Goal: Entertainment & Leisure: Consume media (video, audio)

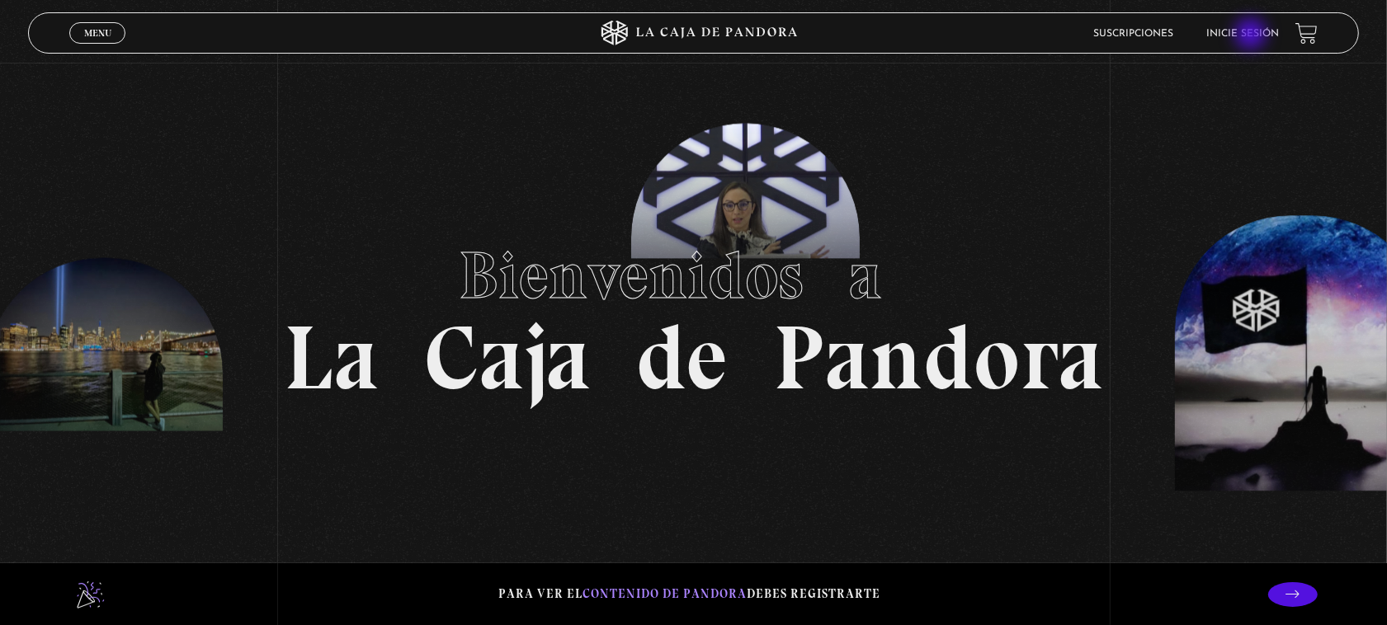
click at [1252, 35] on link "Inicie sesión" at bounding box center [1242, 34] width 73 height 10
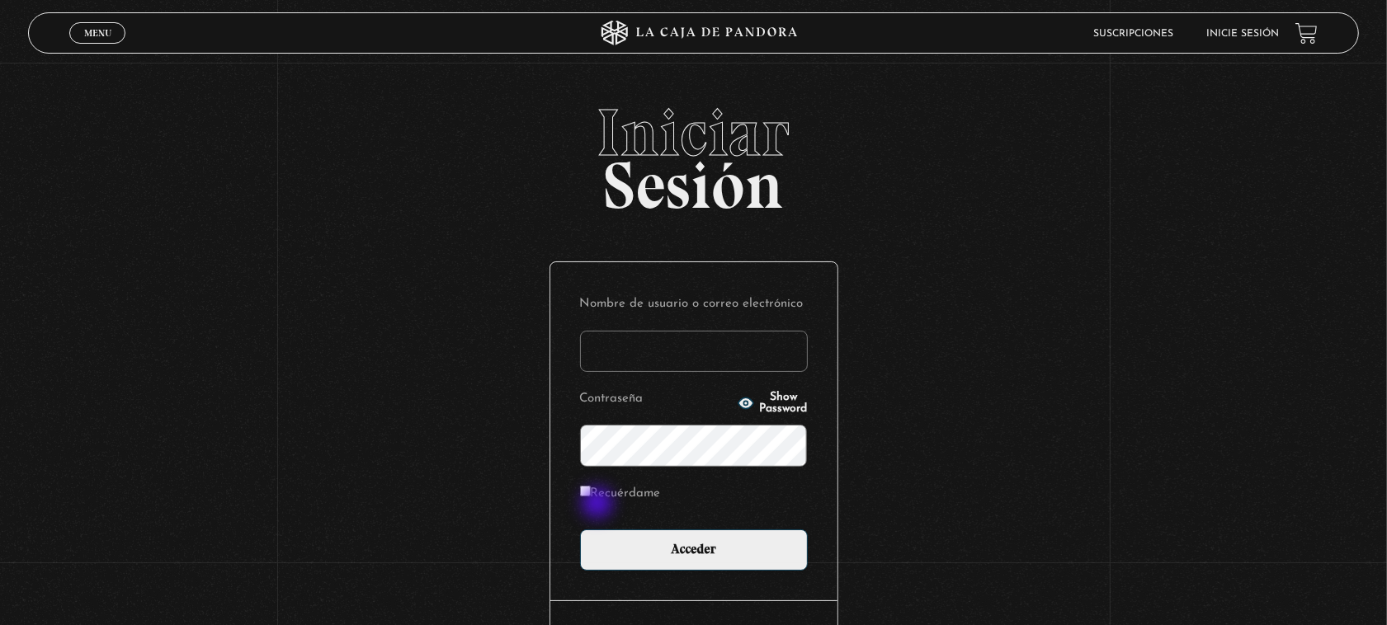
type input "issabelgomez"
click at [598, 495] on label "Recuérdame" at bounding box center [620, 495] width 81 height 26
click at [591, 495] on input "Recuérdame" at bounding box center [585, 491] width 11 height 11
checkbox input "true"
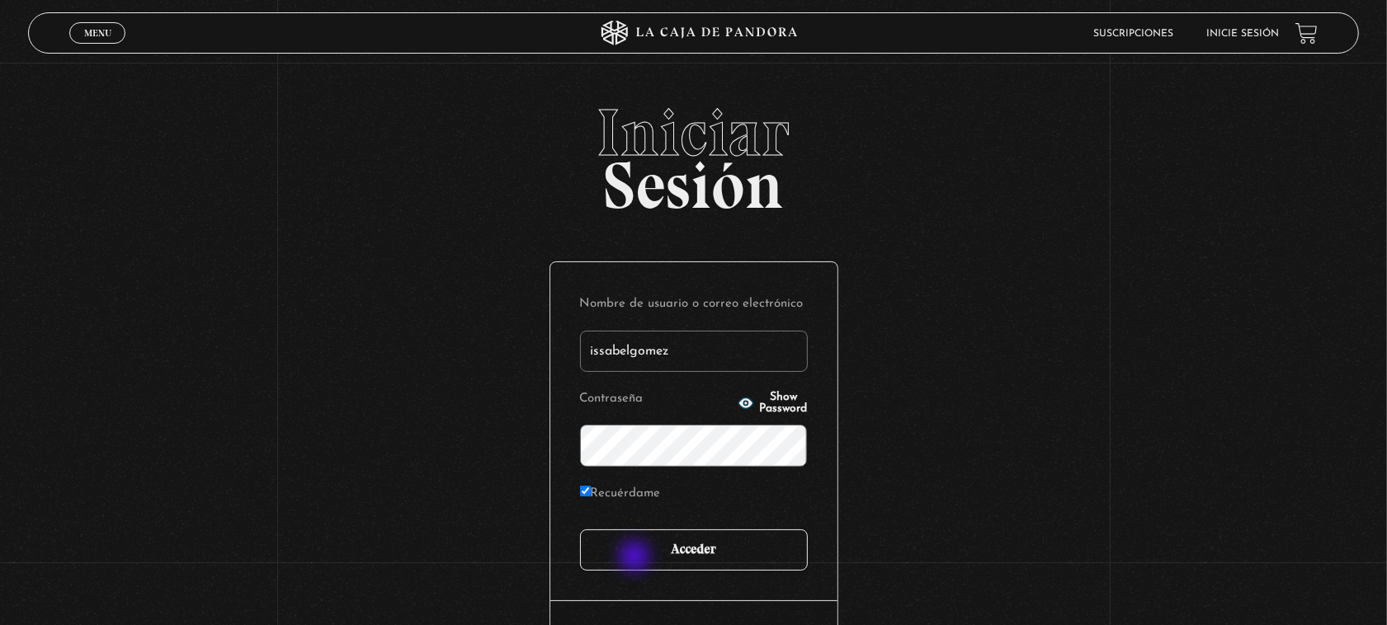
click at [636, 558] on input "Acceder" at bounding box center [694, 550] width 228 height 41
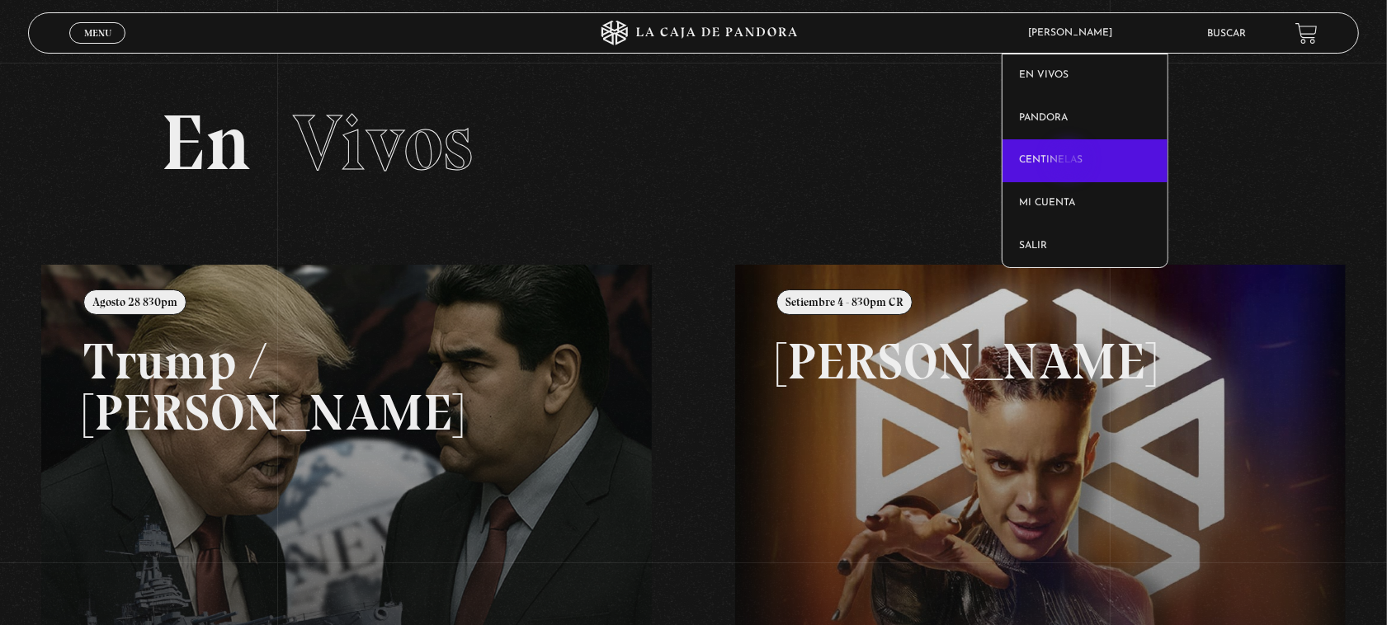
click at [1071, 162] on link "Centinelas" at bounding box center [1084, 160] width 165 height 43
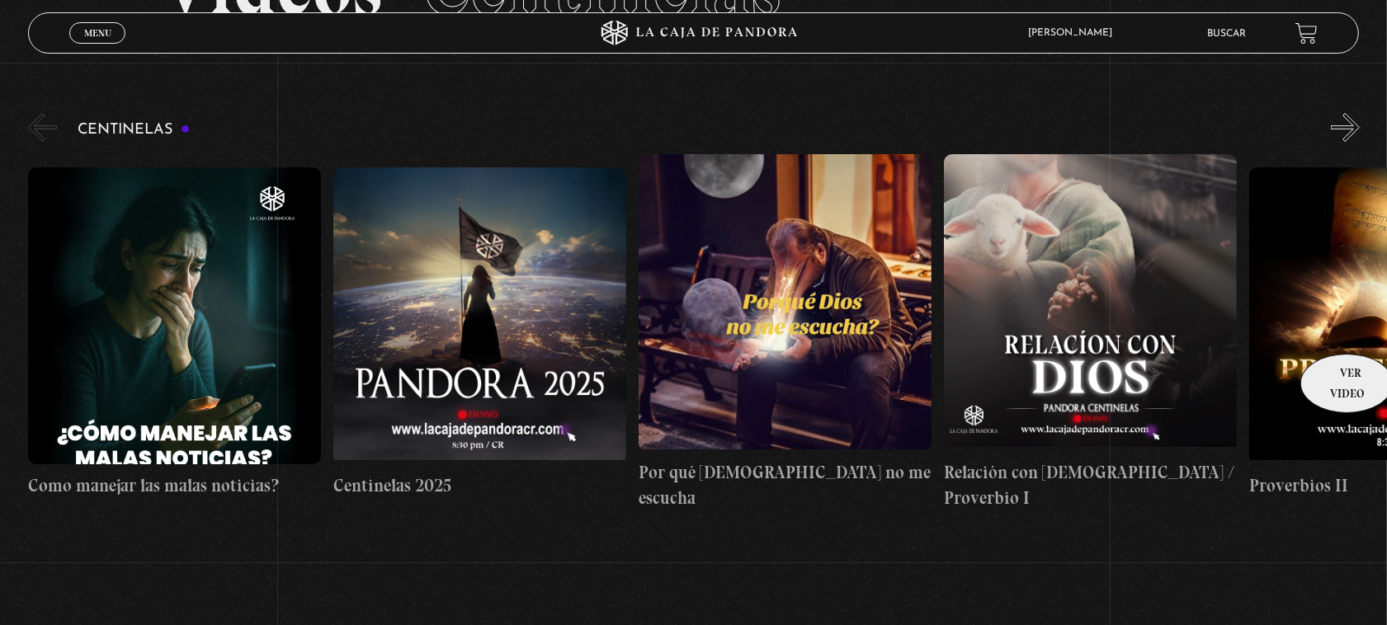
scroll to position [206, 0]
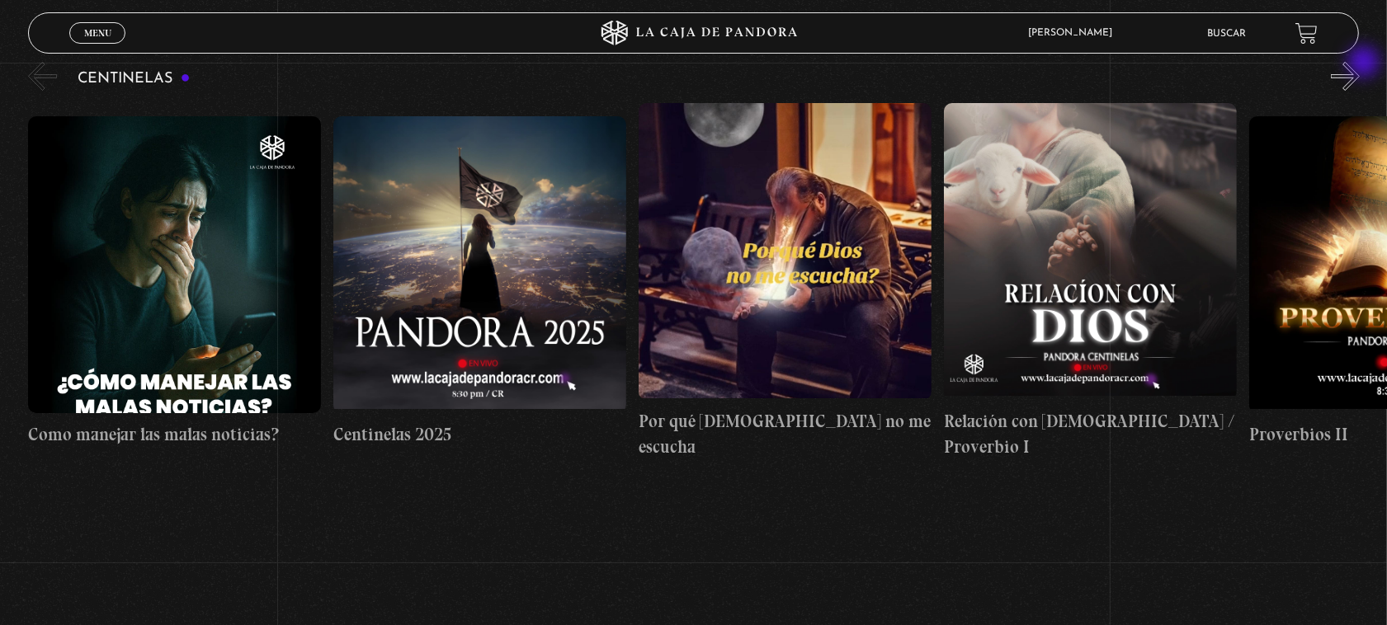
click at [1360, 64] on button "»" at bounding box center [1345, 76] width 29 height 29
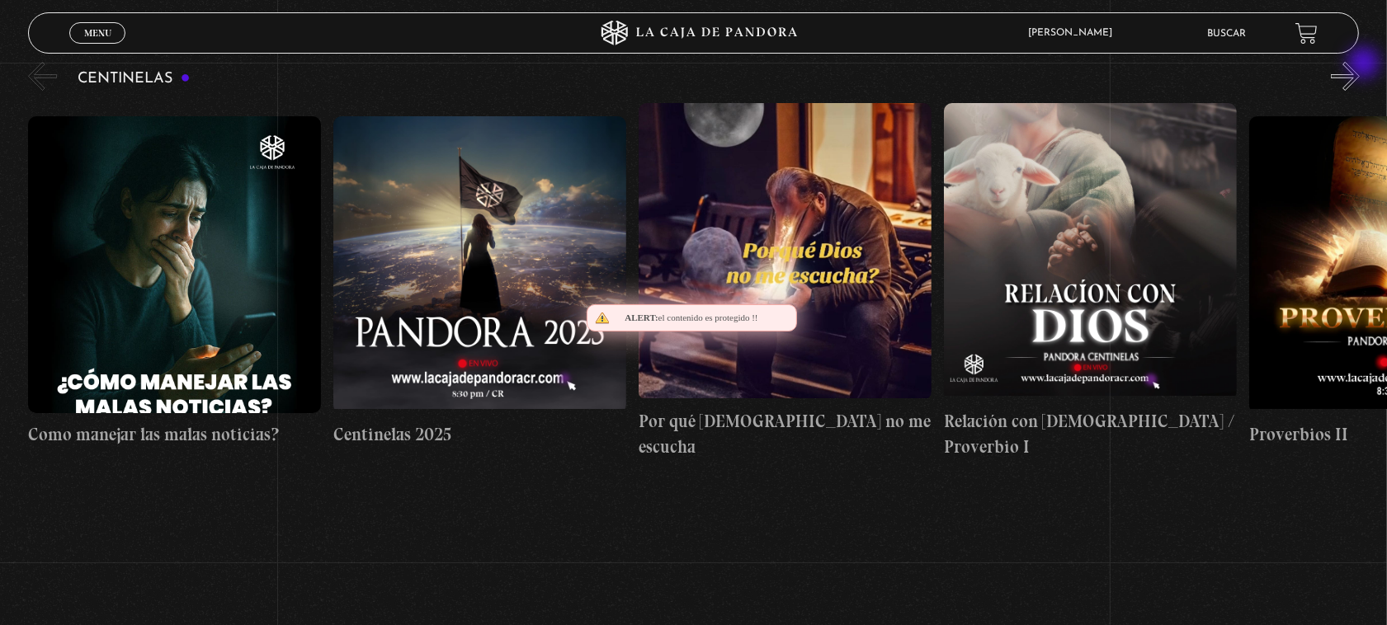
click at [1360, 64] on button "»" at bounding box center [1345, 76] width 29 height 29
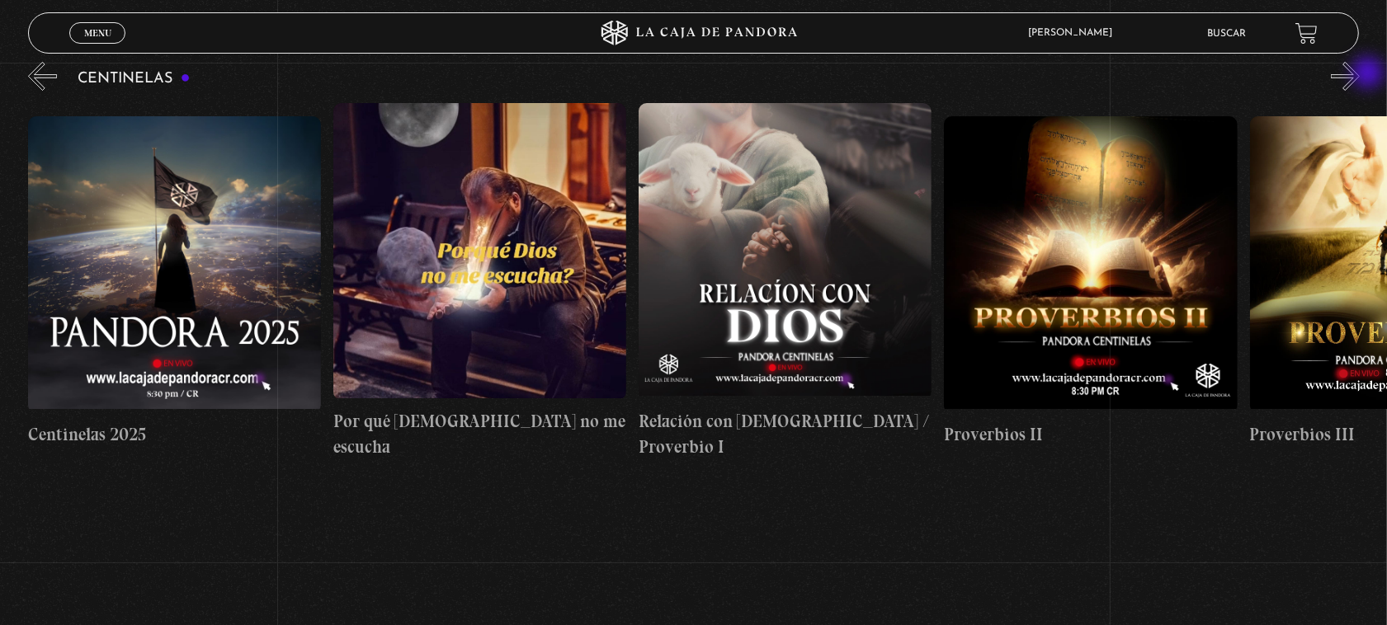
click at [1360, 74] on button "»" at bounding box center [1345, 76] width 29 height 29
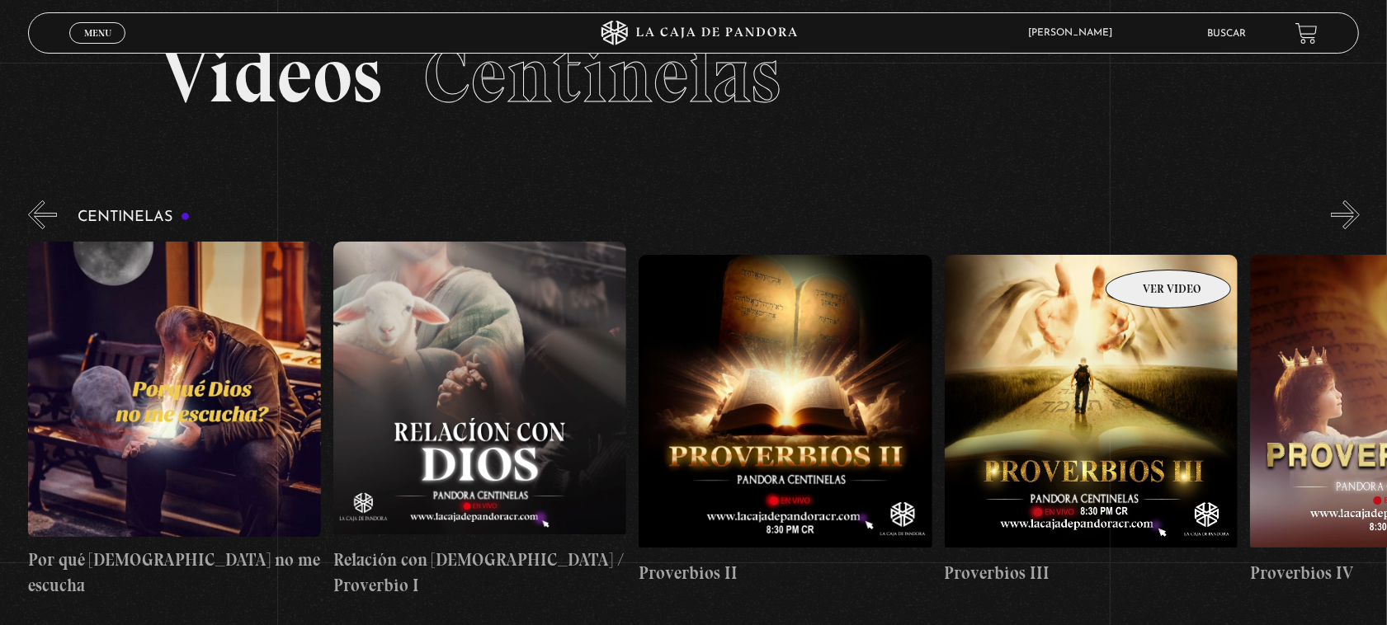
scroll to position [103, 0]
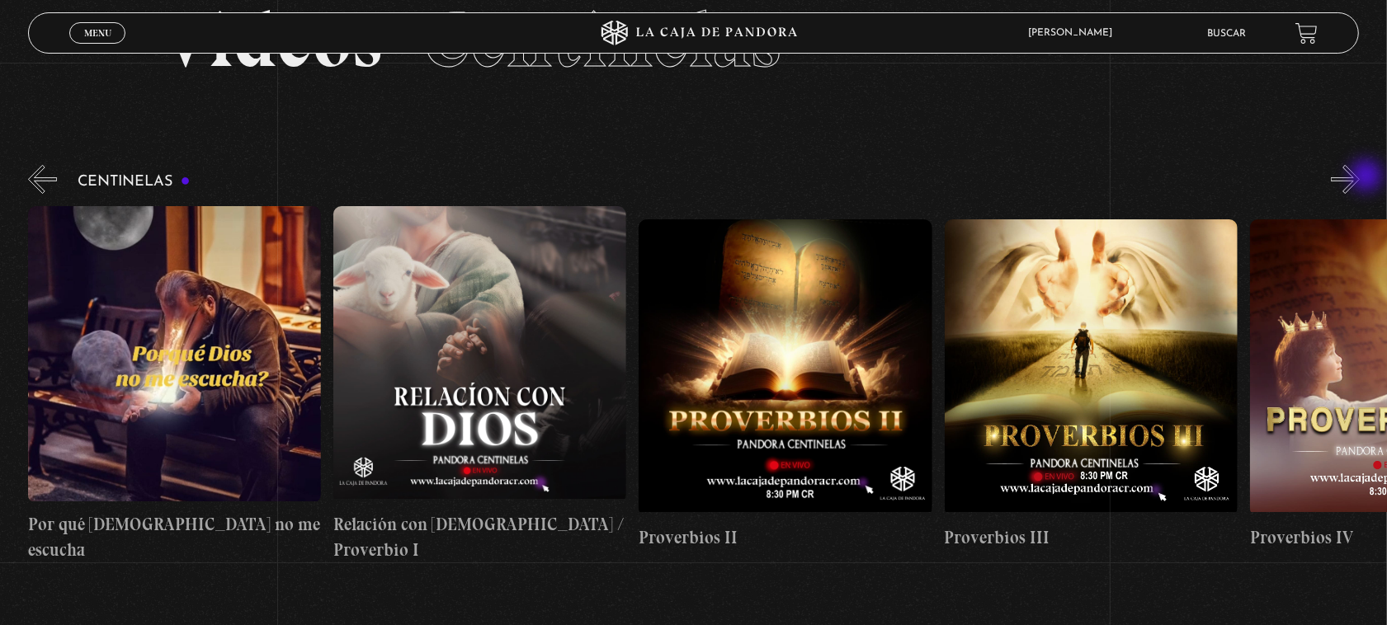
click at [1360, 177] on button "»" at bounding box center [1345, 179] width 29 height 29
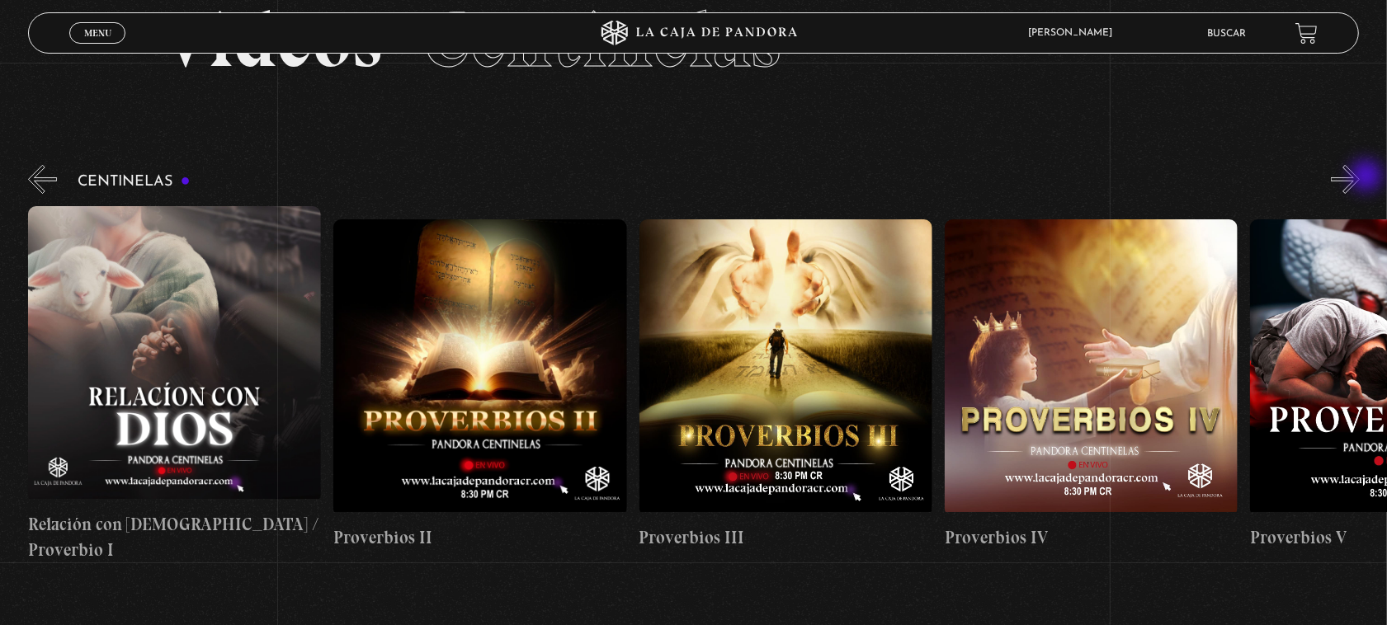
scroll to position [0, 917]
click at [1360, 180] on button "»" at bounding box center [1345, 179] width 29 height 29
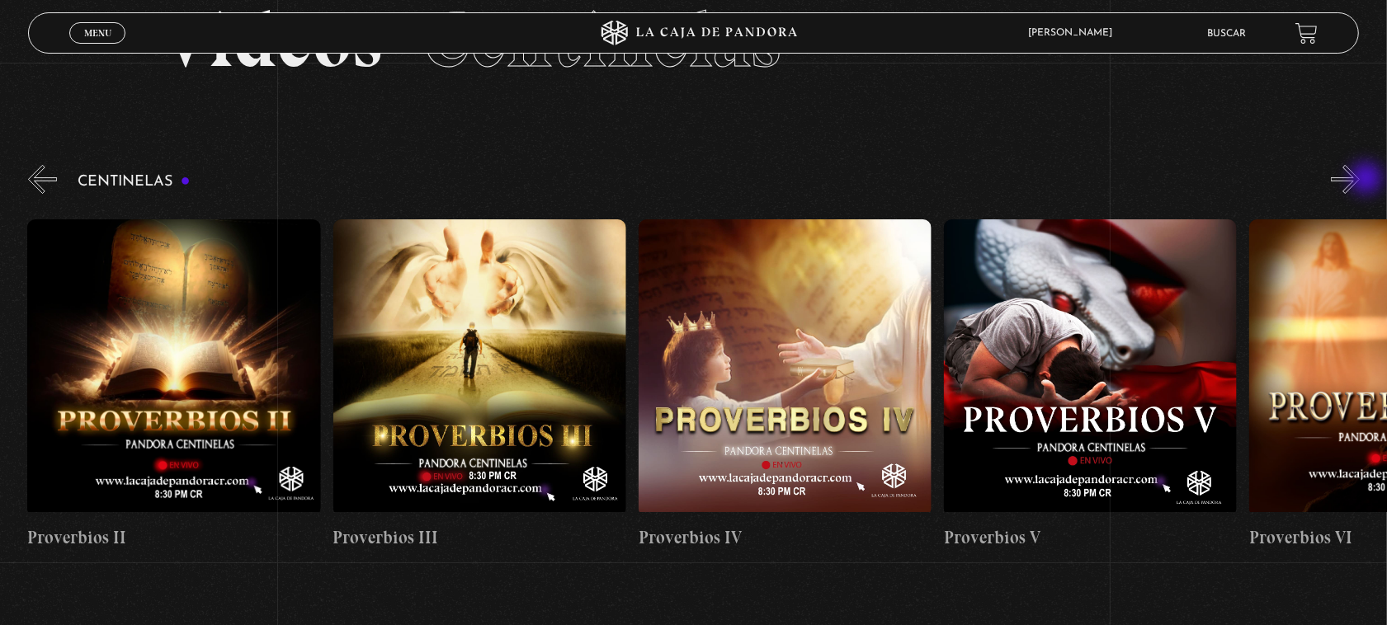
click at [1360, 180] on button "»" at bounding box center [1345, 179] width 29 height 29
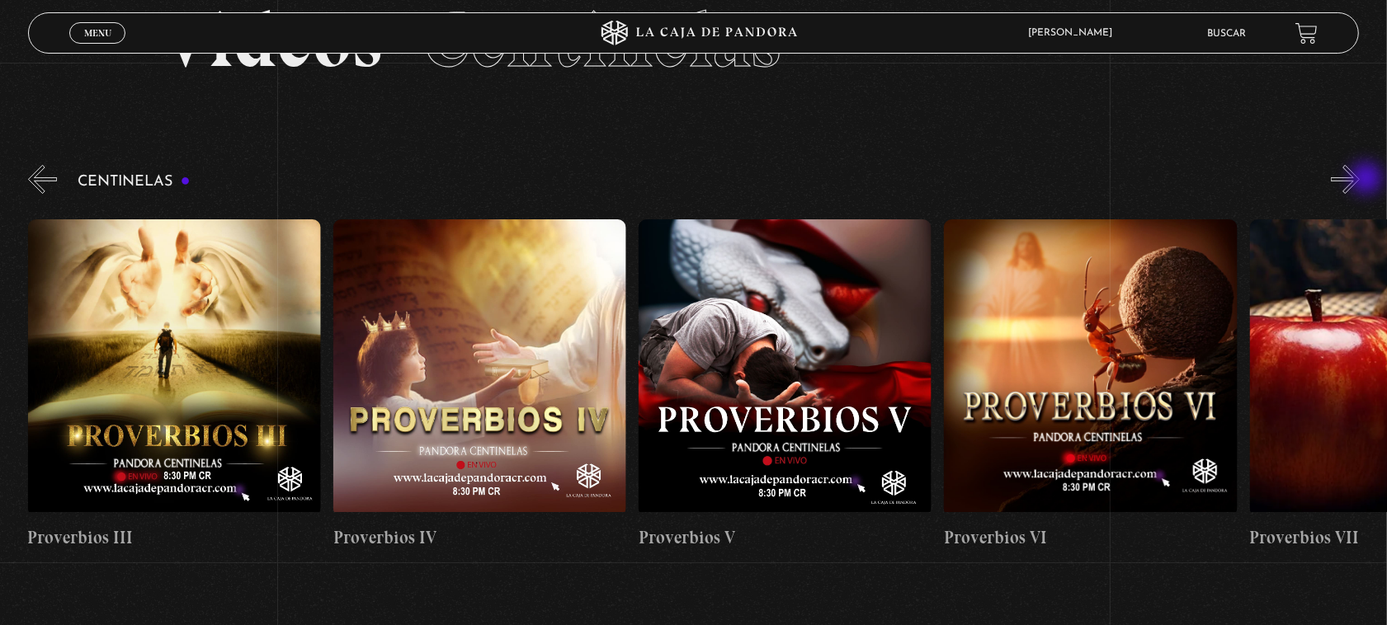
click at [1360, 180] on button "»" at bounding box center [1345, 179] width 29 height 29
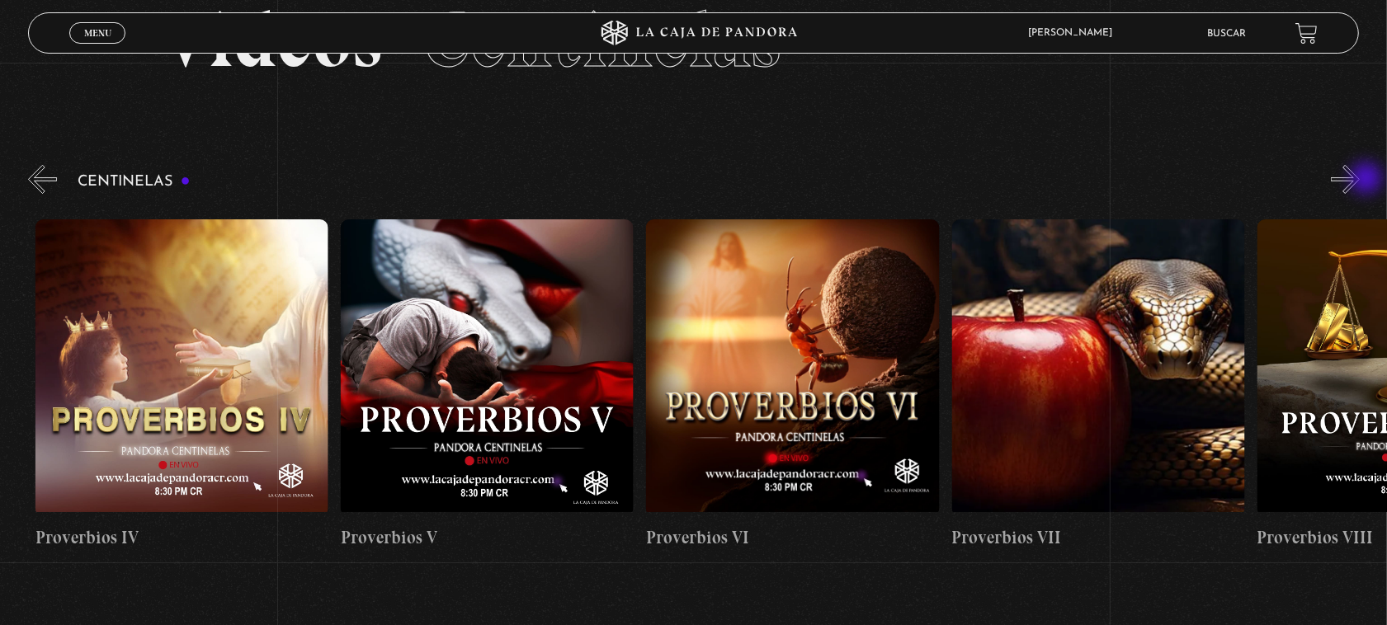
click at [1360, 180] on button "»" at bounding box center [1345, 179] width 29 height 29
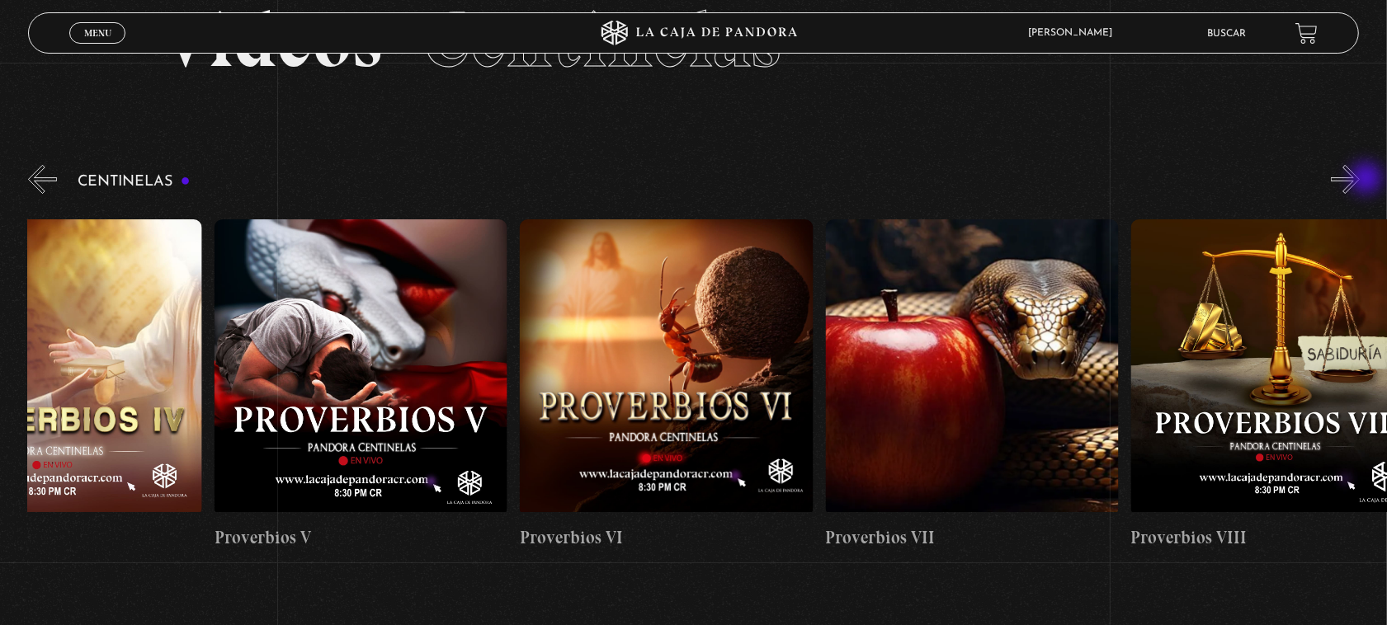
click at [1360, 180] on button "»" at bounding box center [1345, 179] width 29 height 29
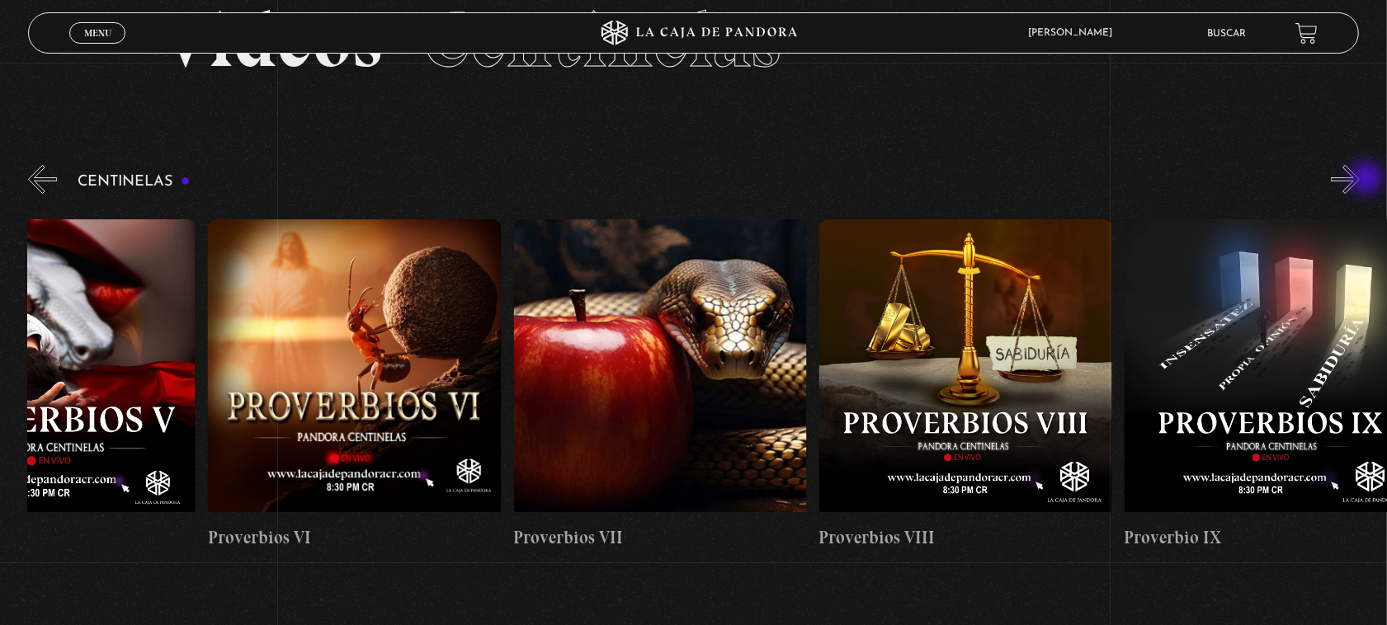
click at [1360, 180] on button "»" at bounding box center [1345, 179] width 29 height 29
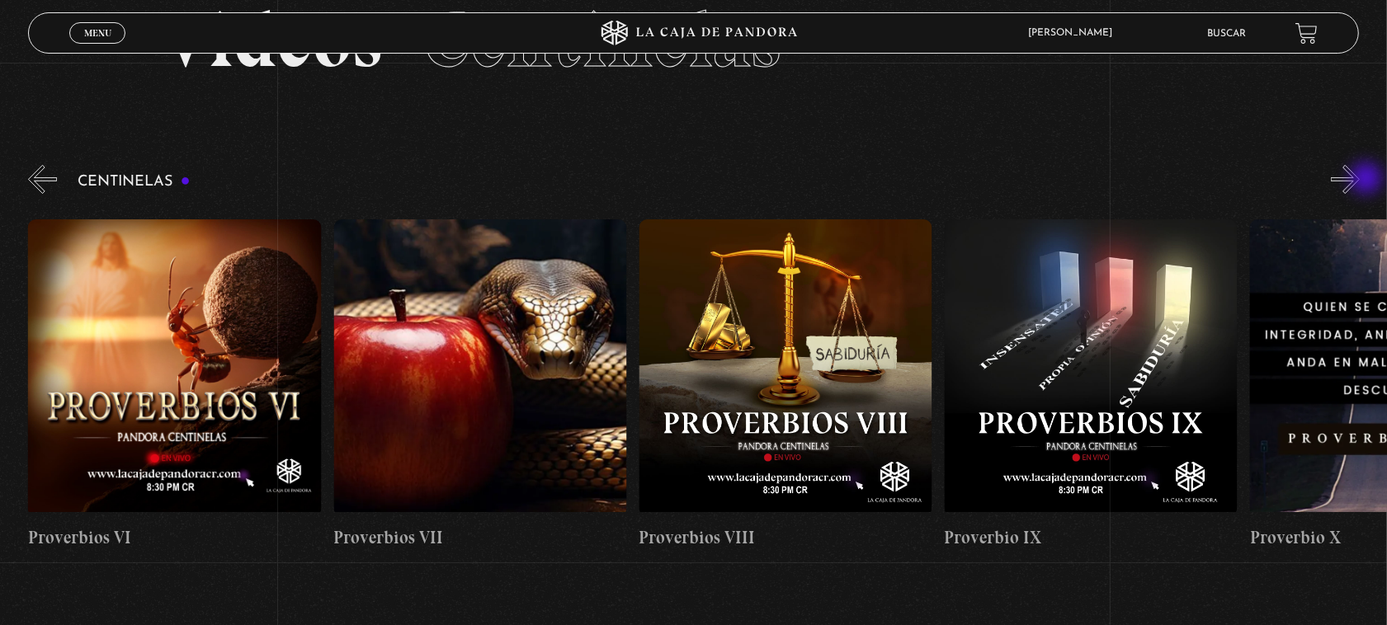
click at [1360, 180] on button "»" at bounding box center [1345, 179] width 29 height 29
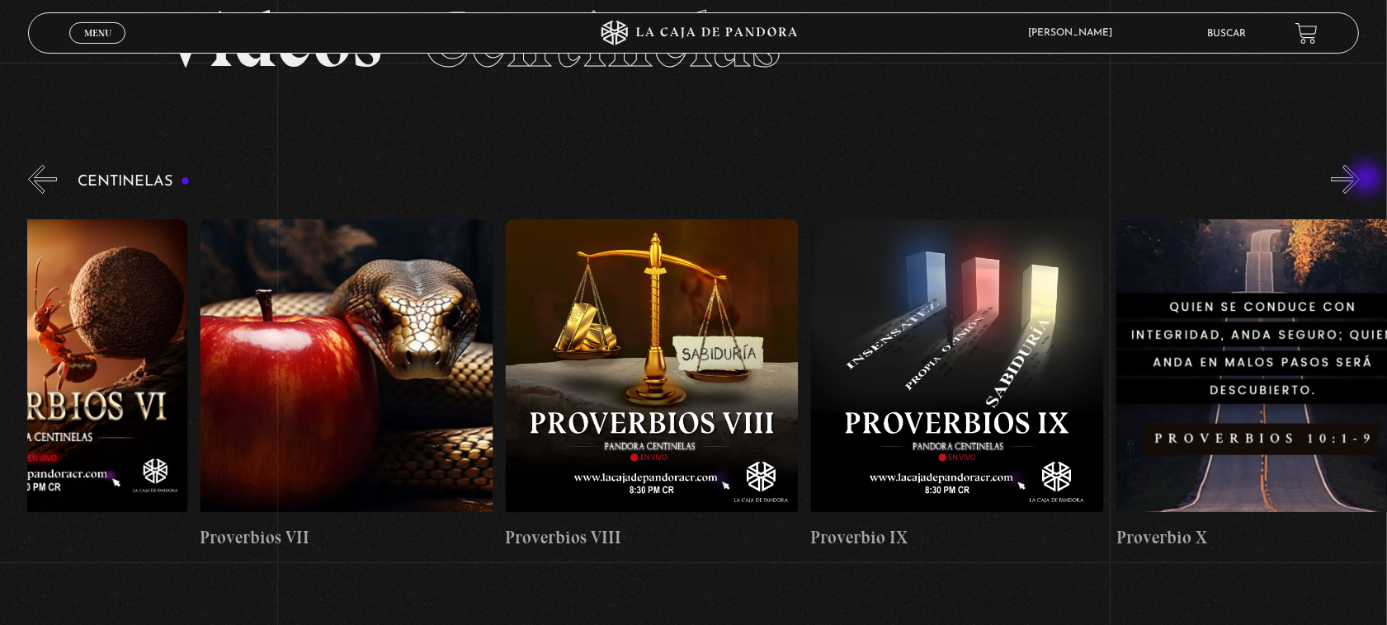
click at [1360, 180] on button "»" at bounding box center [1345, 179] width 29 height 29
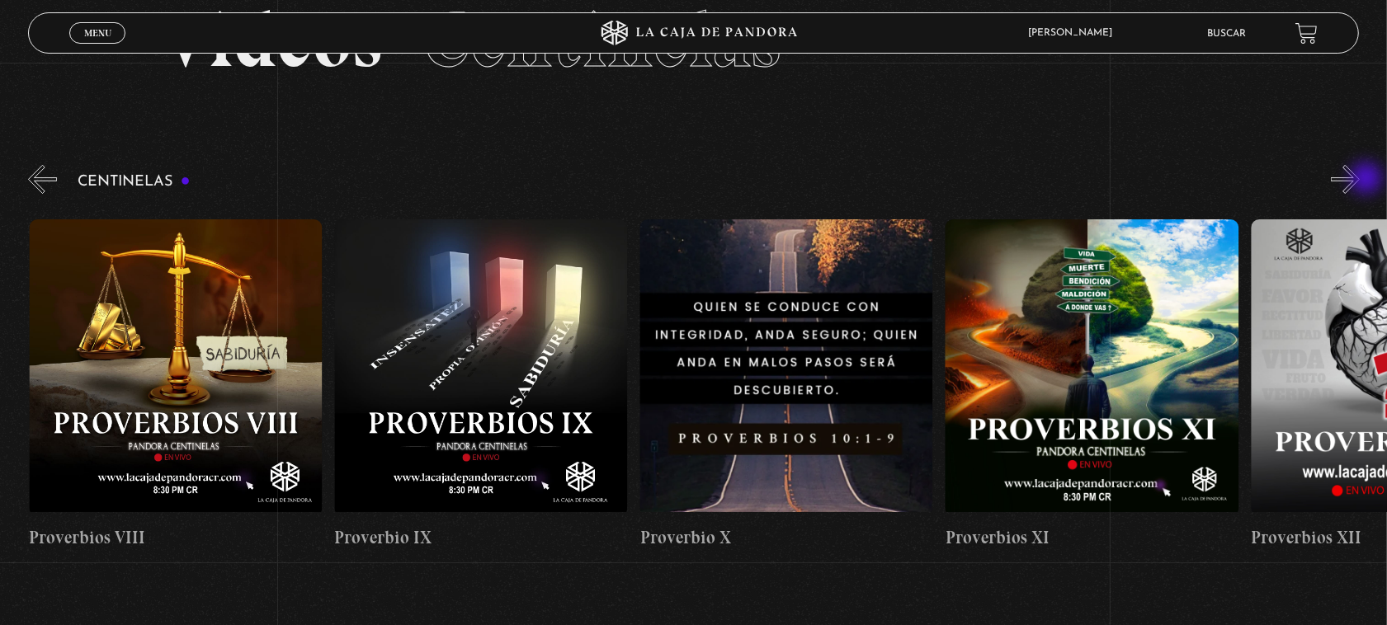
scroll to position [0, 3054]
click at [1360, 180] on button "»" at bounding box center [1345, 179] width 29 height 29
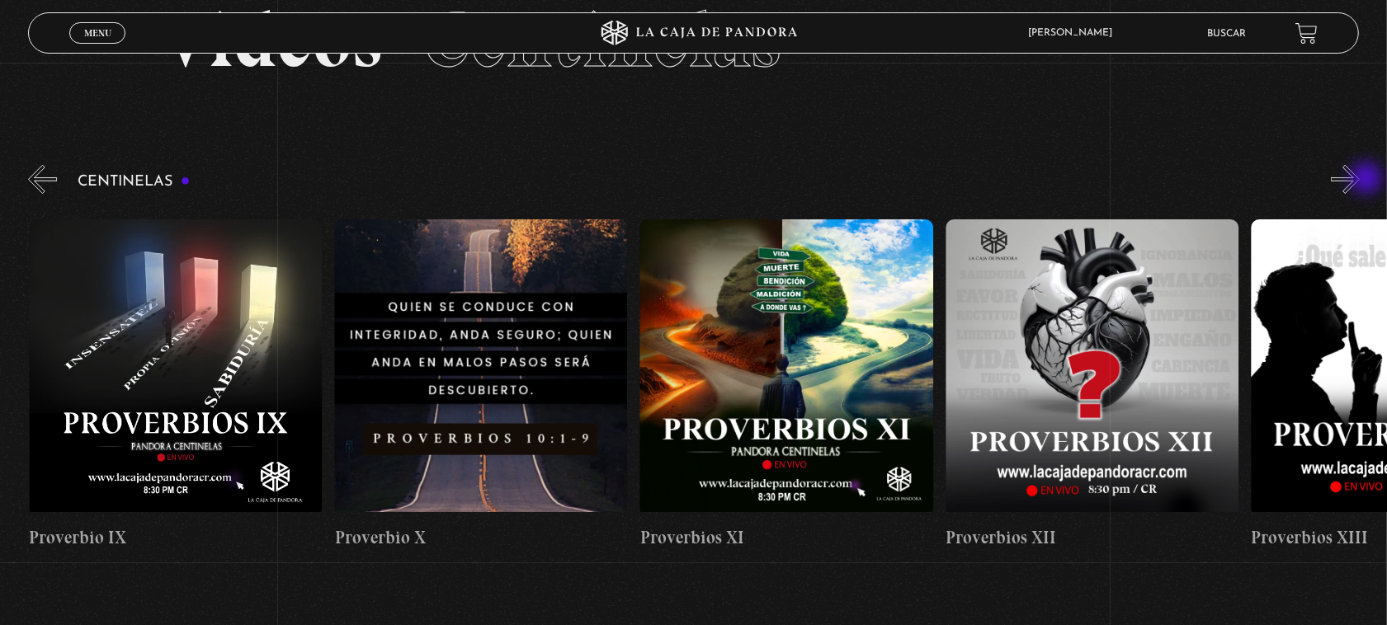
scroll to position [0, 3359]
click at [1360, 180] on button "»" at bounding box center [1345, 179] width 29 height 29
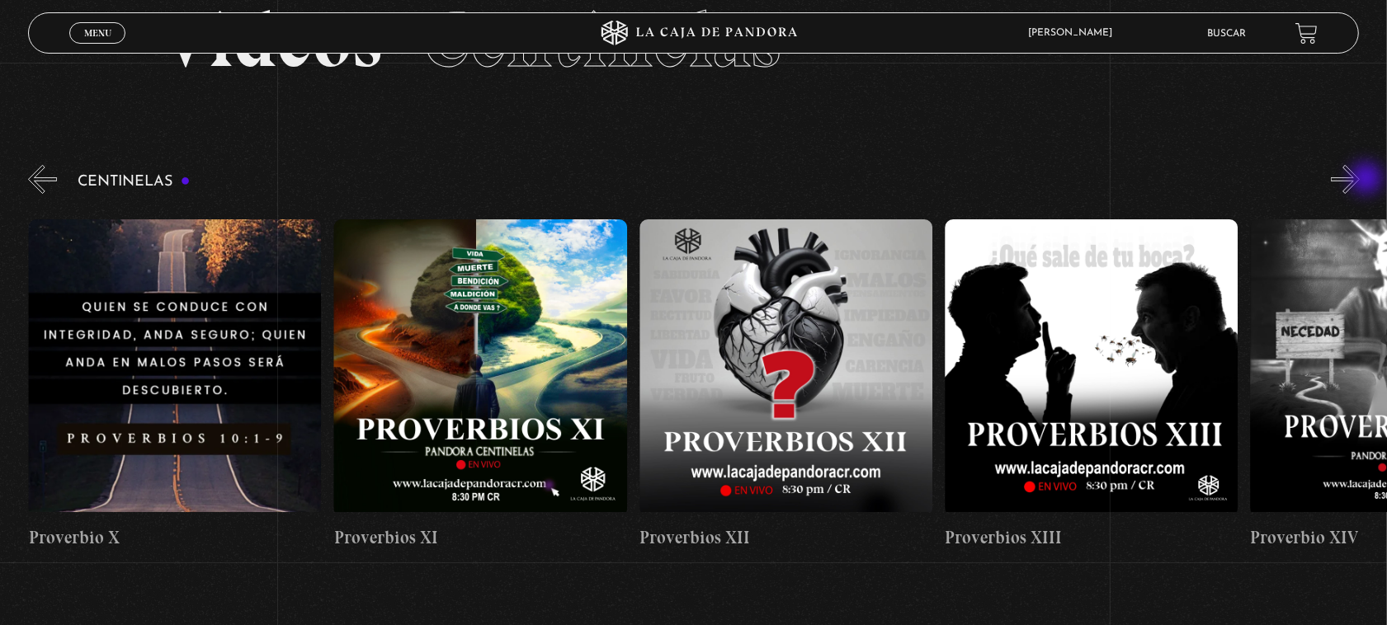
click at [1360, 180] on button "»" at bounding box center [1345, 179] width 29 height 29
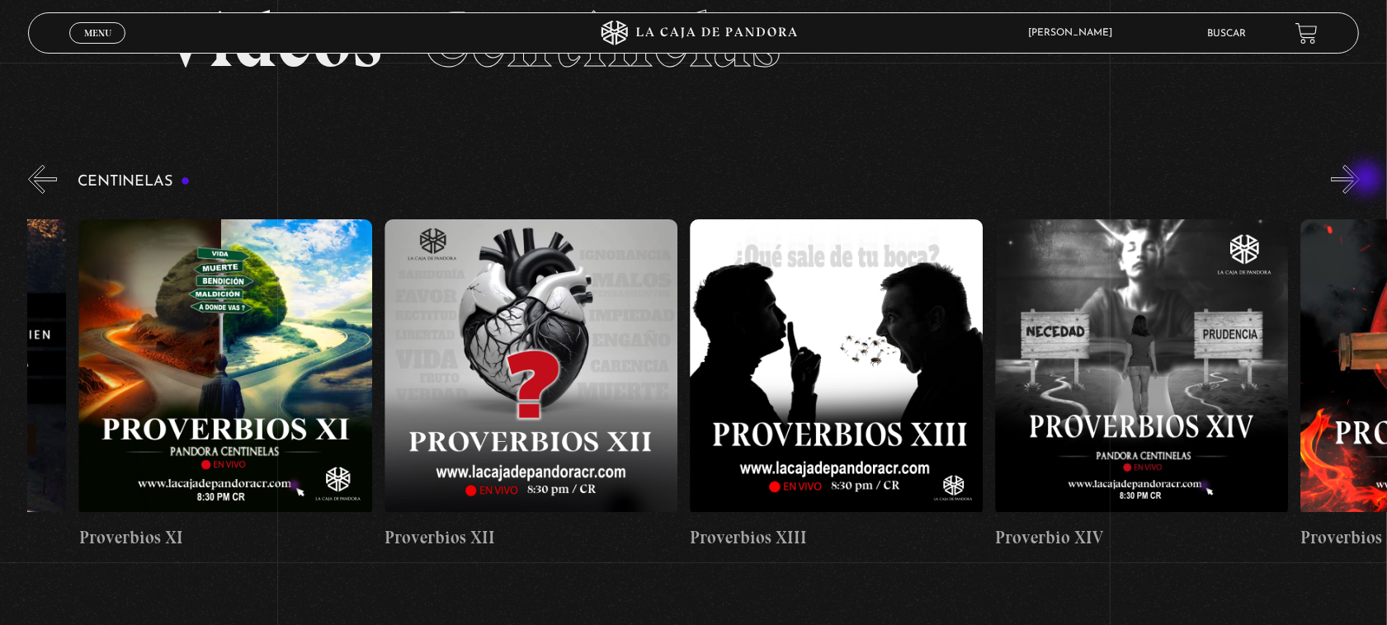
click at [1360, 180] on button "»" at bounding box center [1345, 179] width 29 height 29
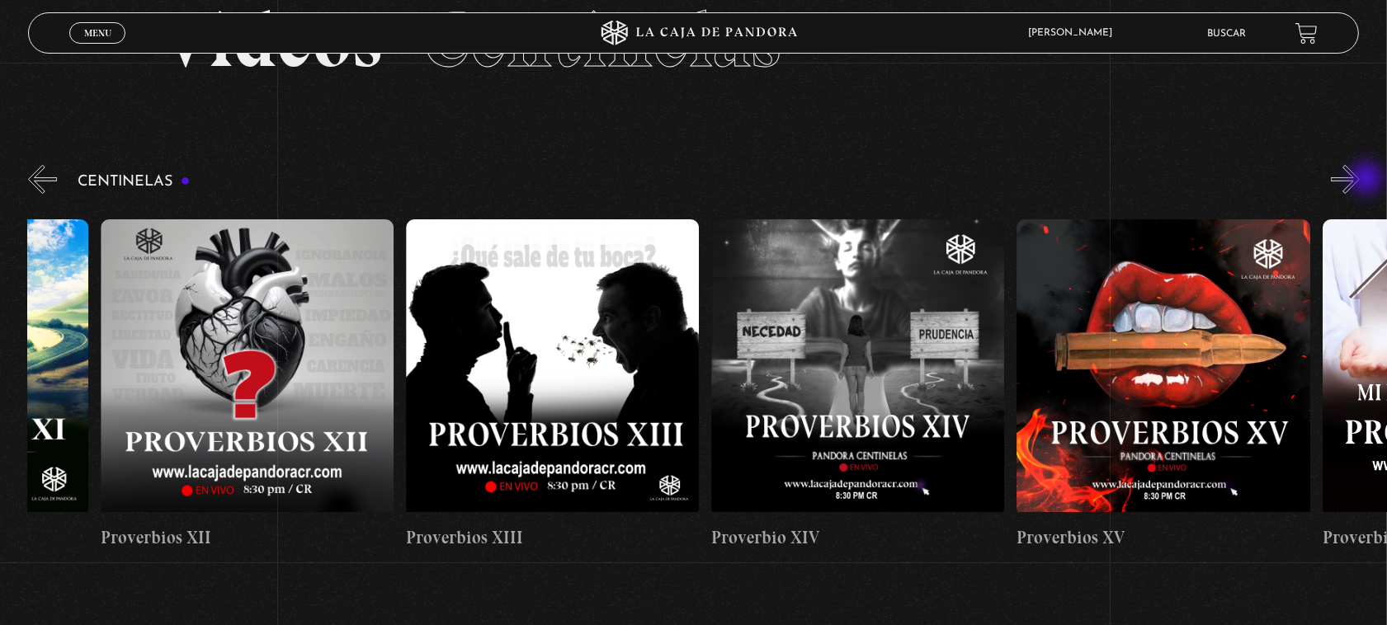
click at [1360, 180] on button "»" at bounding box center [1345, 179] width 29 height 29
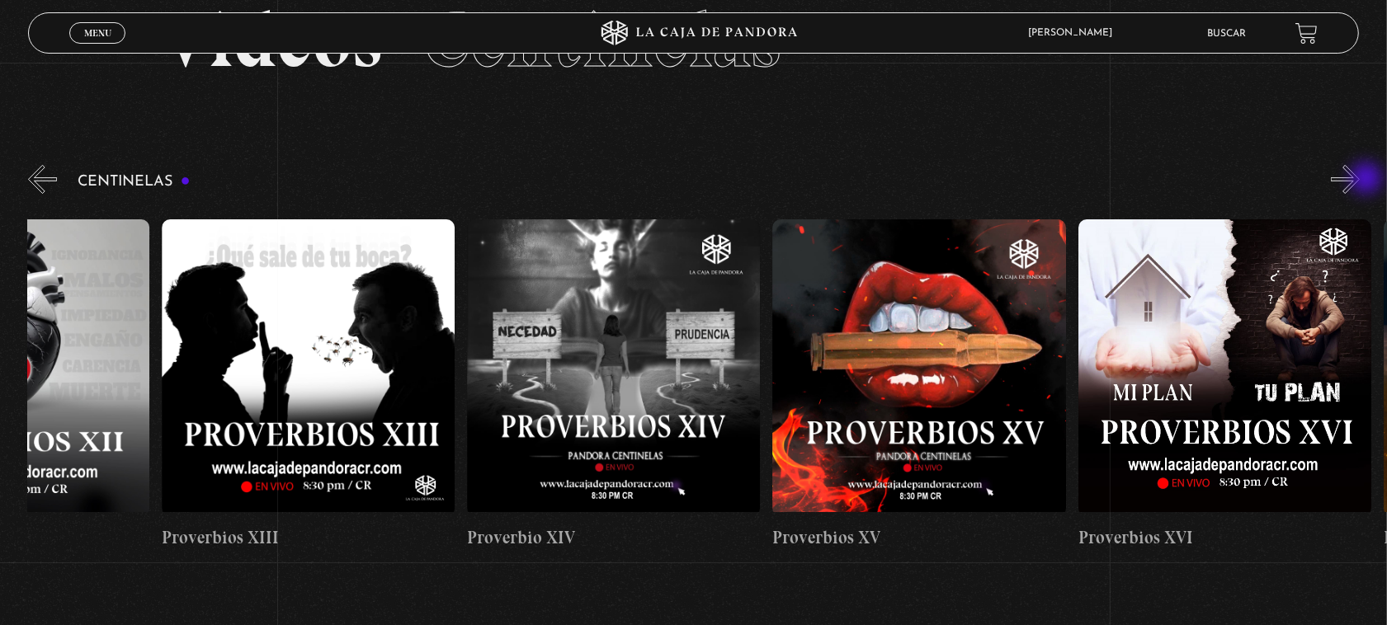
click at [1360, 180] on button "»" at bounding box center [1345, 179] width 29 height 29
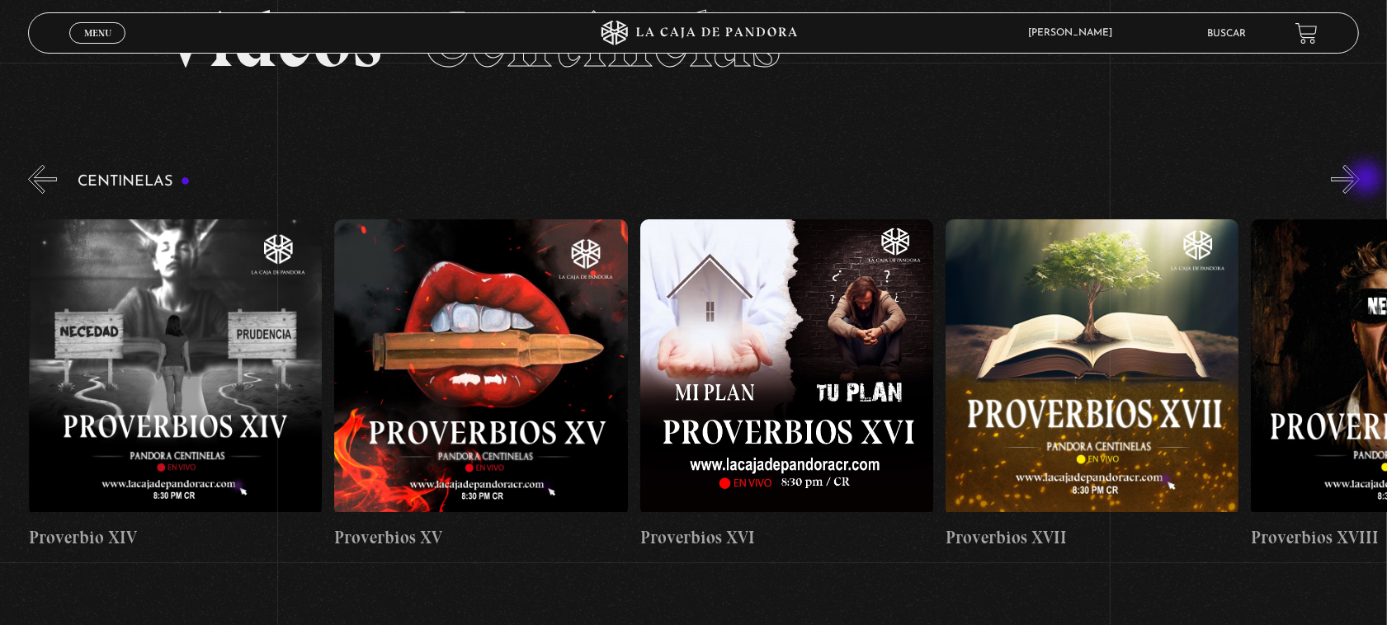
scroll to position [0, 4886]
click at [1360, 180] on button "»" at bounding box center [1345, 179] width 29 height 29
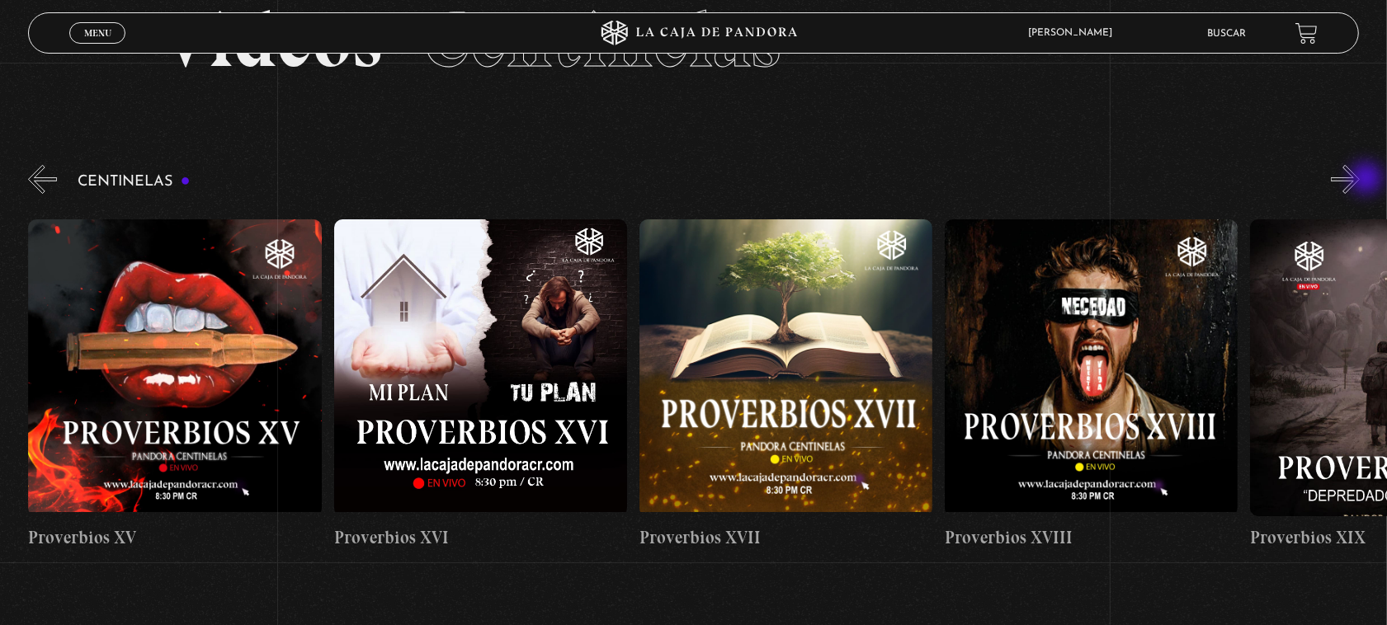
click at [1360, 180] on button "»" at bounding box center [1345, 179] width 29 height 29
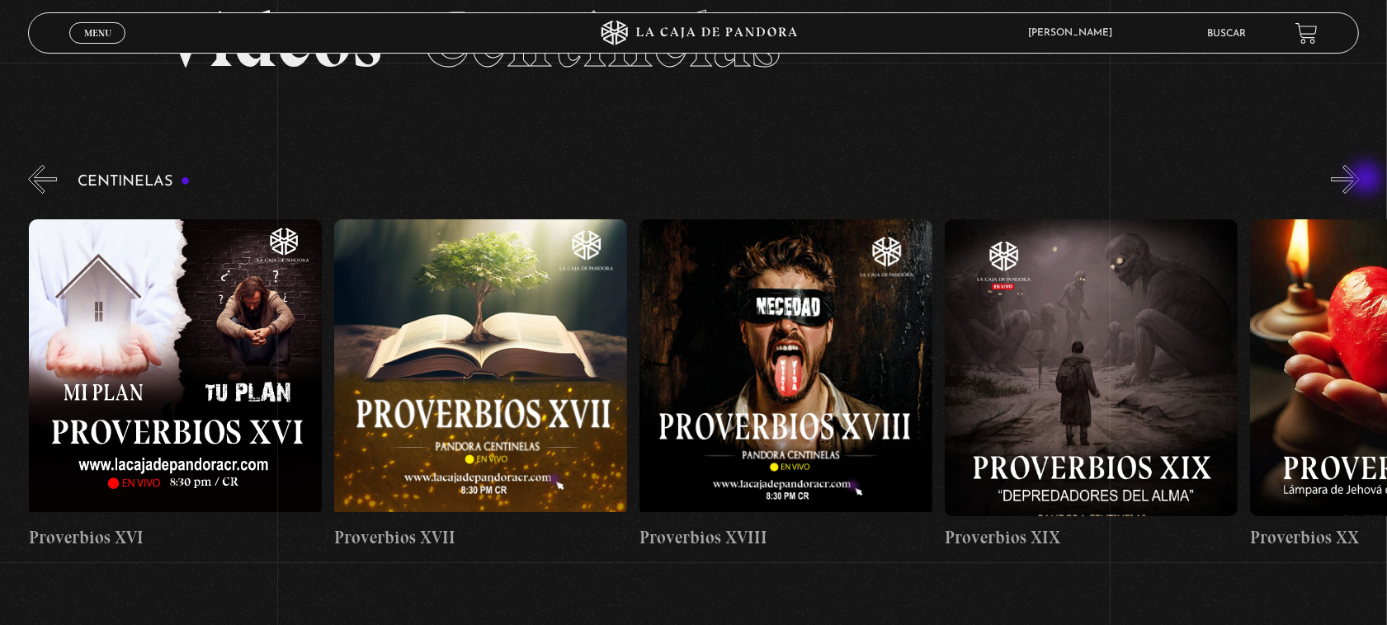
click at [1360, 180] on button "»" at bounding box center [1345, 179] width 29 height 29
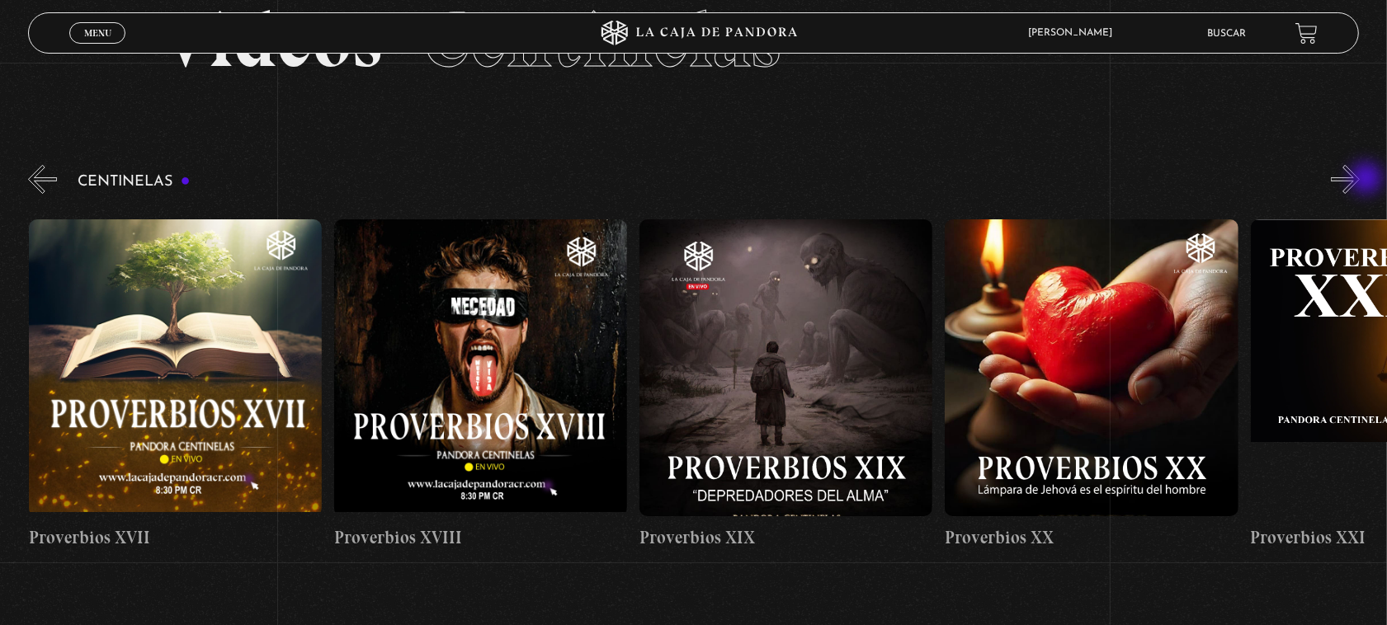
click at [1360, 180] on button "»" at bounding box center [1345, 179] width 29 height 29
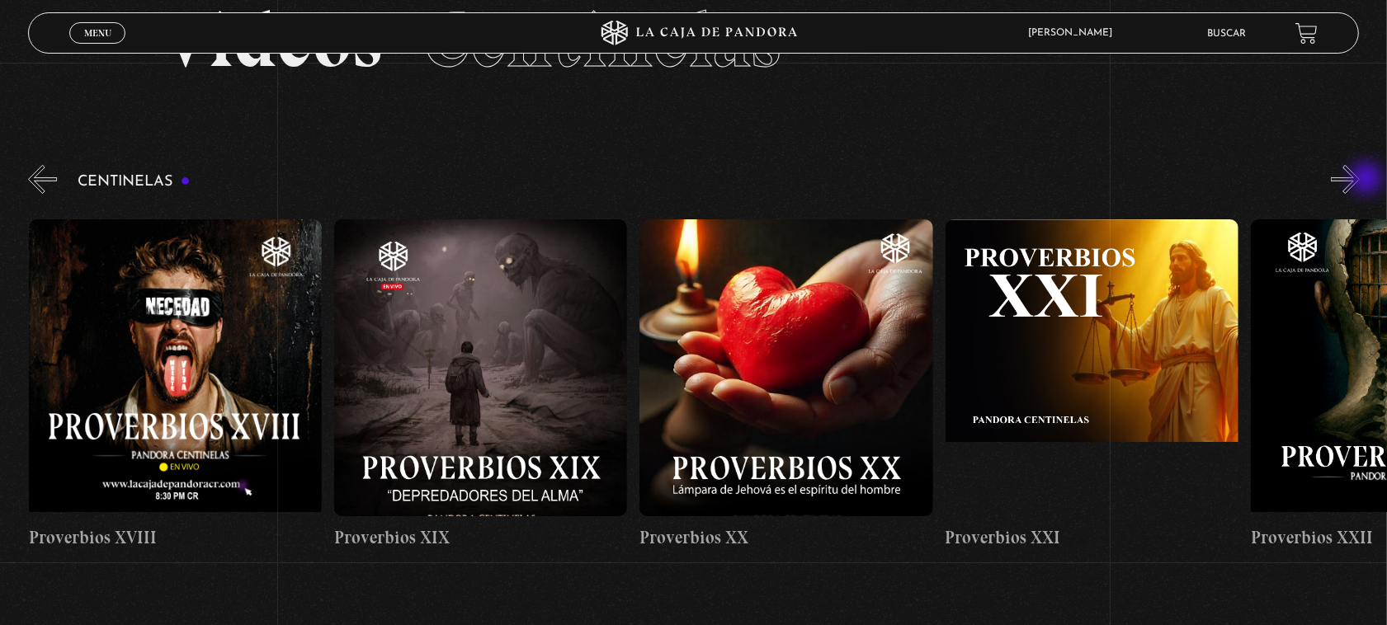
click at [1360, 180] on button "»" at bounding box center [1345, 179] width 29 height 29
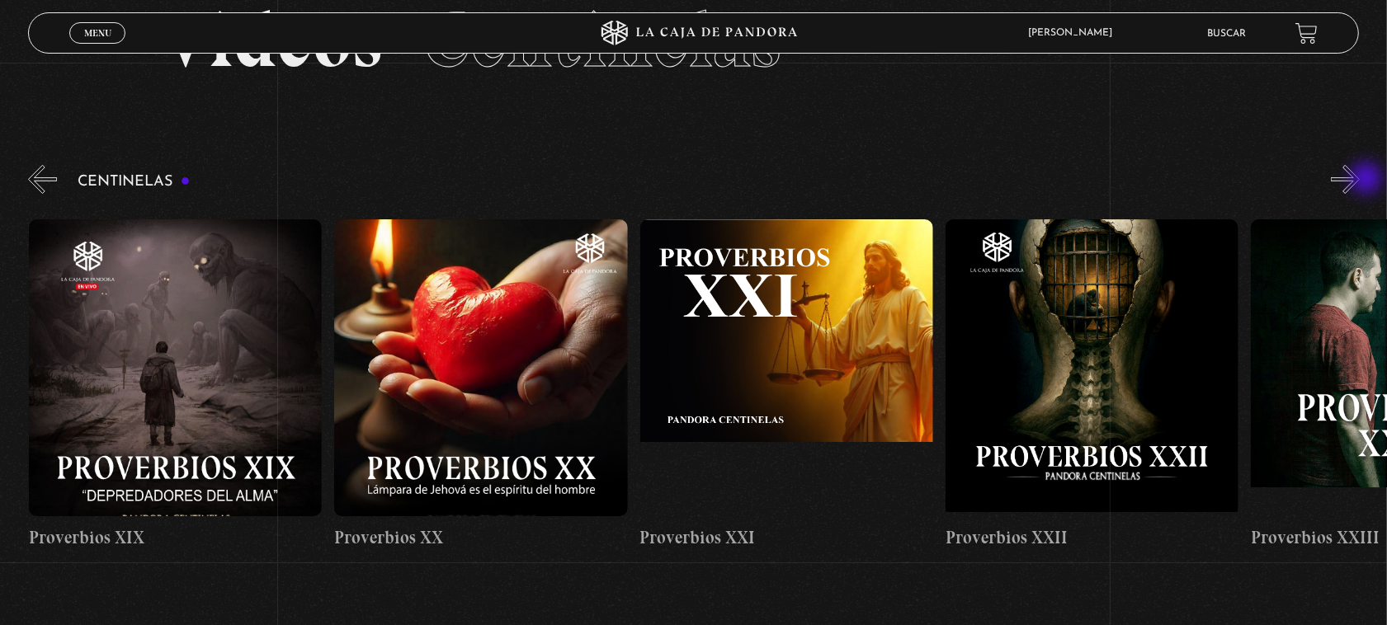
click at [1360, 180] on button "»" at bounding box center [1345, 179] width 29 height 29
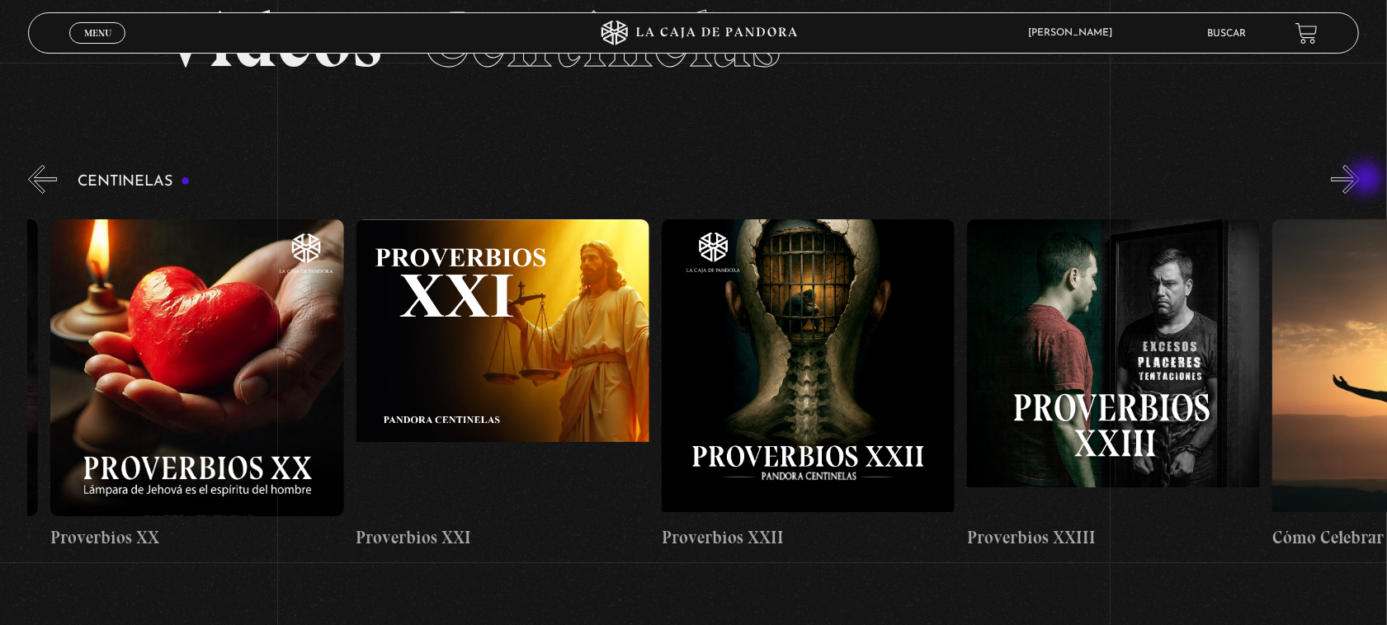
click at [1360, 180] on button "»" at bounding box center [1345, 179] width 29 height 29
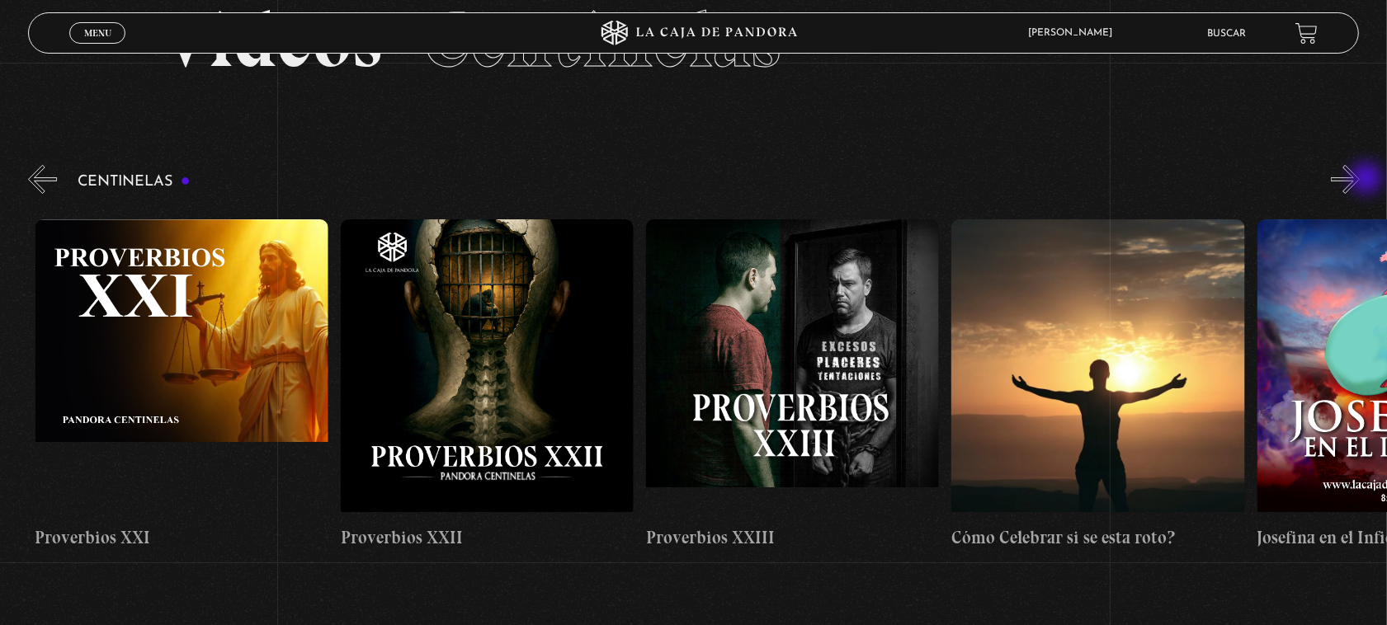
scroll to position [0, 7025]
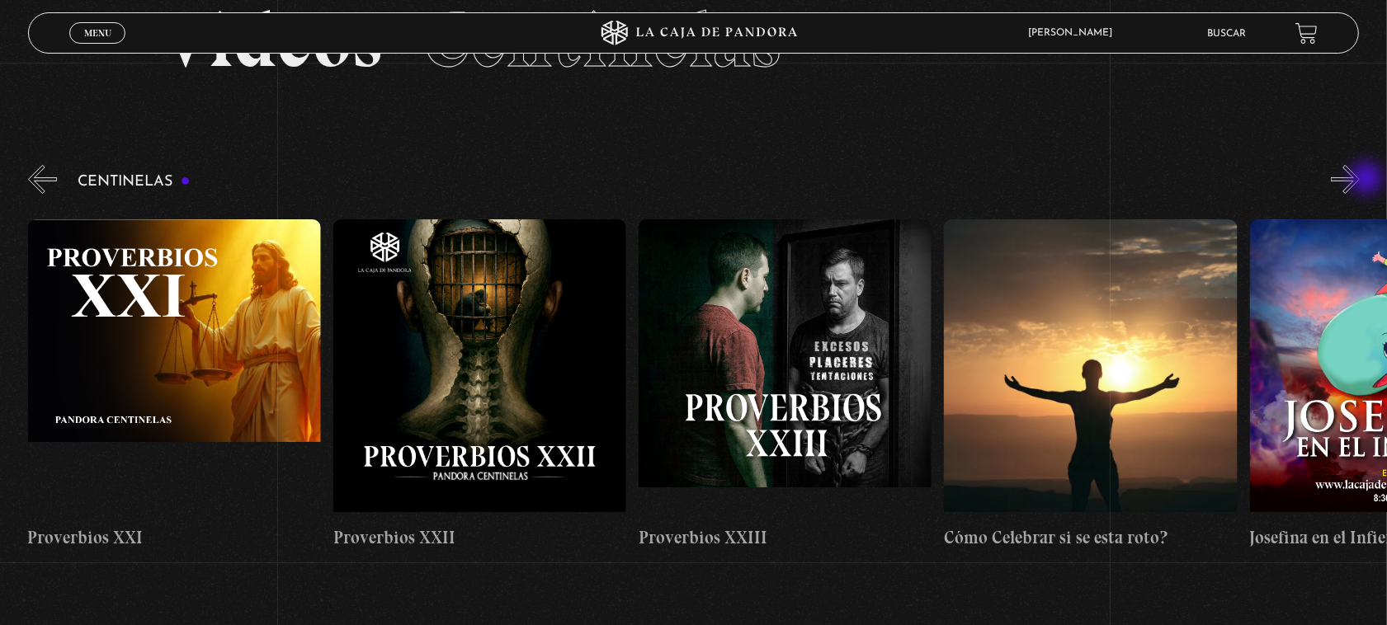
click at [1360, 180] on button "»" at bounding box center [1345, 179] width 29 height 29
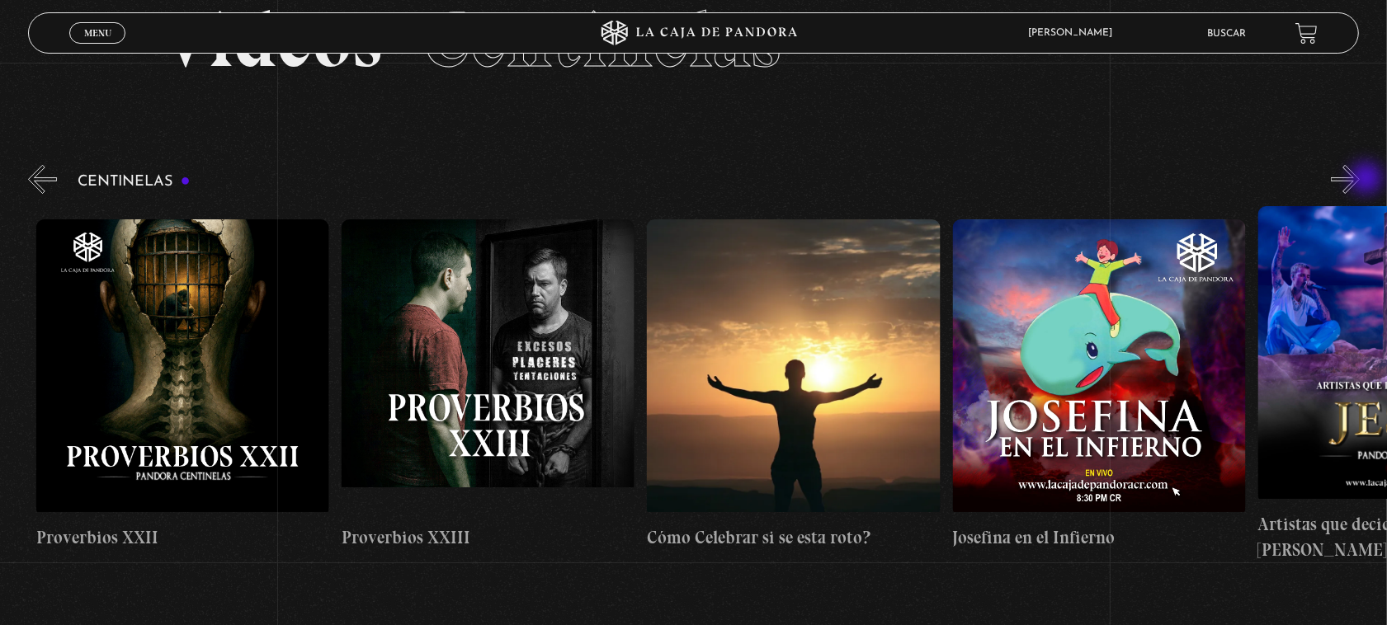
scroll to position [0, 7330]
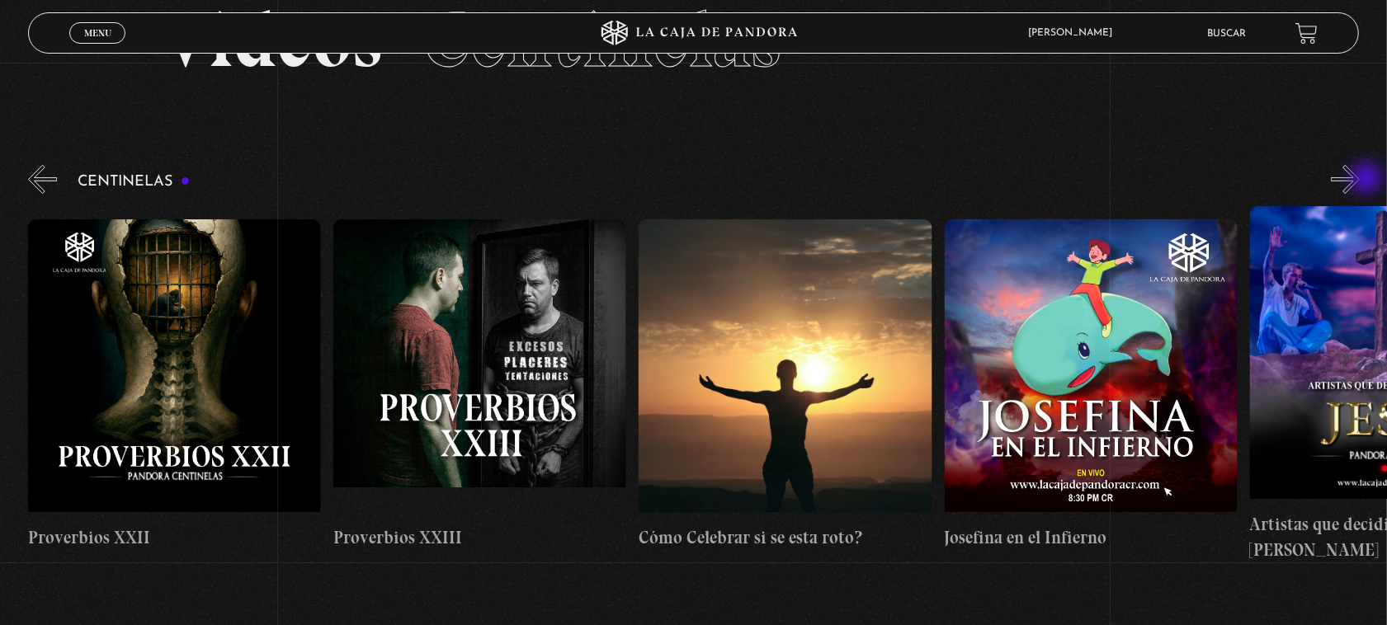
click at [1360, 180] on button "»" at bounding box center [1345, 179] width 29 height 29
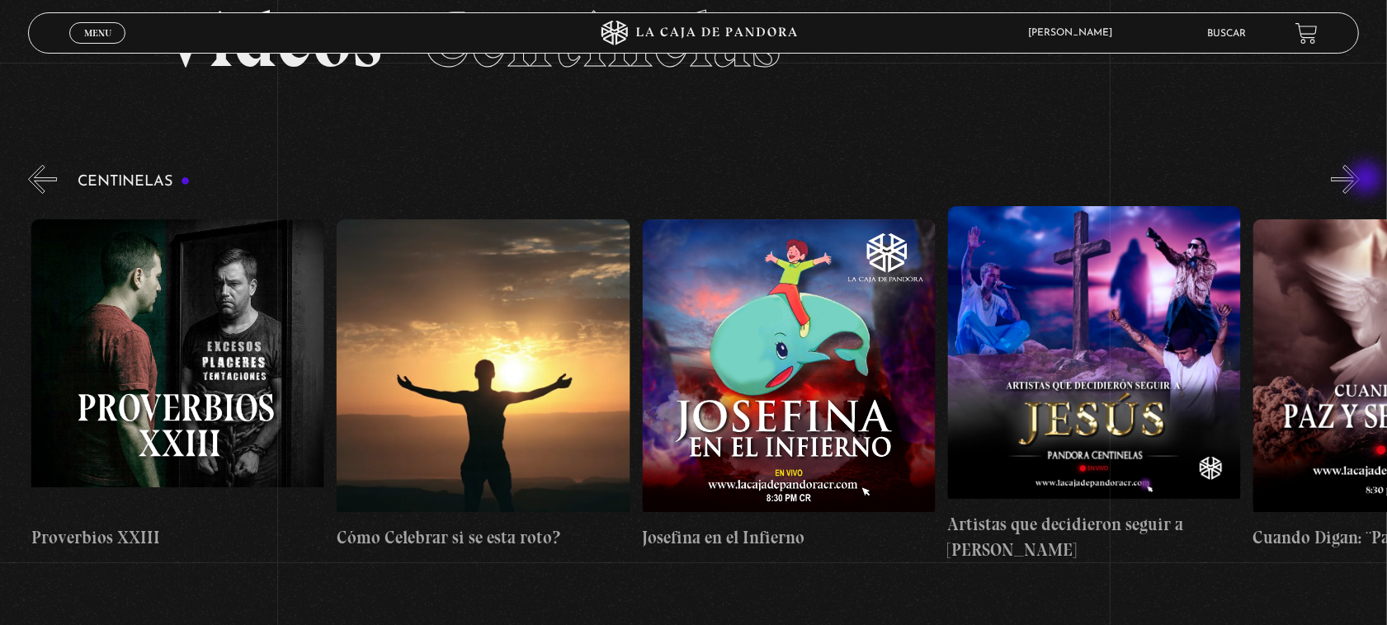
scroll to position [0, 7635]
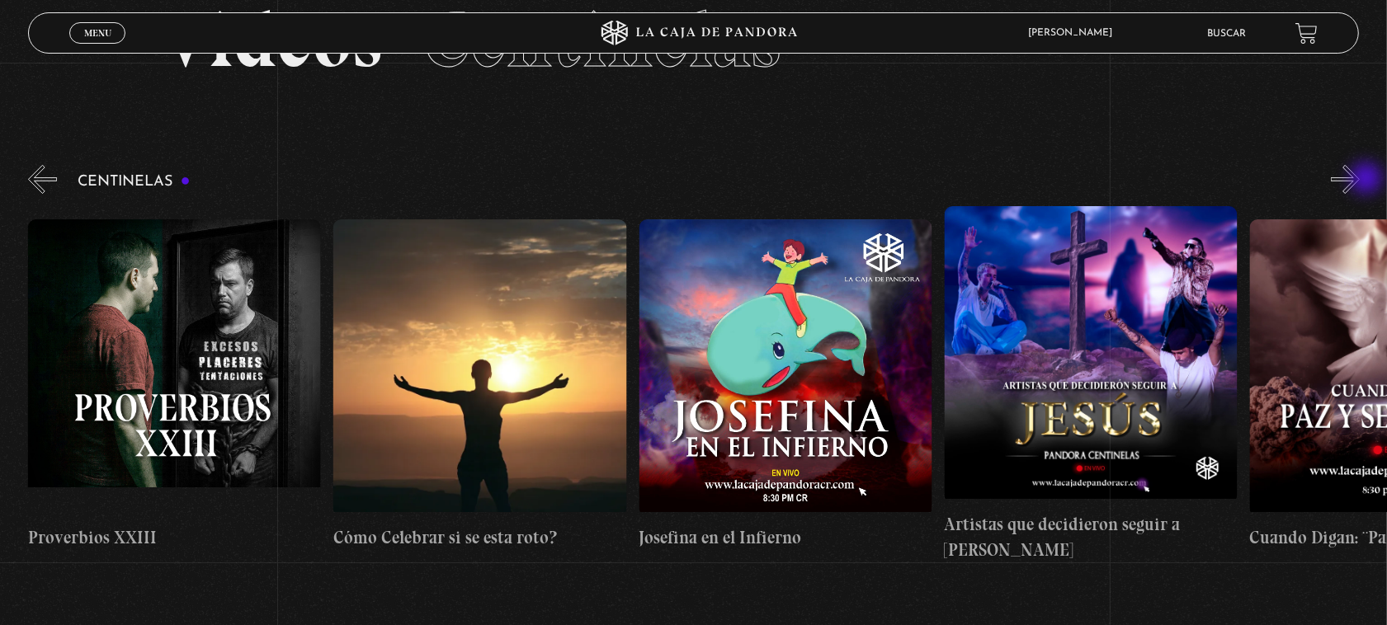
click at [1360, 180] on button "»" at bounding box center [1345, 179] width 29 height 29
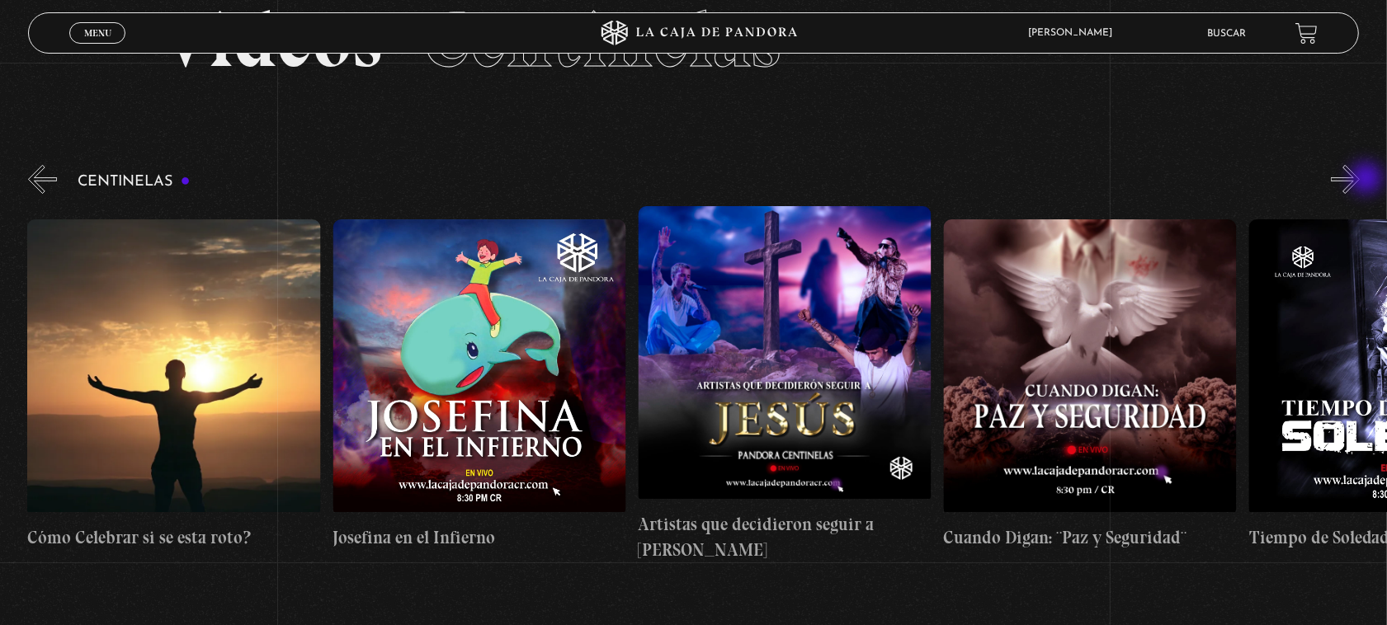
click at [1360, 180] on button "»" at bounding box center [1345, 179] width 29 height 29
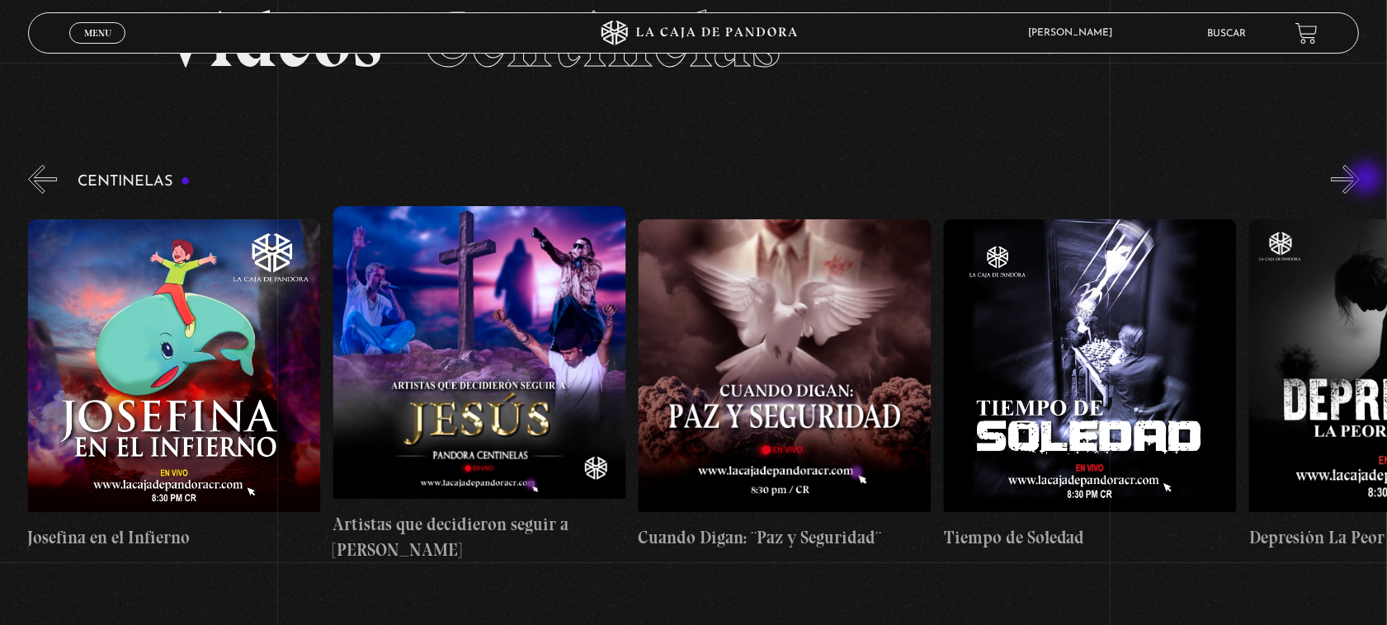
click at [1360, 180] on button "»" at bounding box center [1345, 179] width 29 height 29
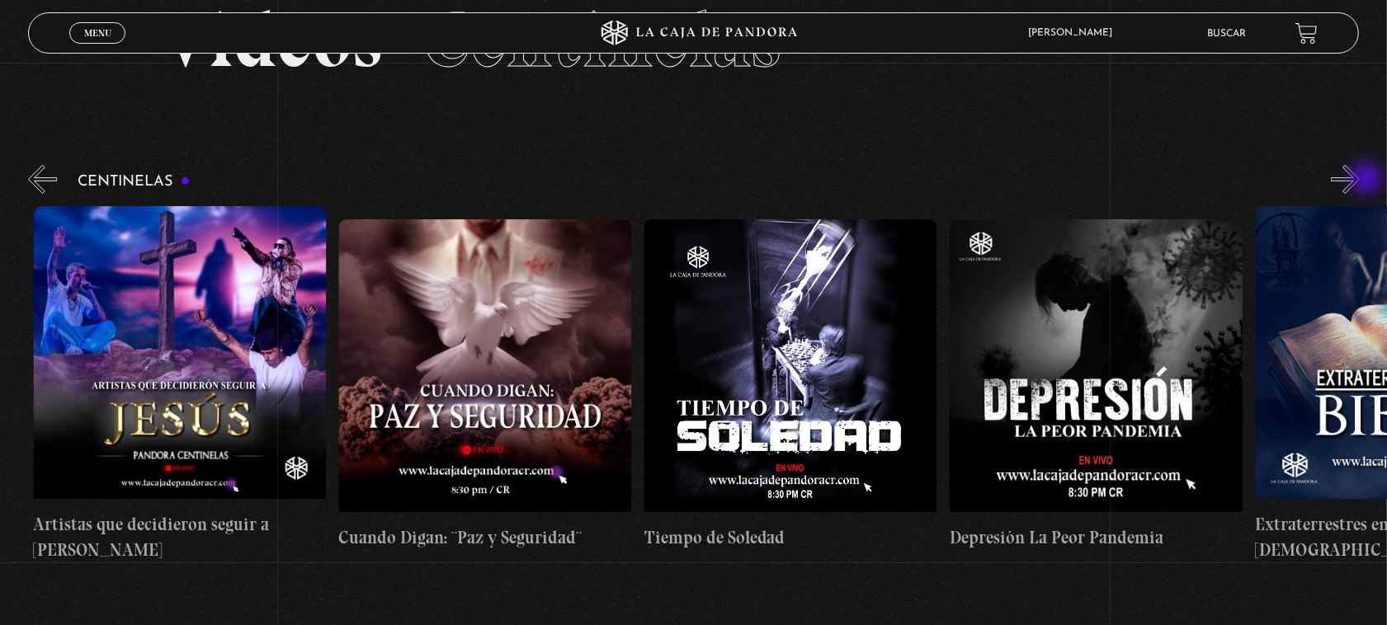
scroll to position [0, 8551]
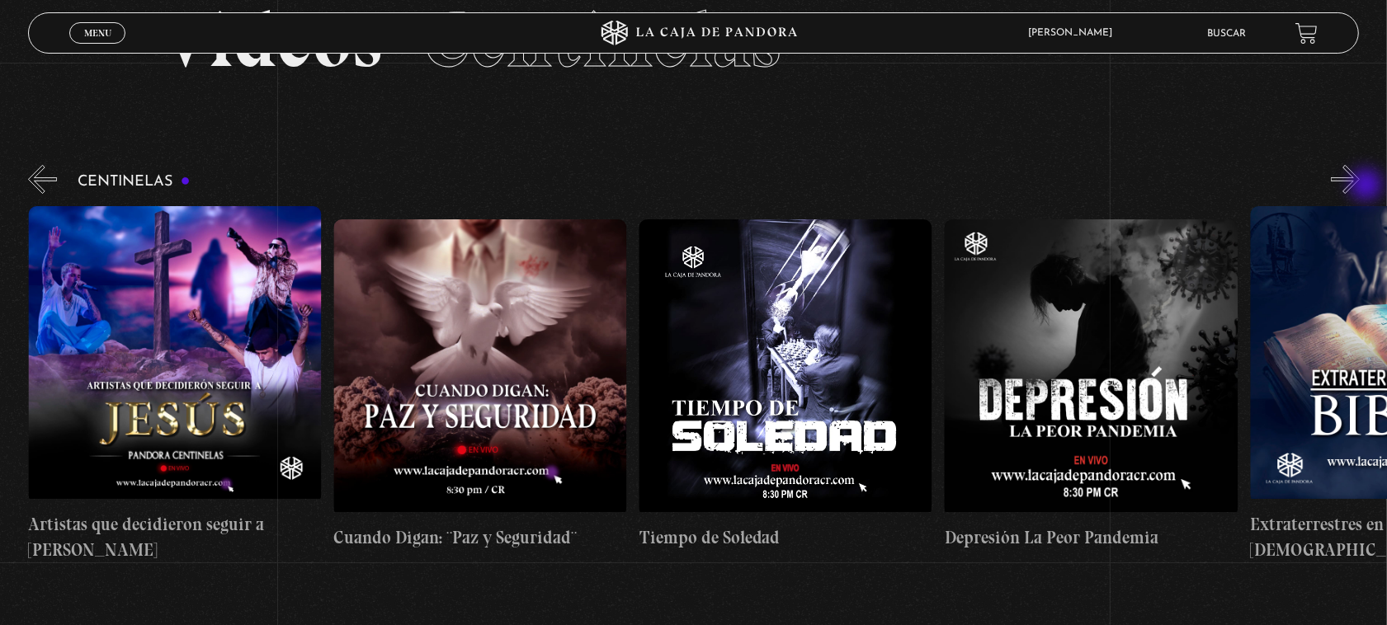
click at [1360, 186] on button "»" at bounding box center [1345, 179] width 29 height 29
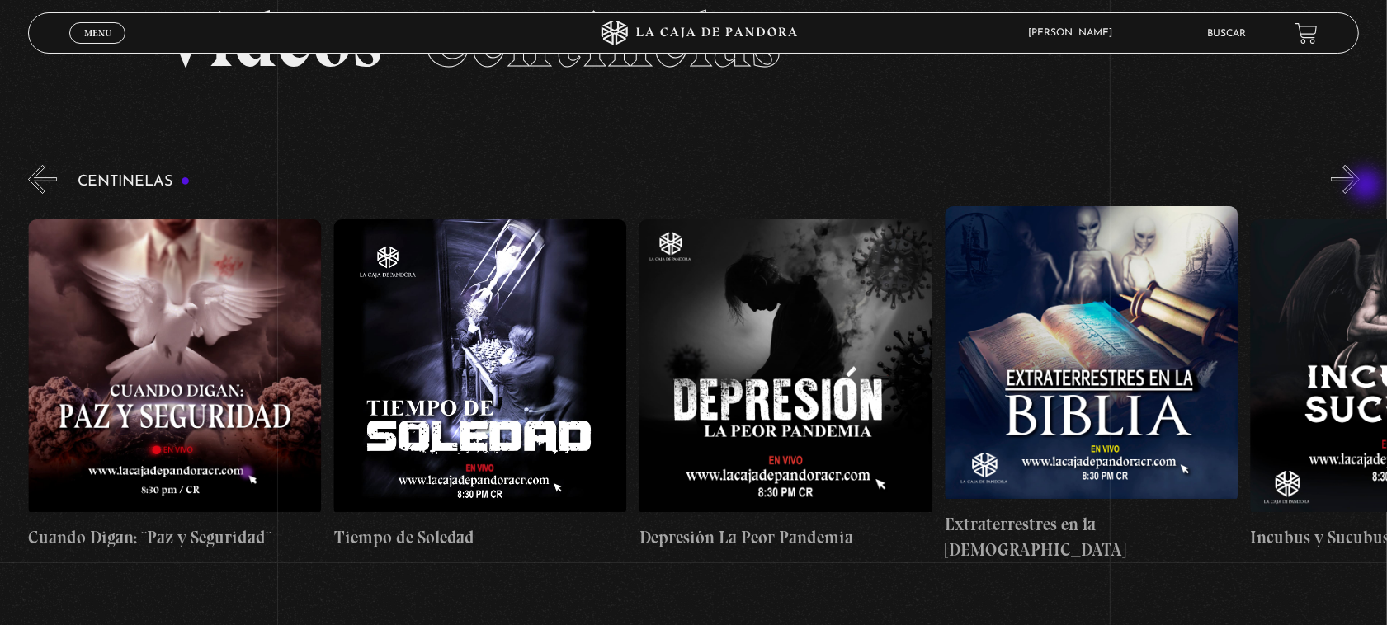
scroll to position [0, 8857]
click at [1360, 186] on button "»" at bounding box center [1345, 179] width 29 height 29
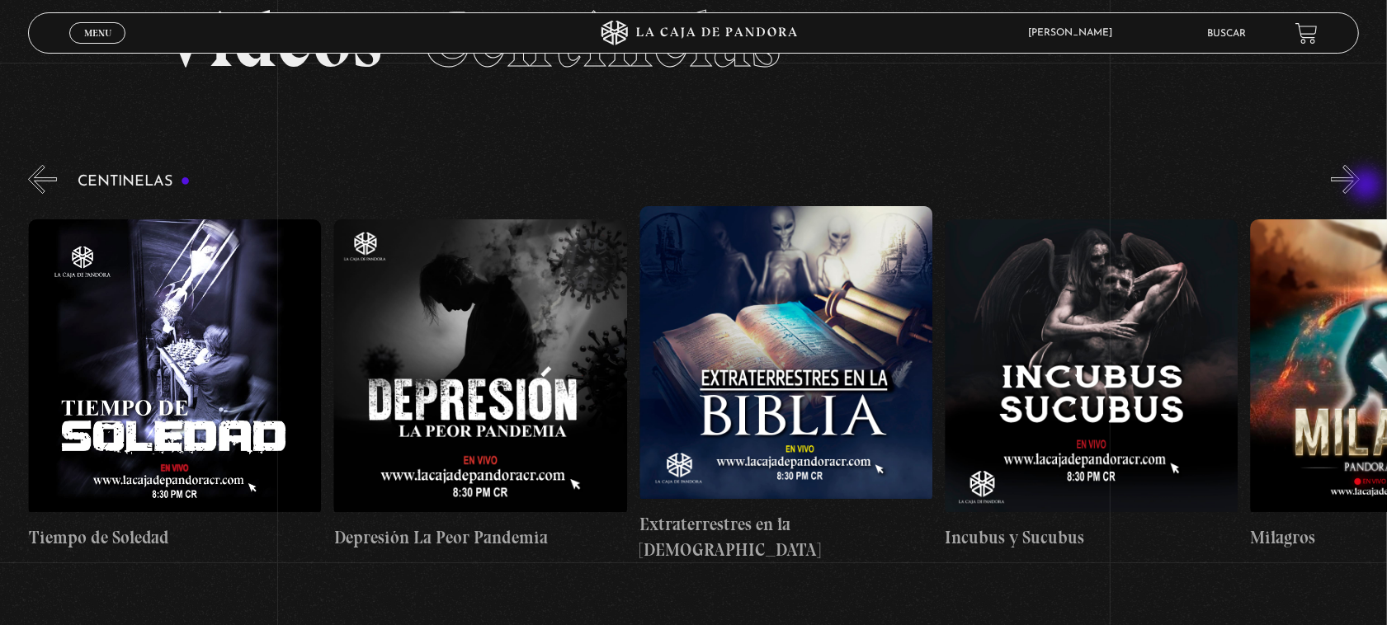
click at [1360, 186] on button "»" at bounding box center [1345, 179] width 29 height 29
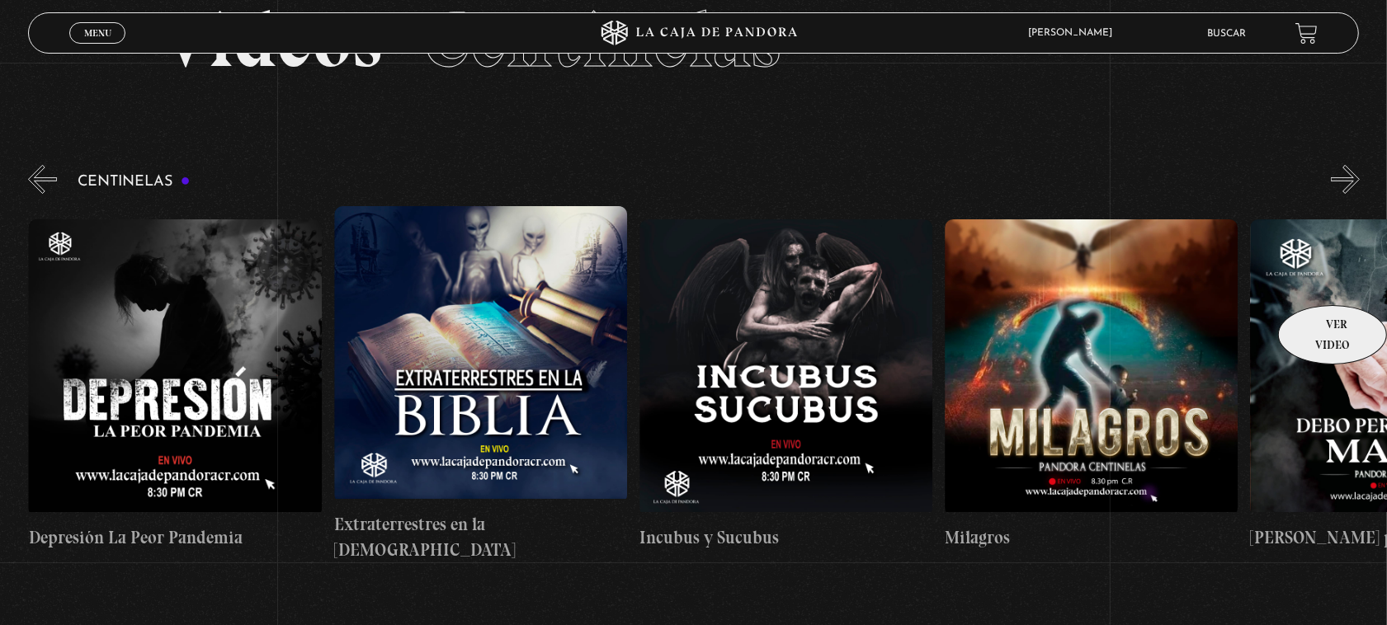
scroll to position [0, 9468]
click at [1360, 174] on button "»" at bounding box center [1345, 179] width 29 height 29
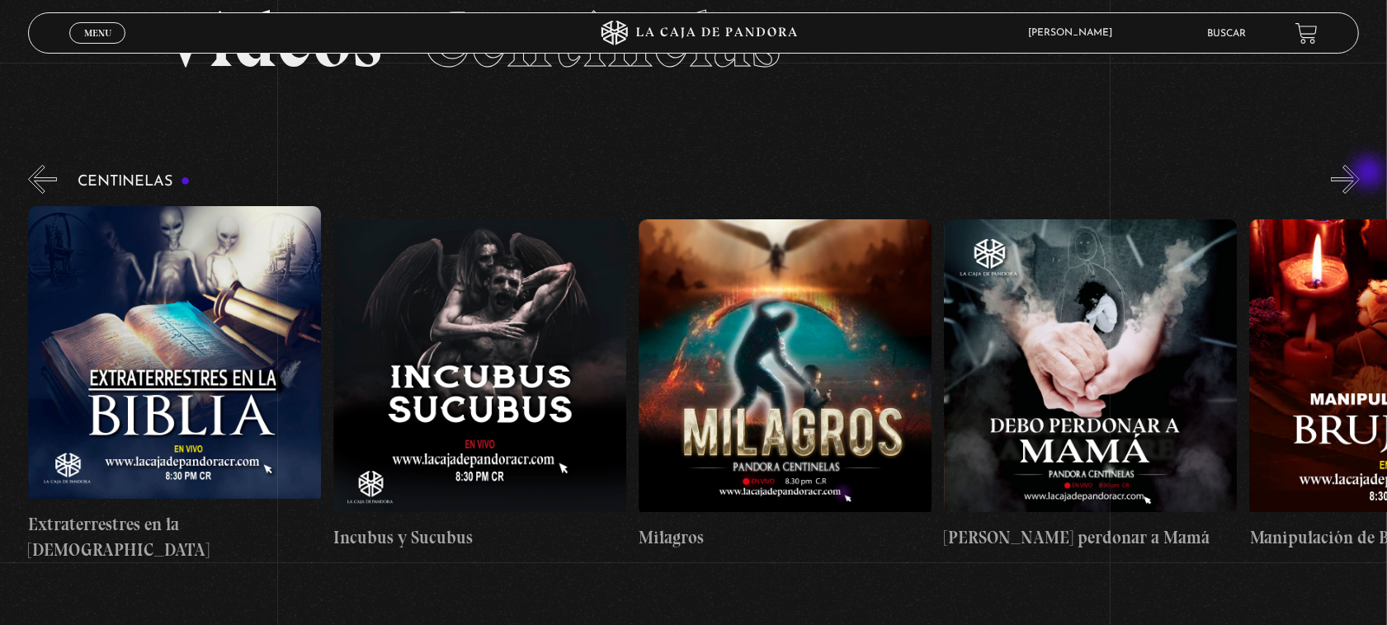
click at [1360, 174] on button "»" at bounding box center [1345, 179] width 29 height 29
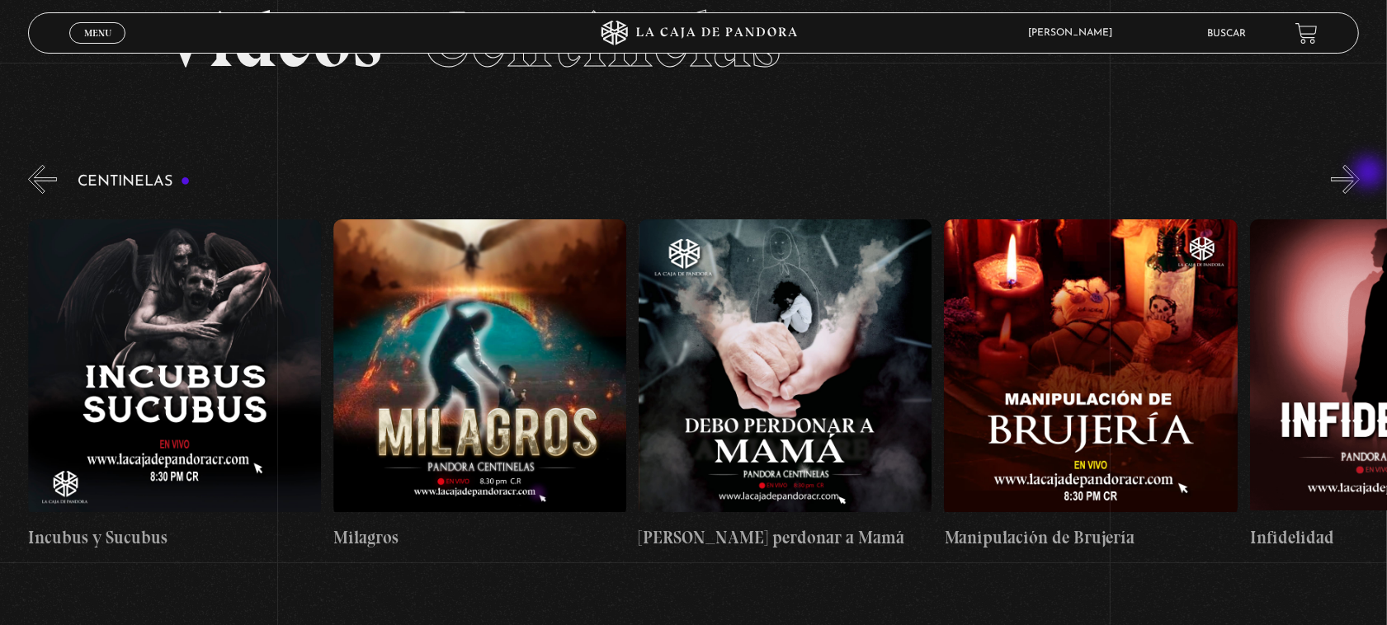
click at [1360, 174] on button "»" at bounding box center [1345, 179] width 29 height 29
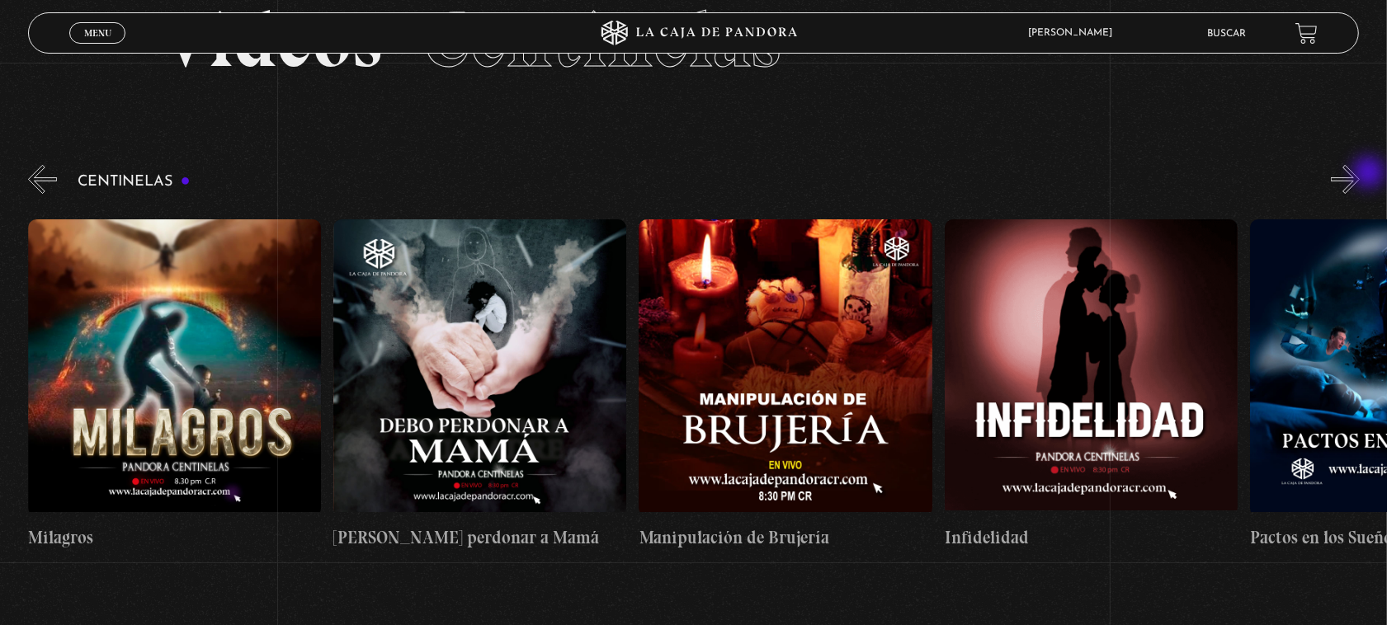
click at [1360, 174] on button "»" at bounding box center [1345, 179] width 29 height 29
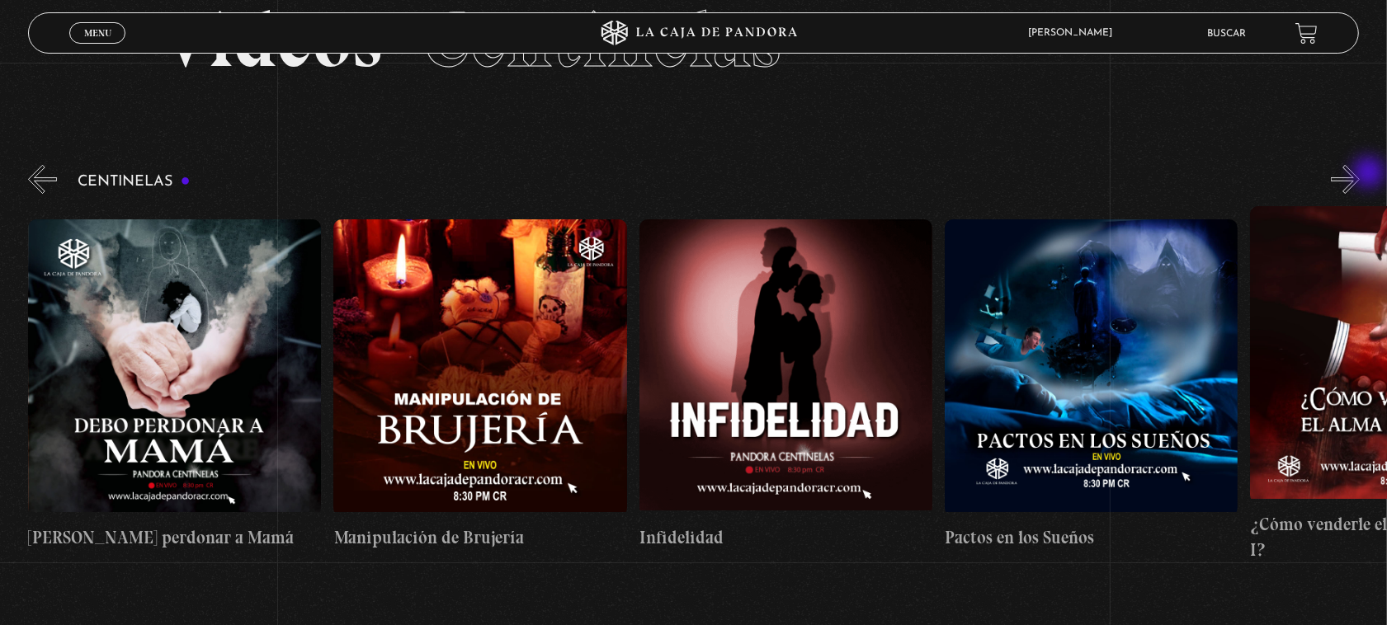
click at [1360, 174] on button "»" at bounding box center [1345, 179] width 29 height 29
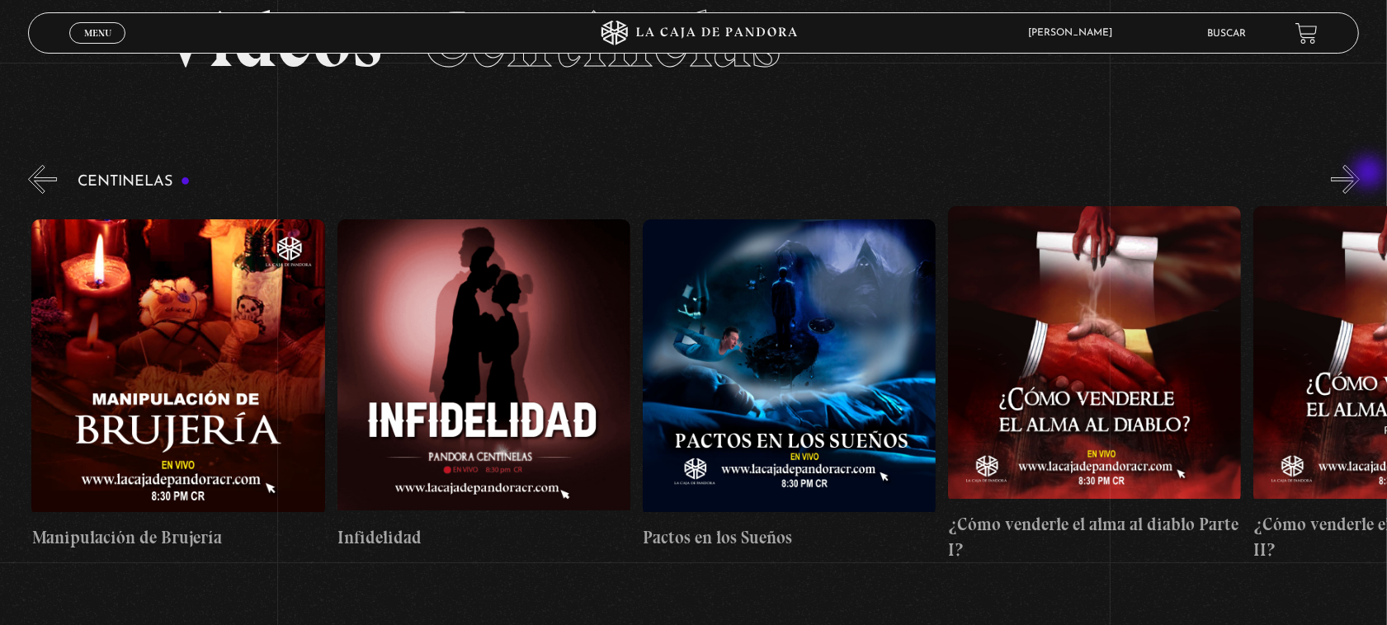
scroll to position [0, 10994]
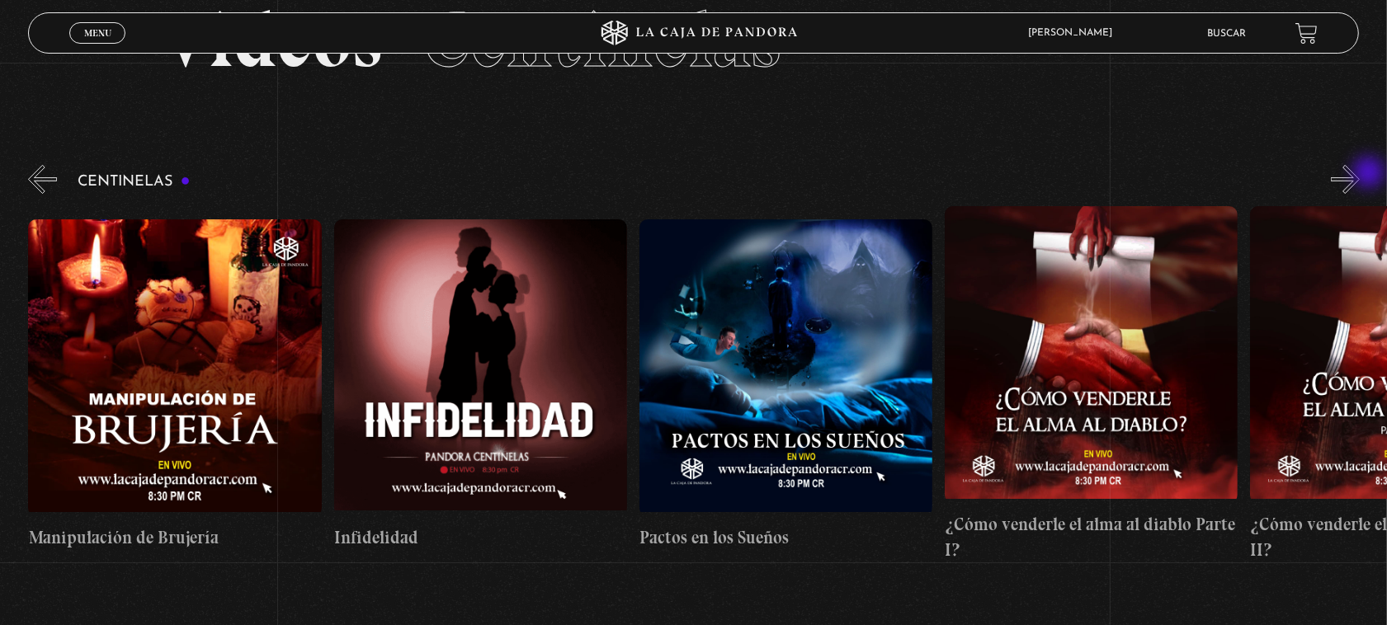
click at [1360, 174] on button "»" at bounding box center [1345, 179] width 29 height 29
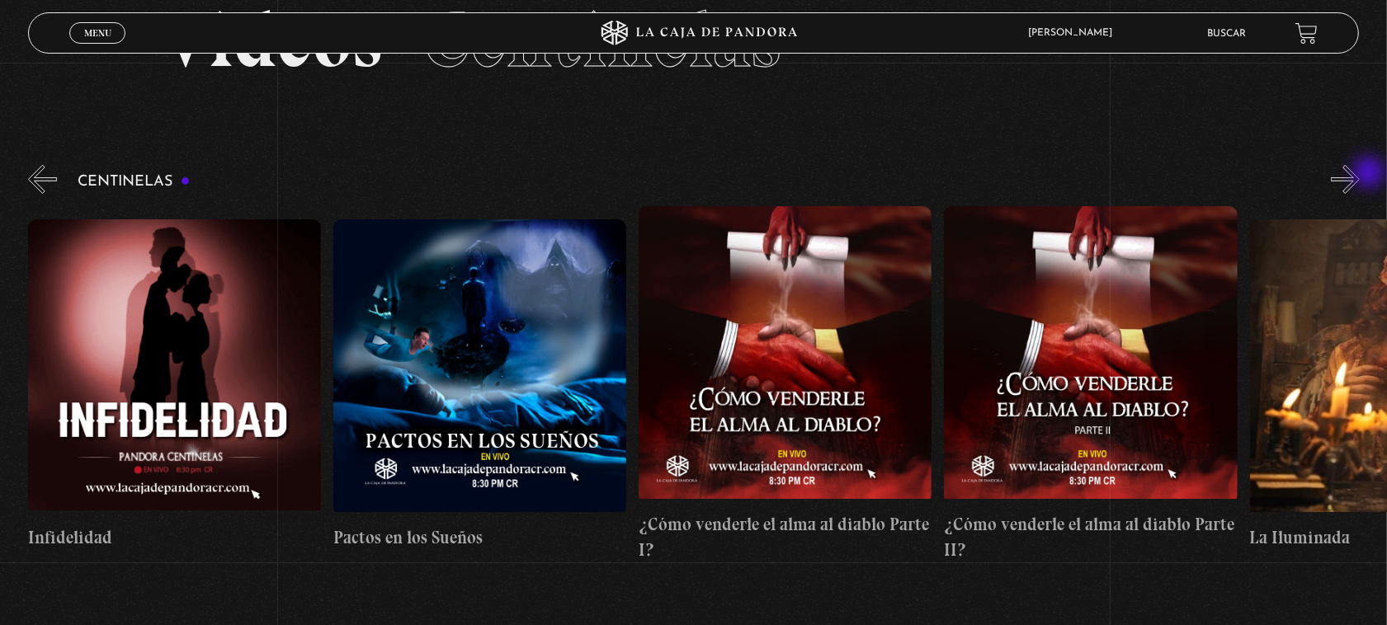
click at [1360, 174] on button "»" at bounding box center [1345, 179] width 29 height 29
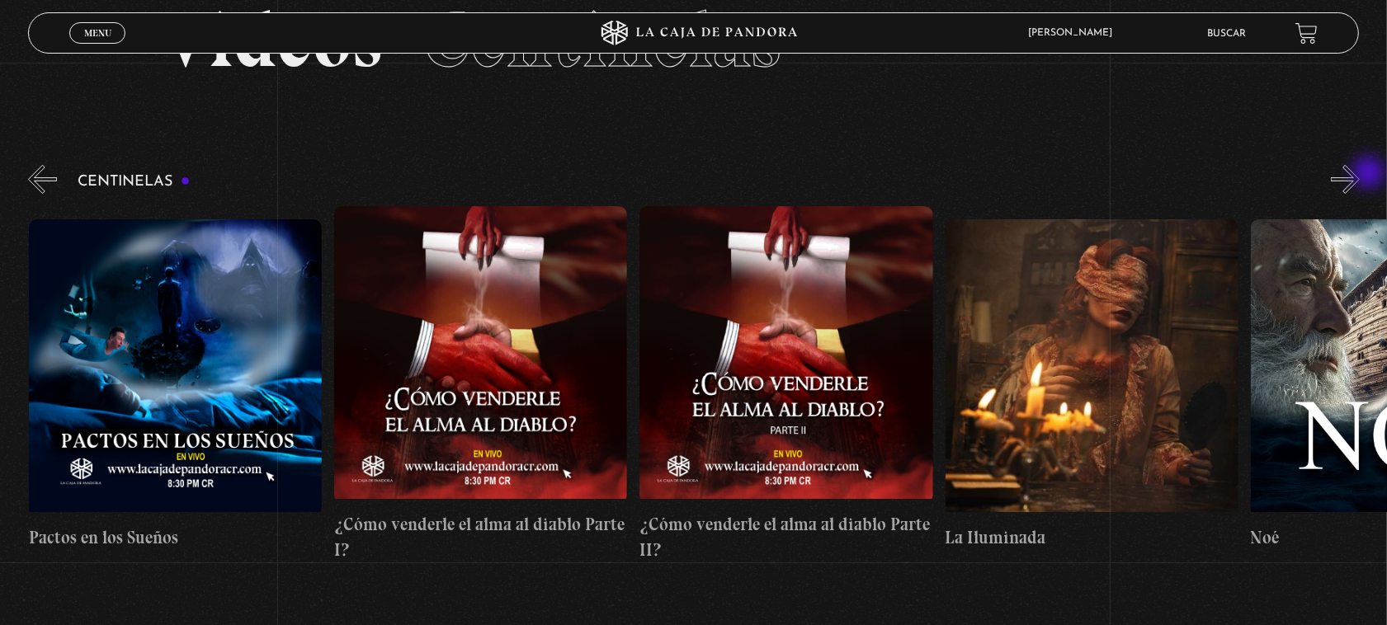
click at [1360, 174] on button "»" at bounding box center [1345, 179] width 29 height 29
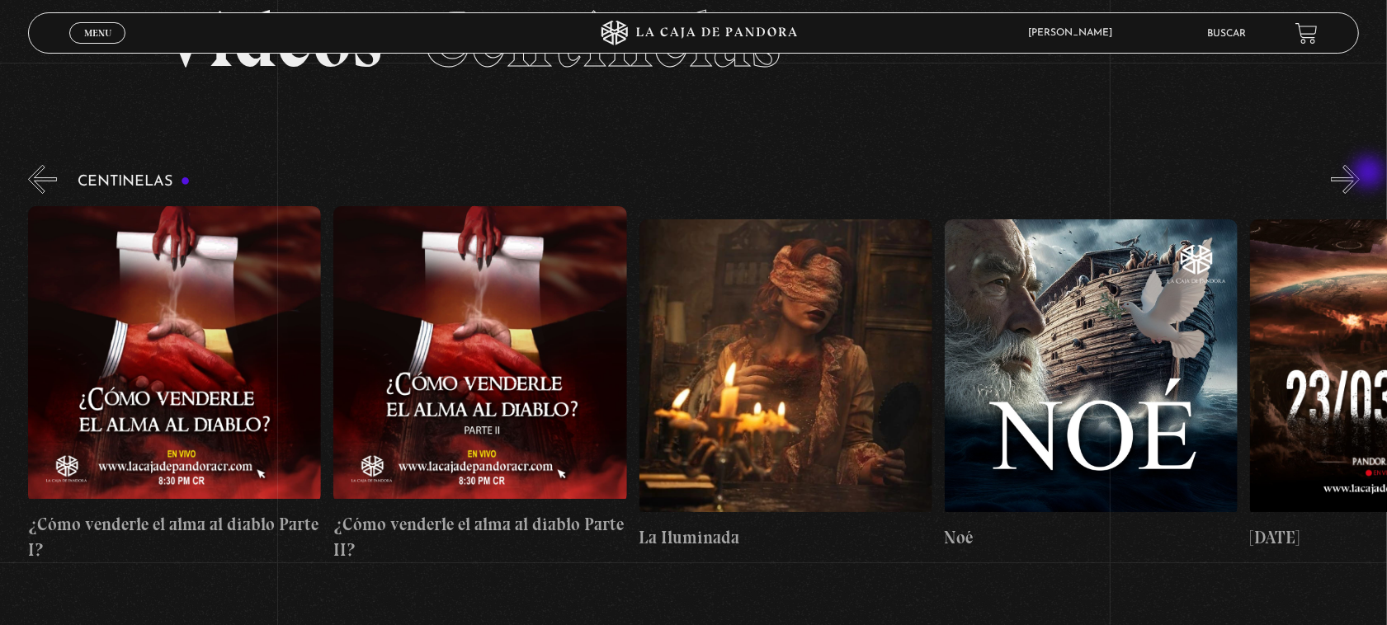
click at [1360, 174] on button "»" at bounding box center [1345, 179] width 29 height 29
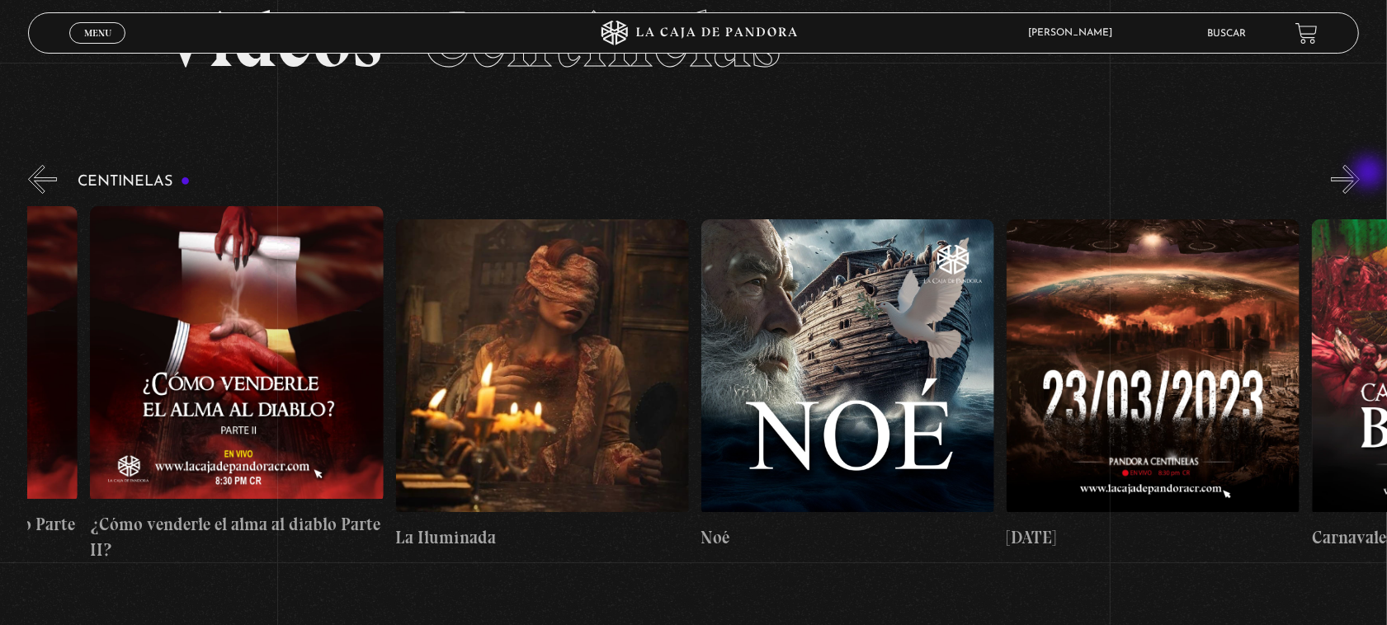
scroll to position [0, 12216]
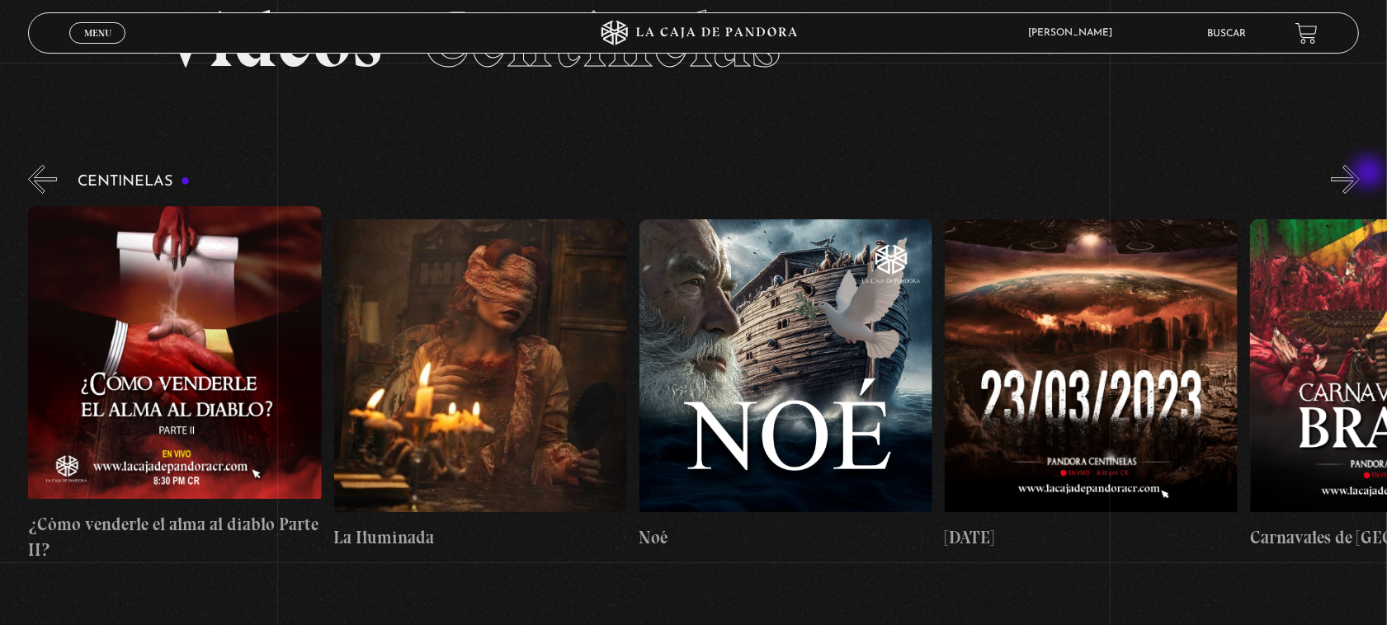
click at [1360, 174] on button "»" at bounding box center [1345, 179] width 29 height 29
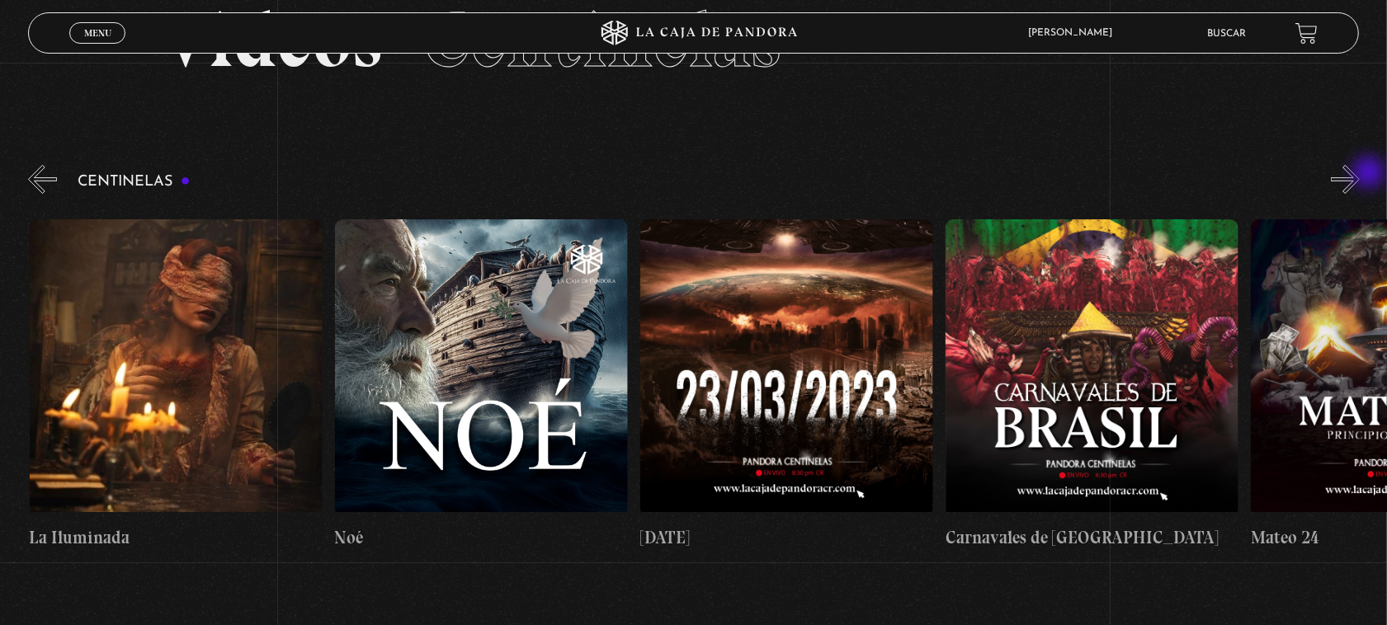
scroll to position [0, 12521]
click at [1360, 173] on button "»" at bounding box center [1345, 179] width 29 height 29
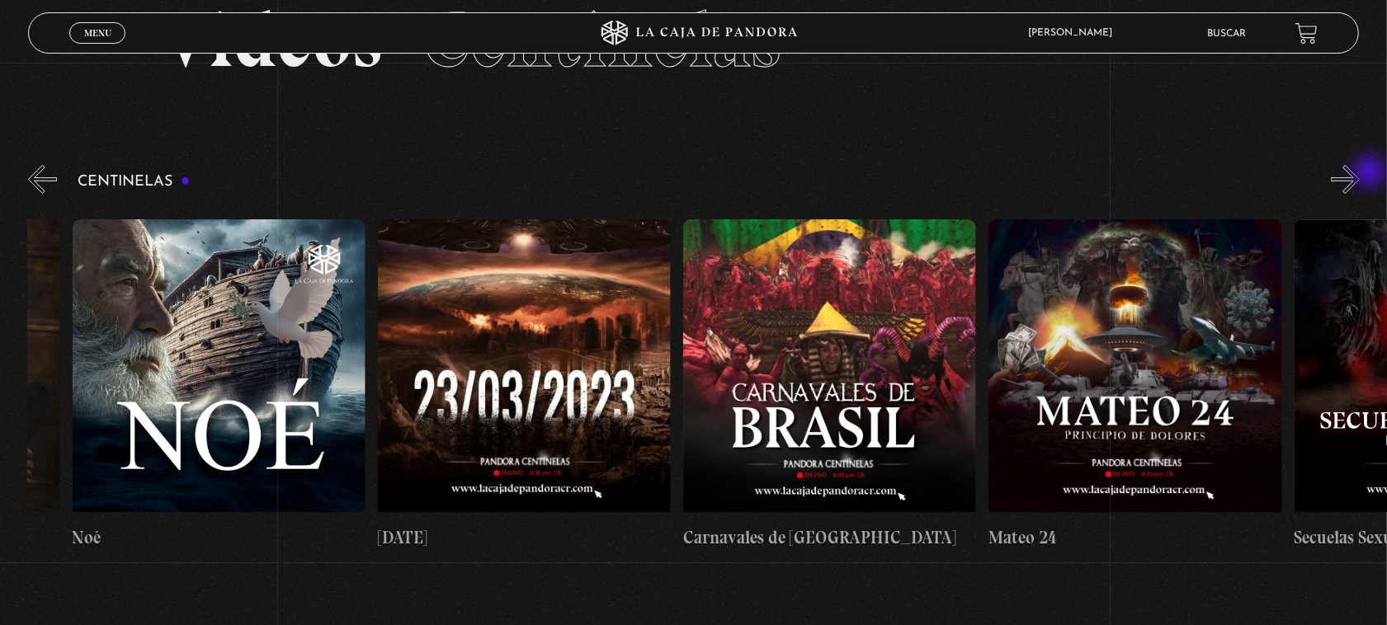
scroll to position [0, 12826]
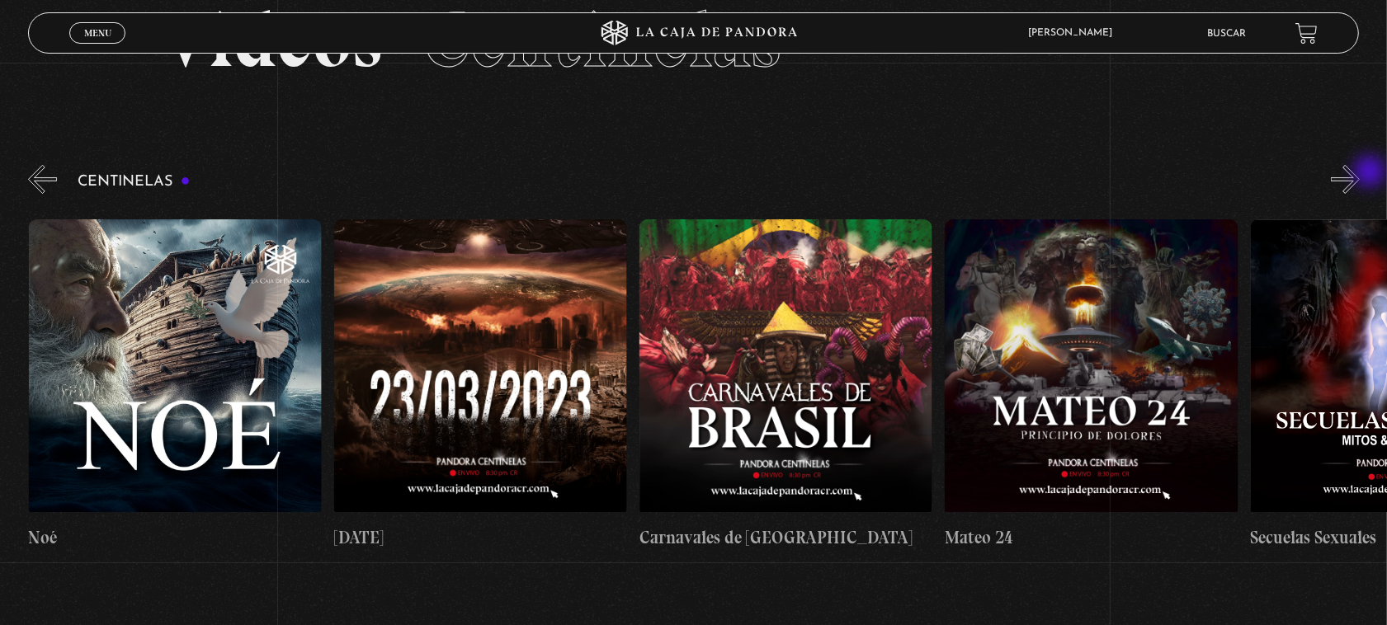
click at [1360, 173] on button "»" at bounding box center [1345, 179] width 29 height 29
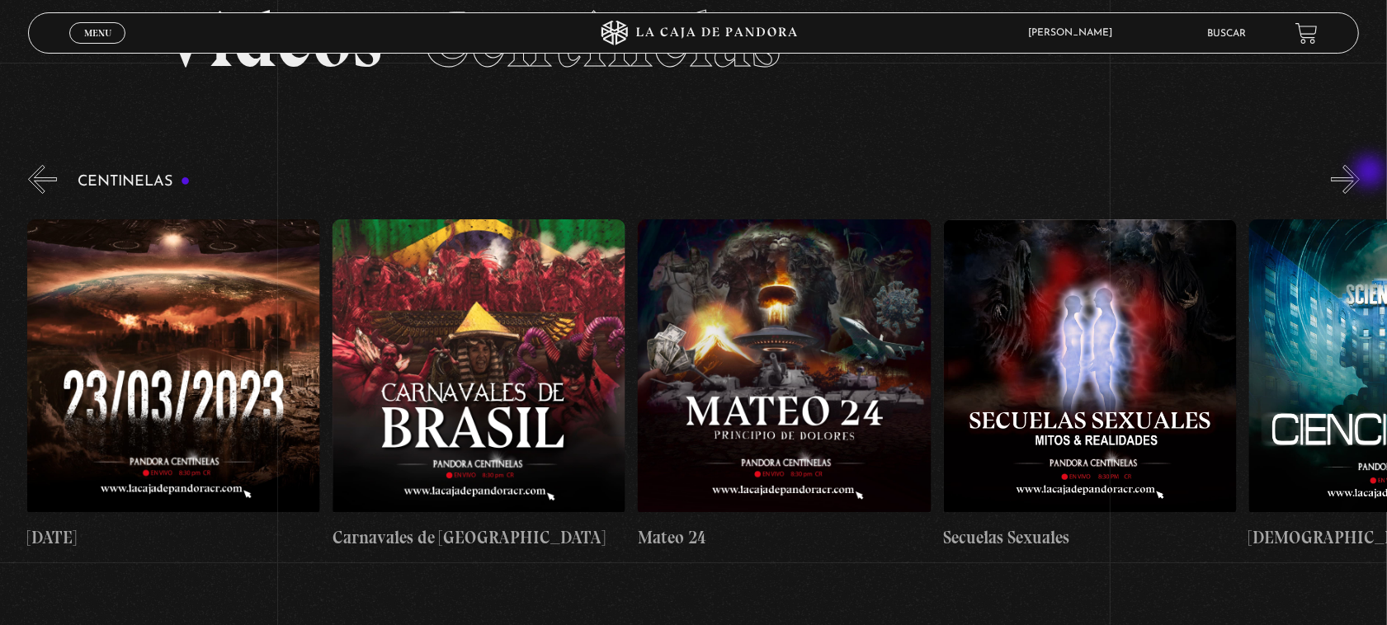
click at [1360, 173] on button "»" at bounding box center [1345, 179] width 29 height 29
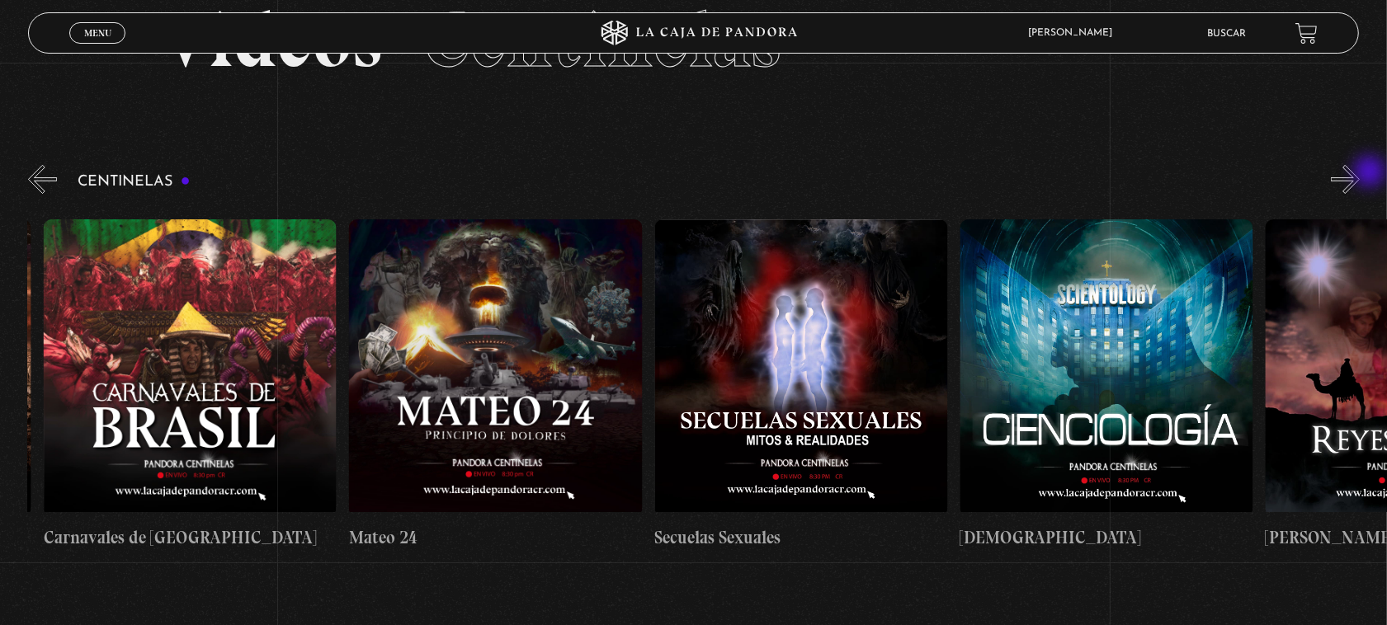
click at [1360, 173] on button "»" at bounding box center [1345, 179] width 29 height 29
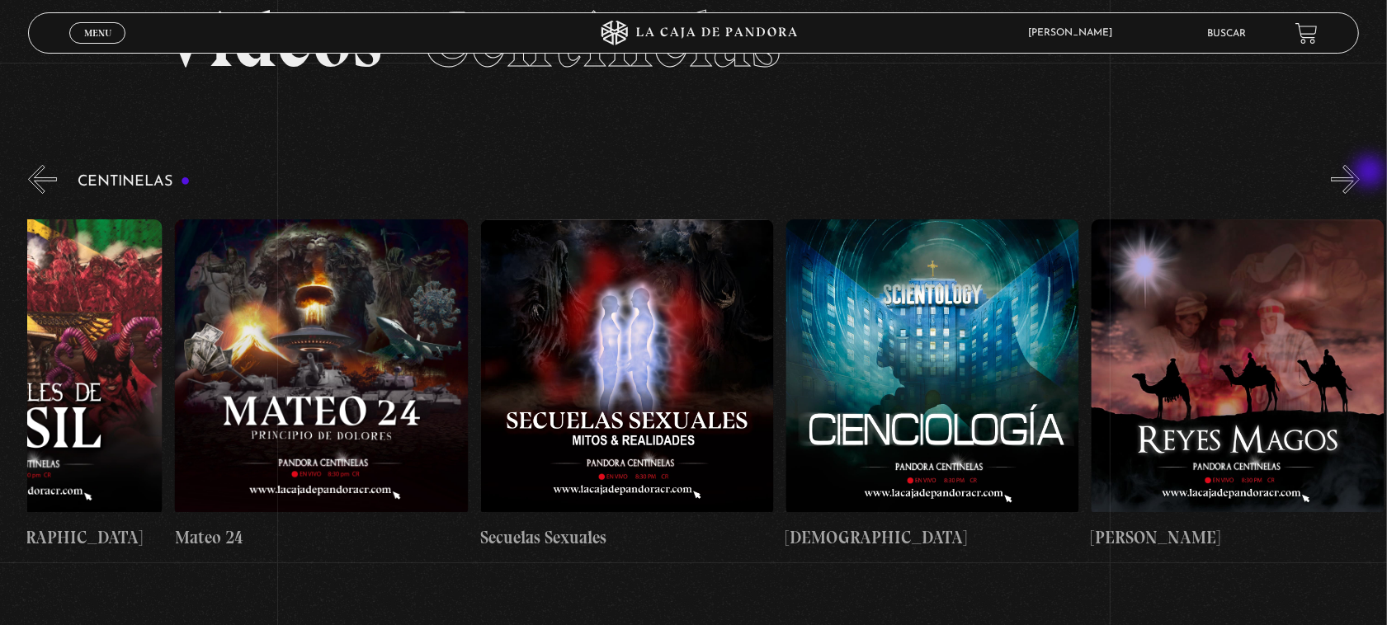
click at [1360, 173] on button "»" at bounding box center [1345, 179] width 29 height 29
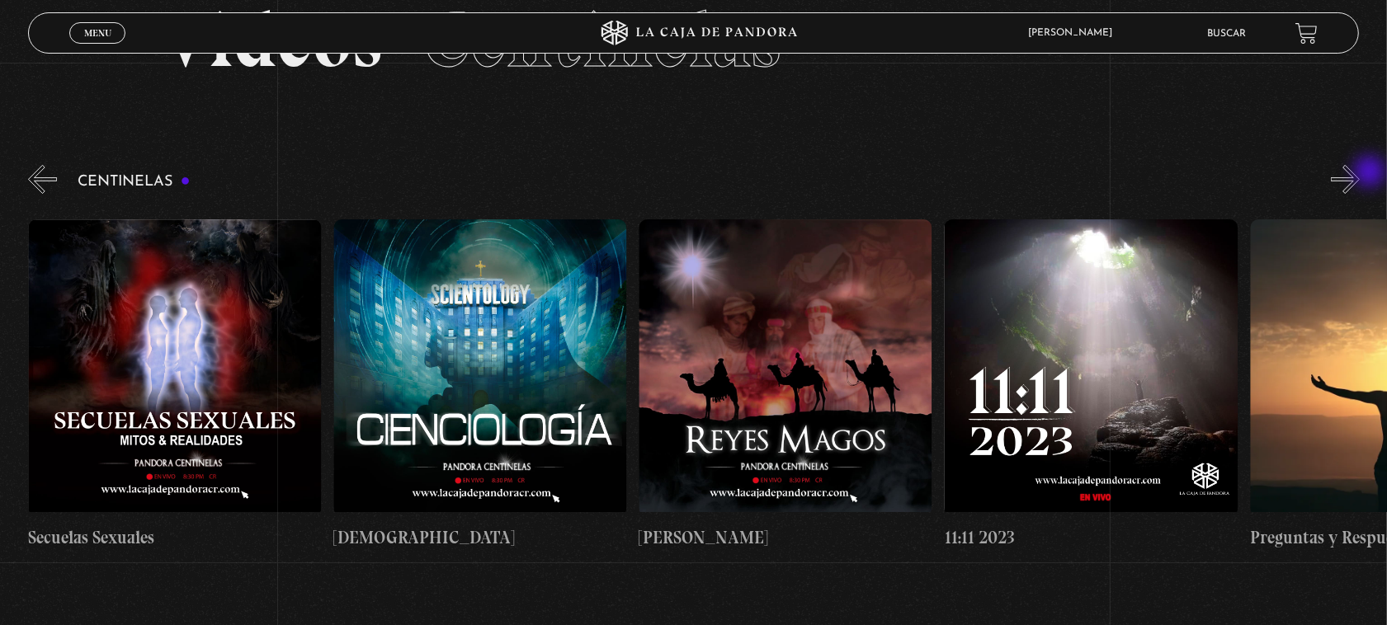
click at [1360, 173] on button "»" at bounding box center [1345, 179] width 29 height 29
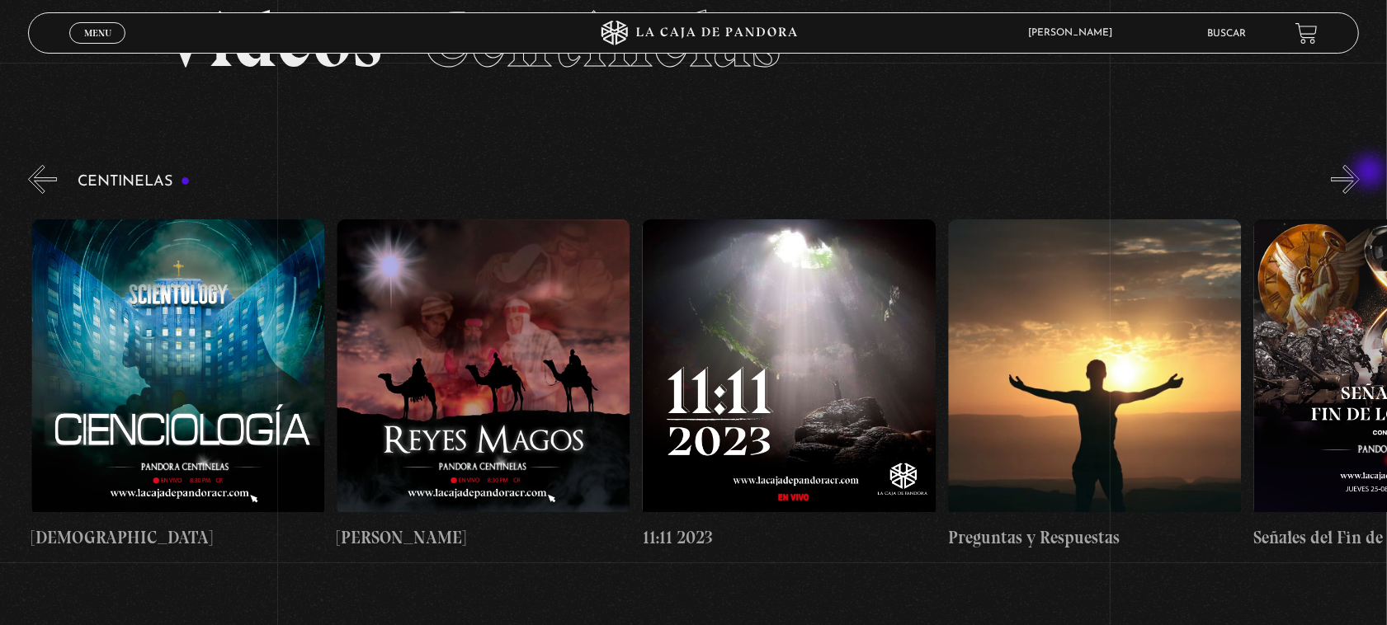
scroll to position [0, 14354]
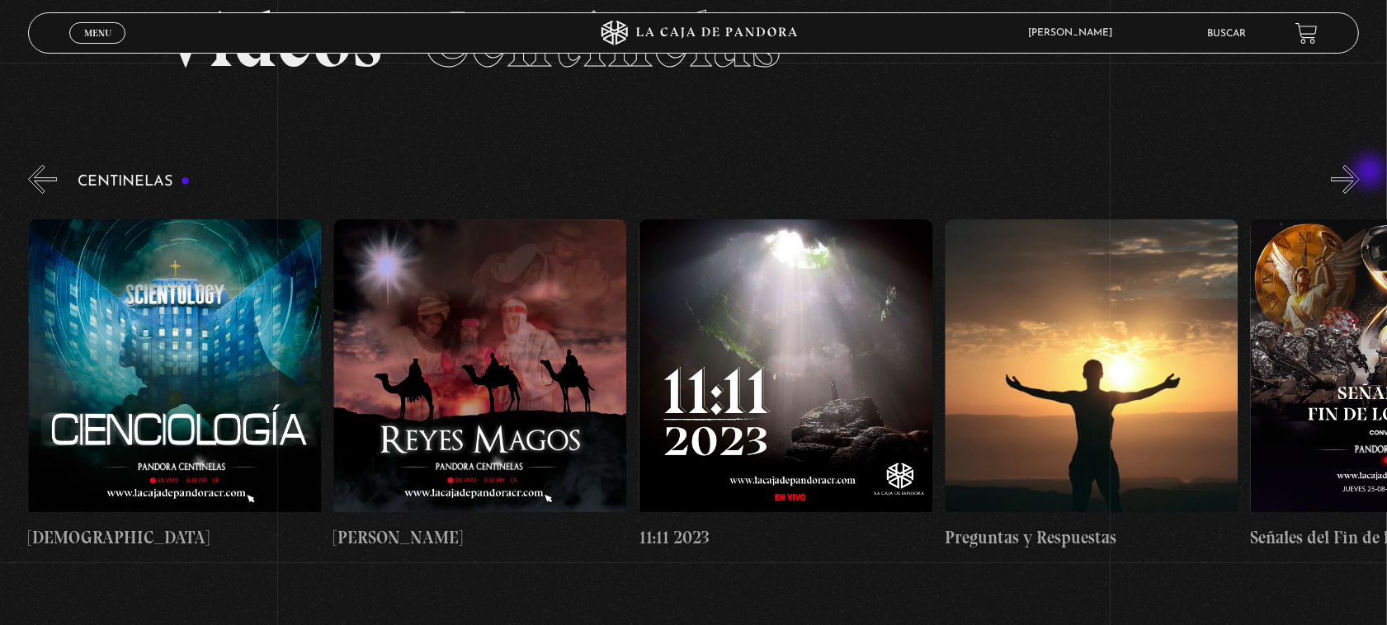
click at [1360, 173] on button "»" at bounding box center [1345, 179] width 29 height 29
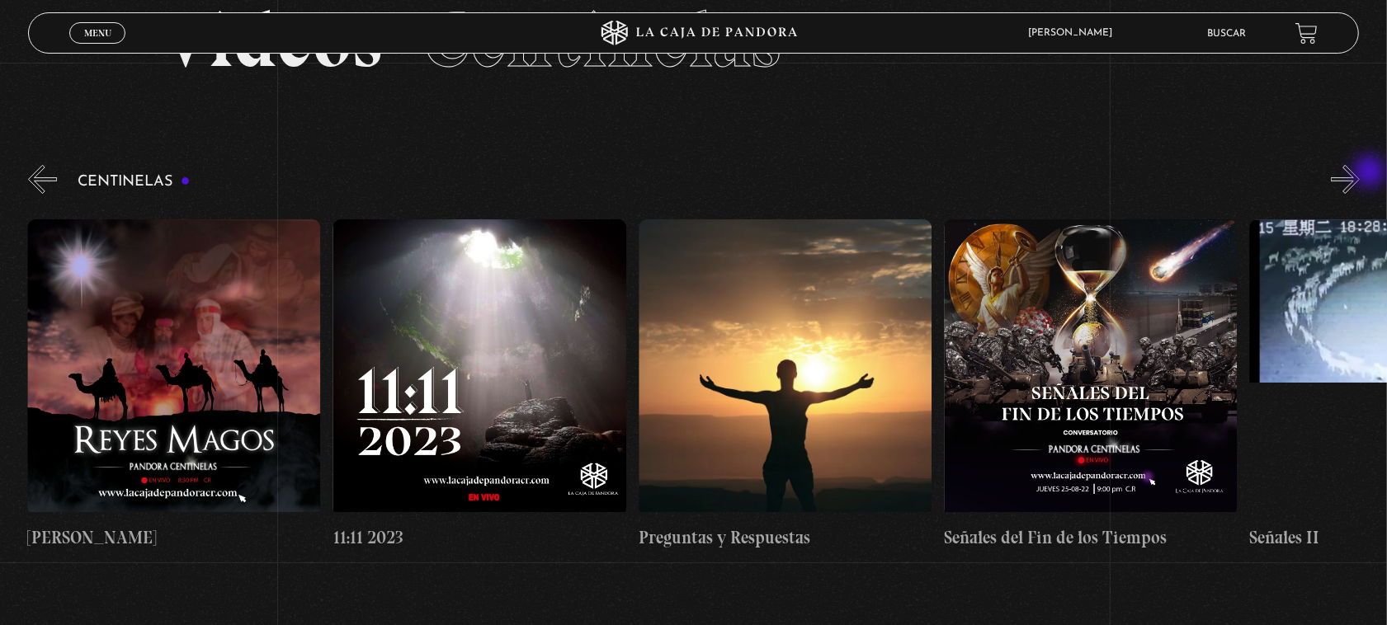
click at [1360, 173] on button "»" at bounding box center [1345, 179] width 29 height 29
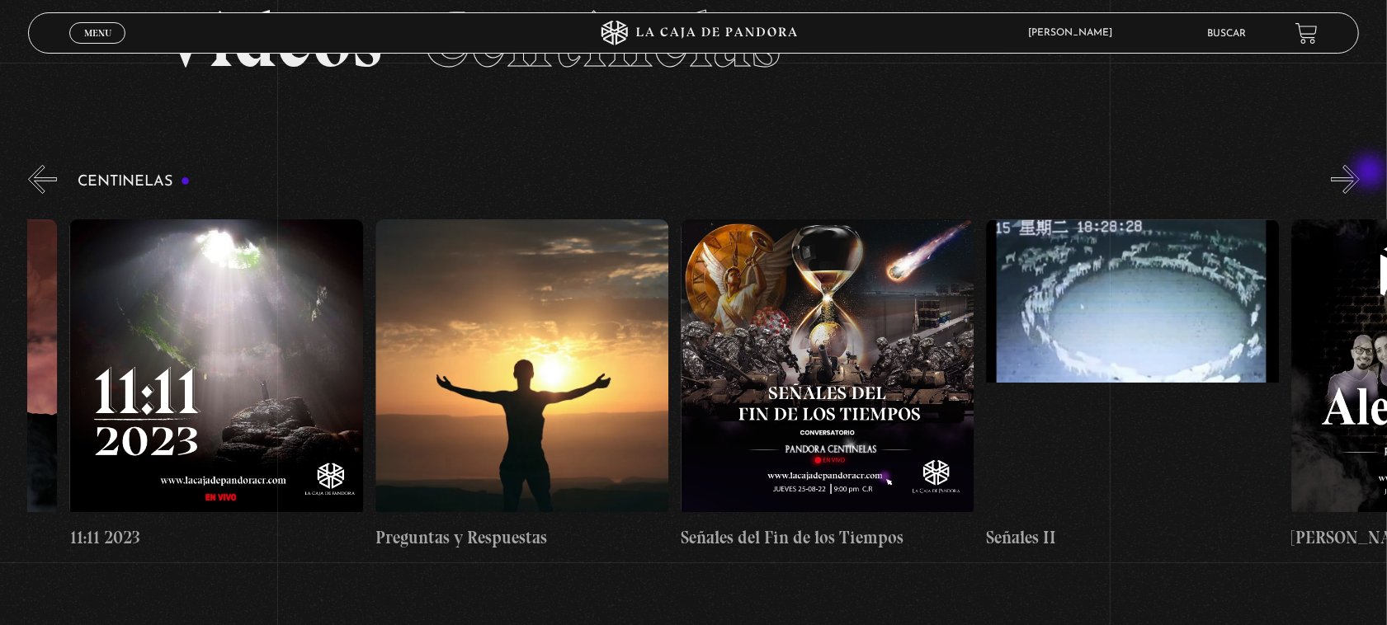
click at [1360, 173] on button "»" at bounding box center [1345, 179] width 29 height 29
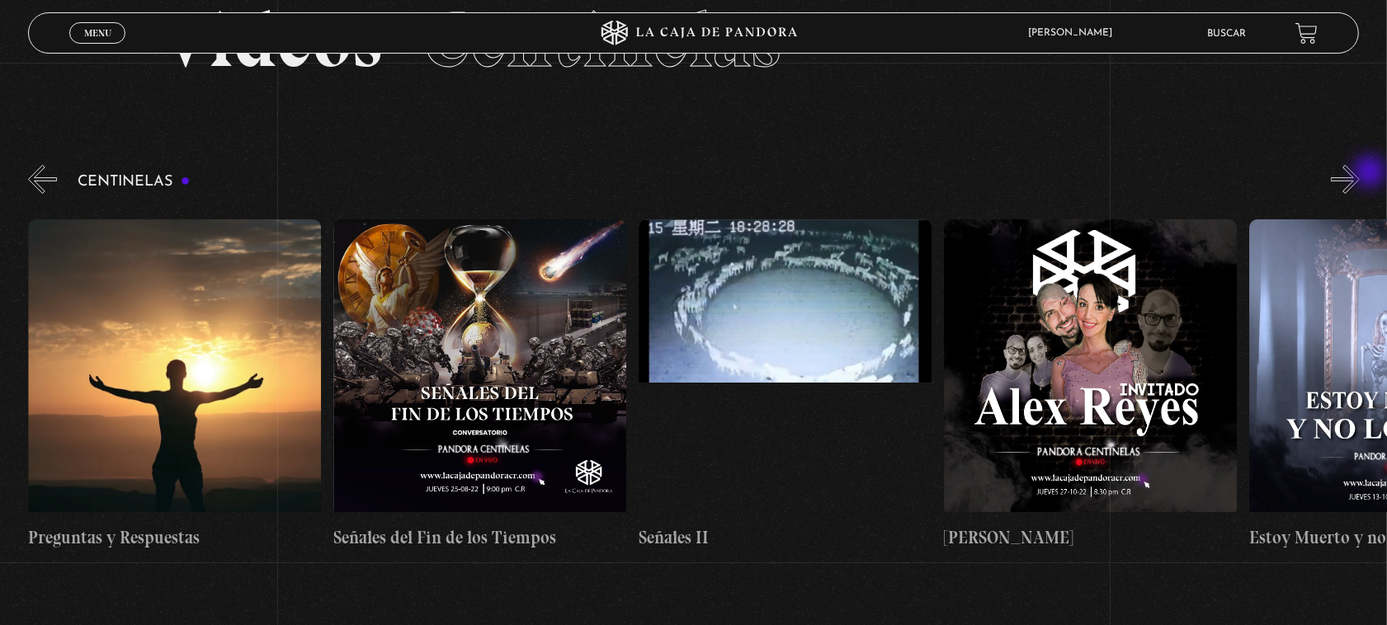
click at [1360, 173] on button "»" at bounding box center [1345, 179] width 29 height 29
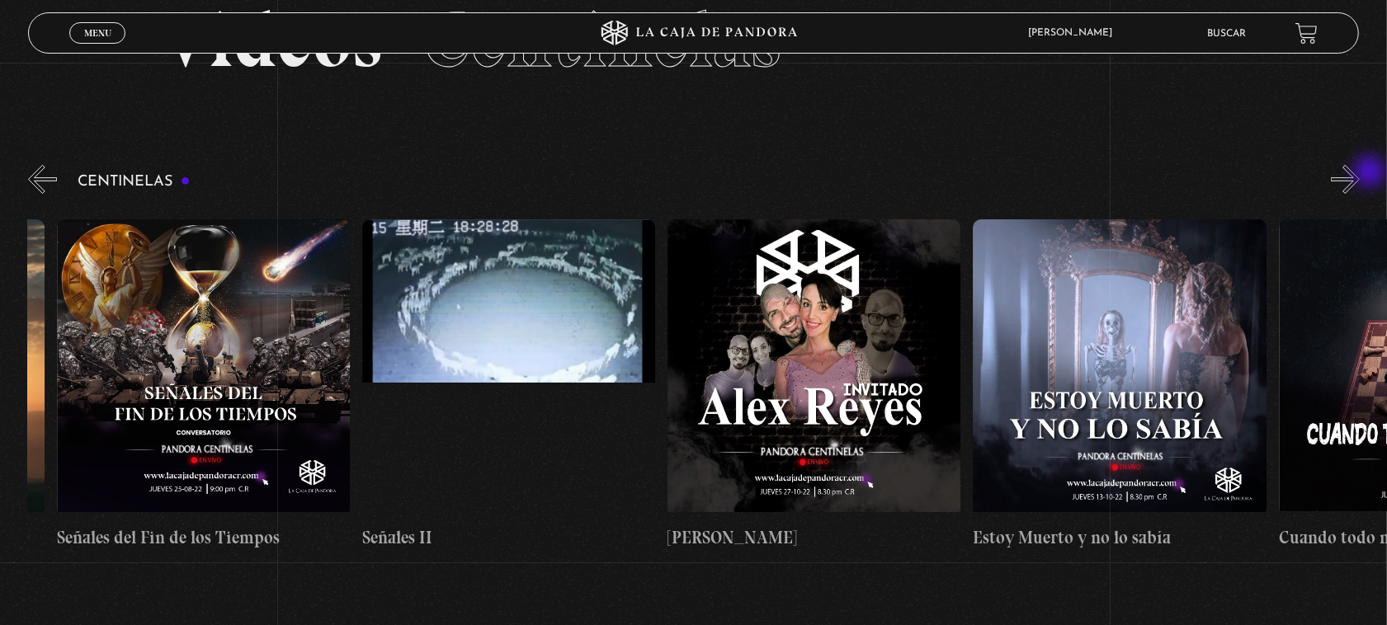
scroll to position [0, 15576]
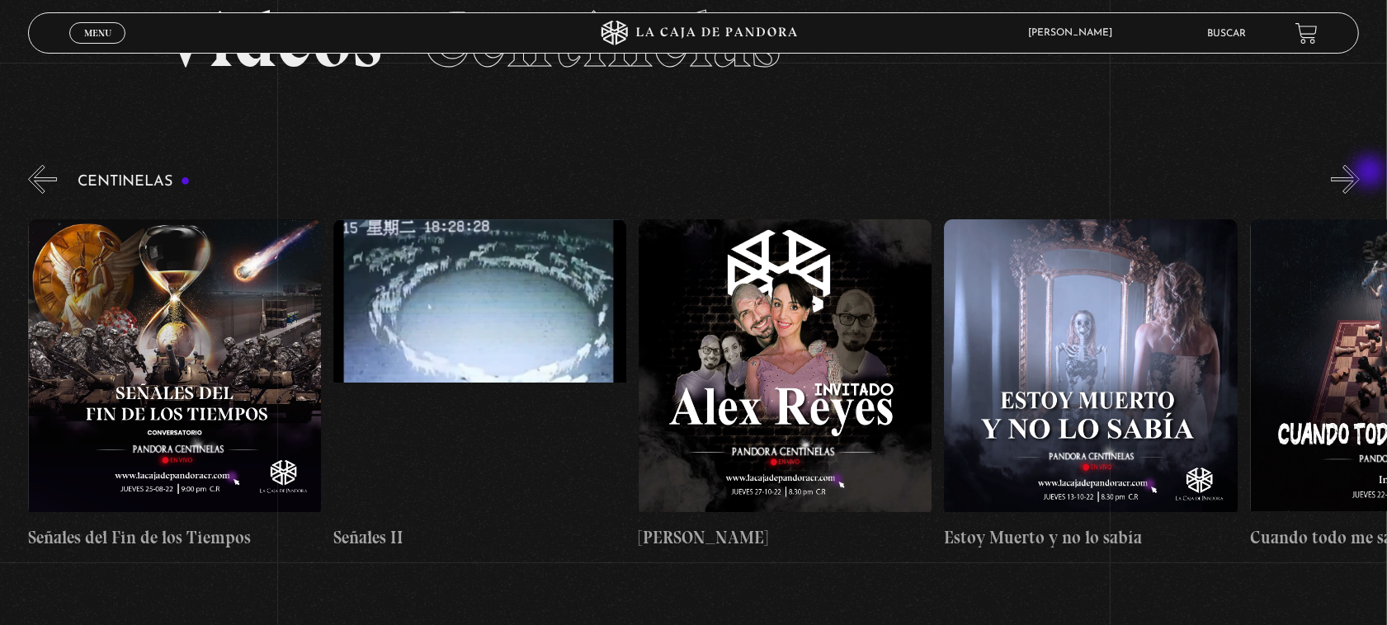
click at [1360, 173] on button "»" at bounding box center [1345, 179] width 29 height 29
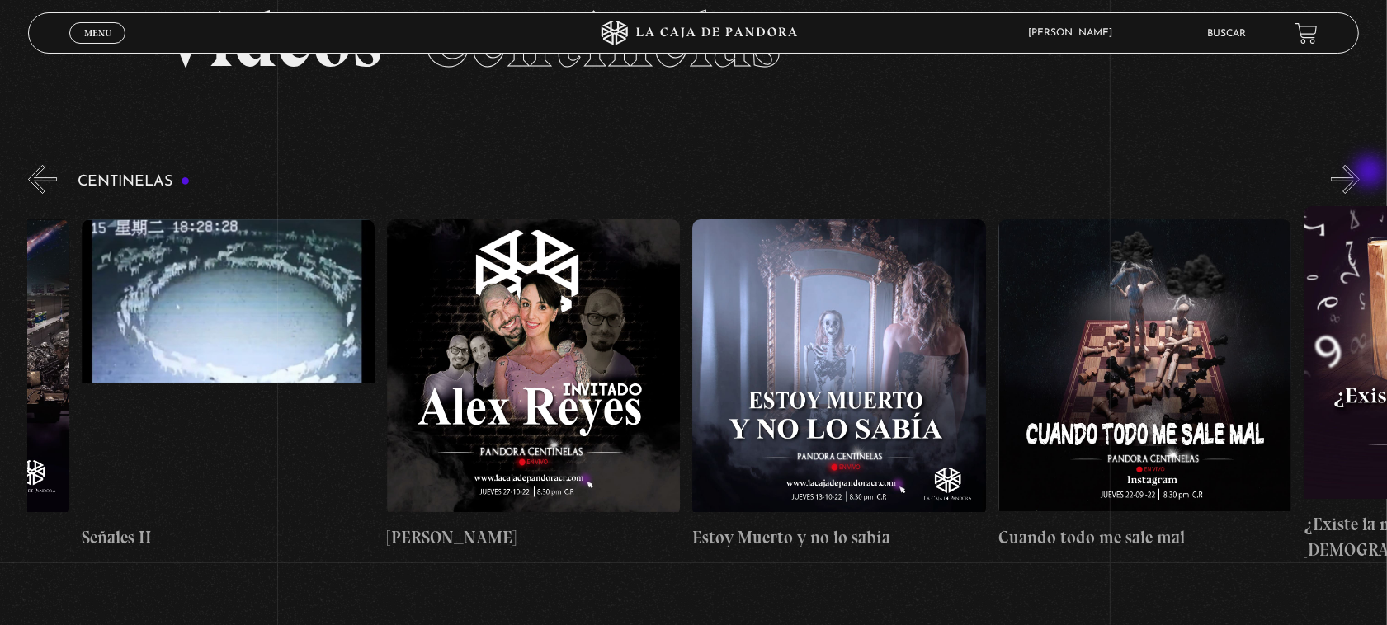
scroll to position [0, 15881]
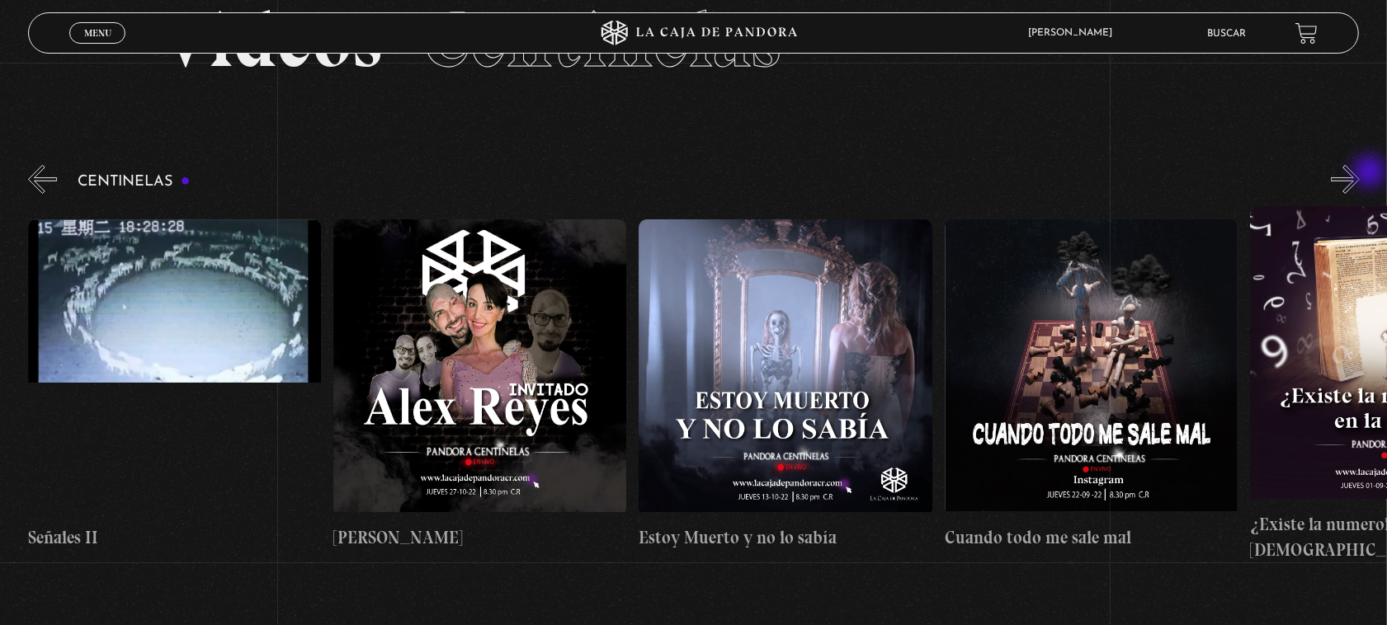
click at [1360, 173] on button "»" at bounding box center [1345, 179] width 29 height 29
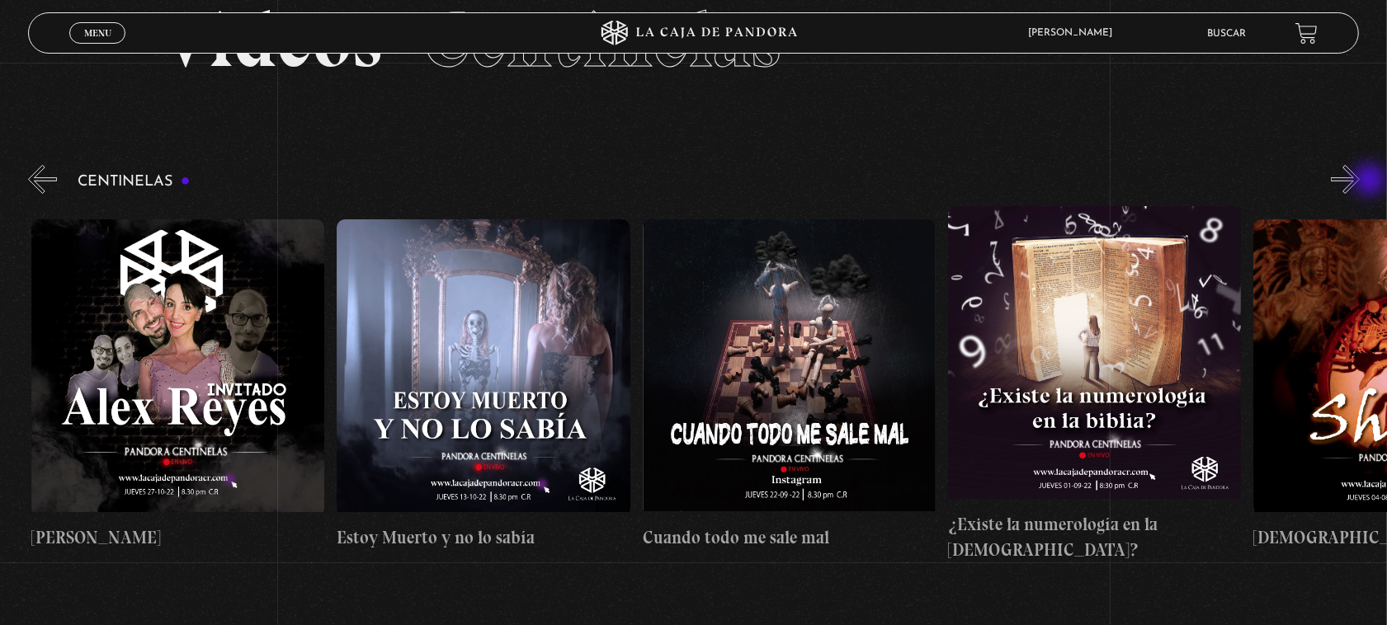
scroll to position [0, 16186]
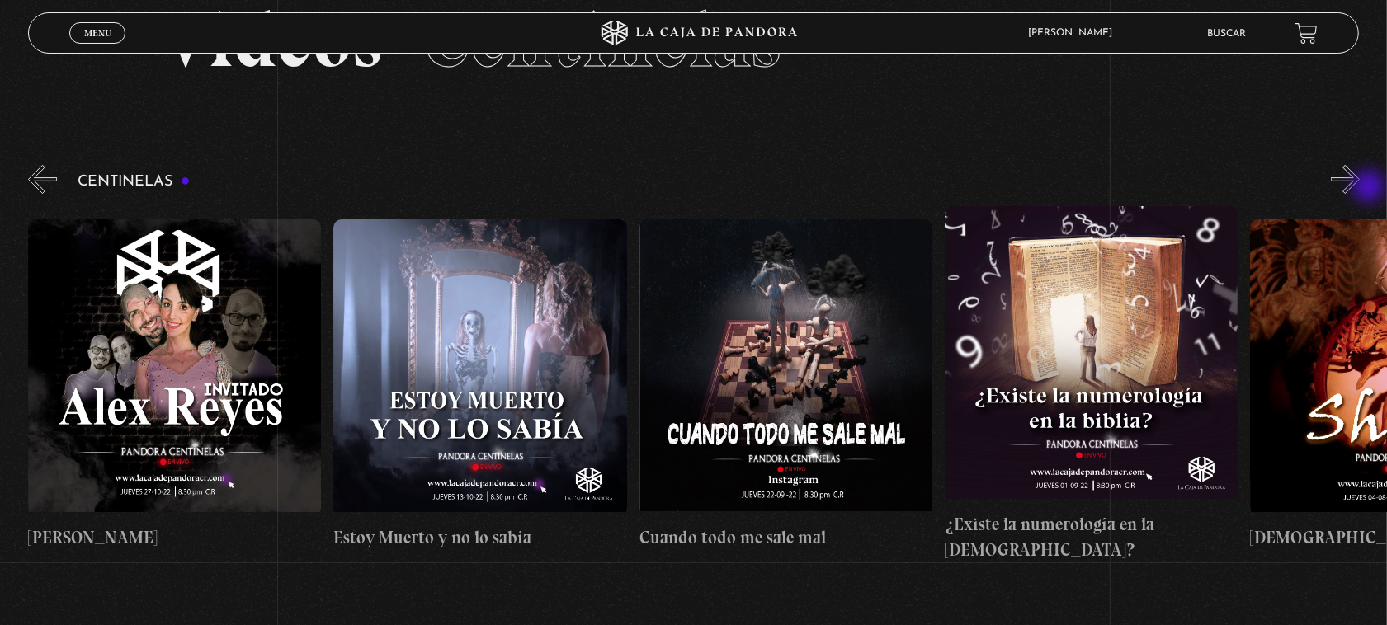
click at [1360, 188] on button "»" at bounding box center [1345, 179] width 29 height 29
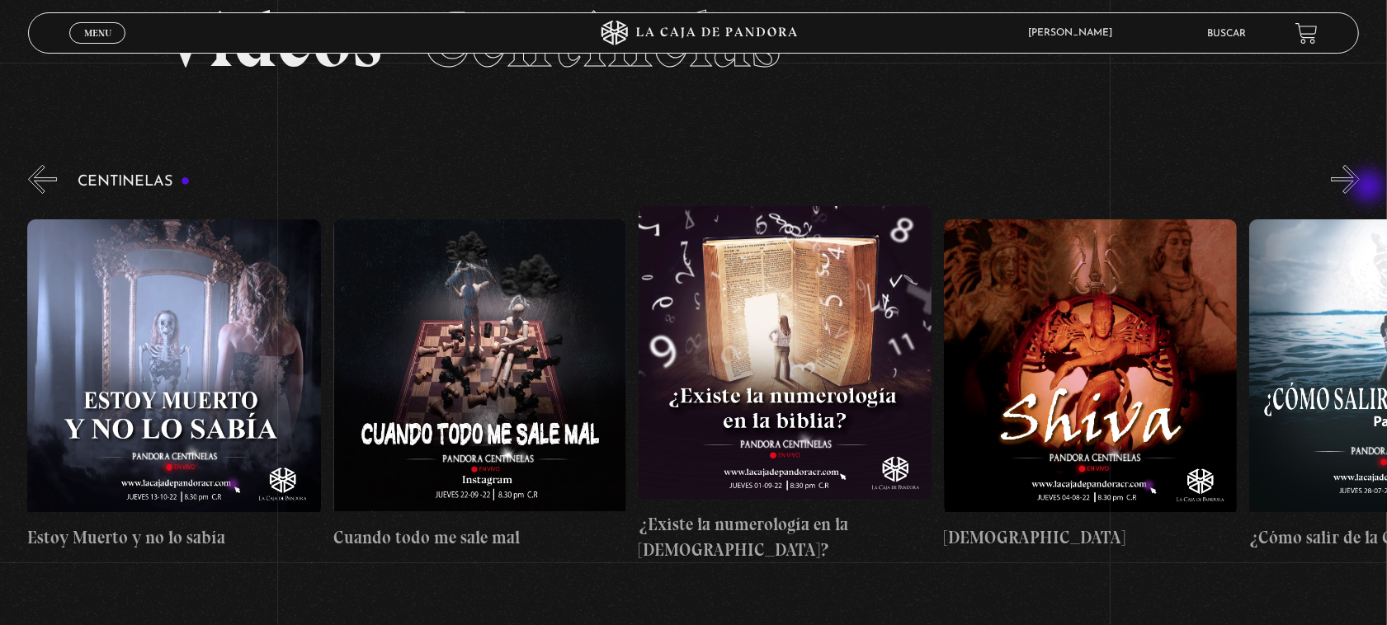
click at [1360, 188] on button "»" at bounding box center [1345, 179] width 29 height 29
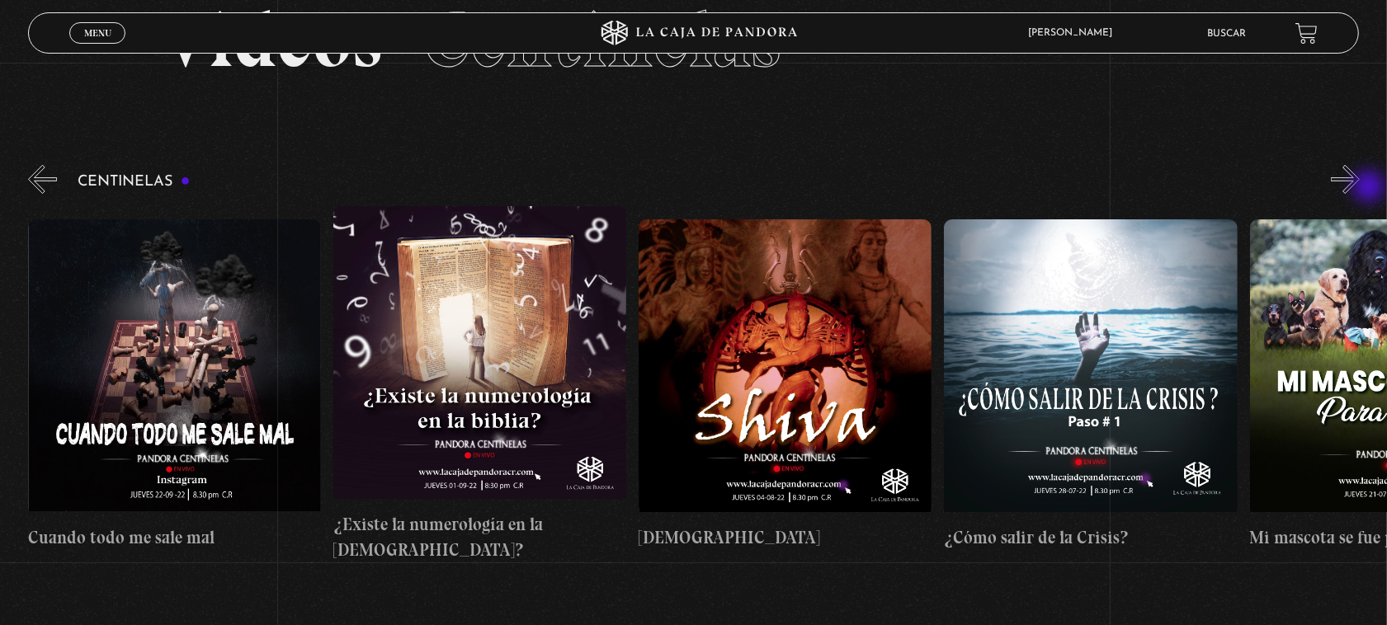
click at [1360, 188] on button "»" at bounding box center [1345, 179] width 29 height 29
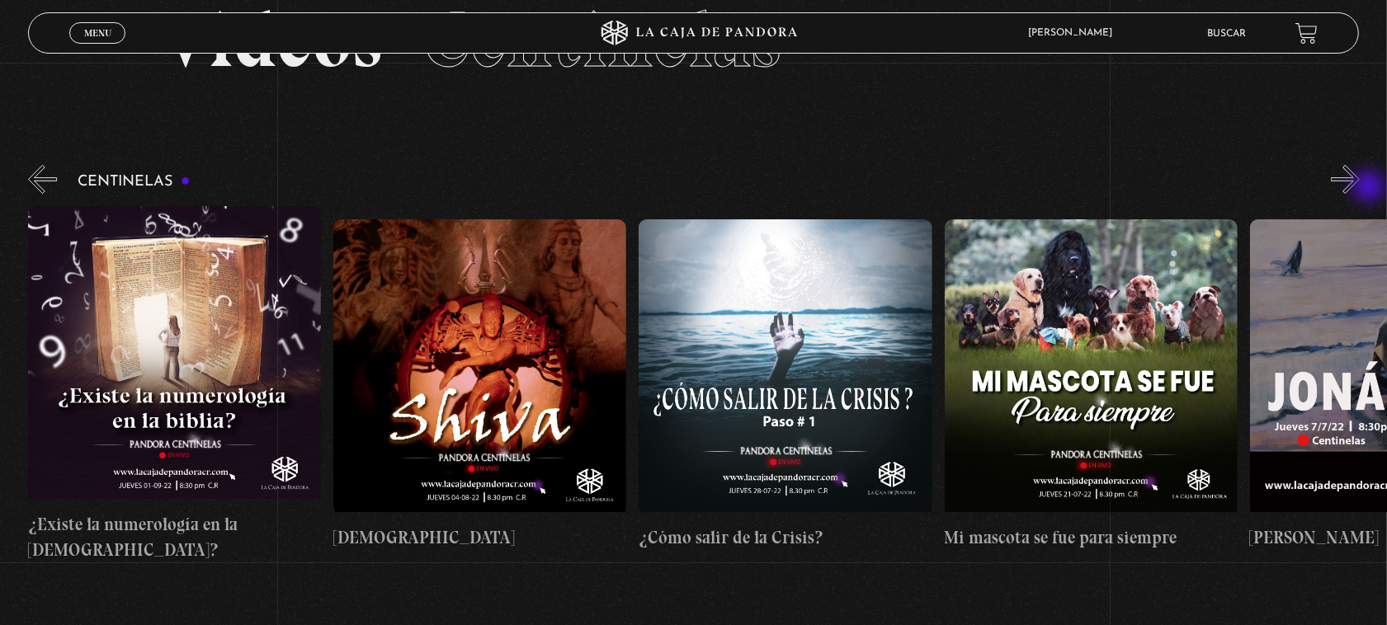
click at [1360, 188] on button "»" at bounding box center [1345, 179] width 29 height 29
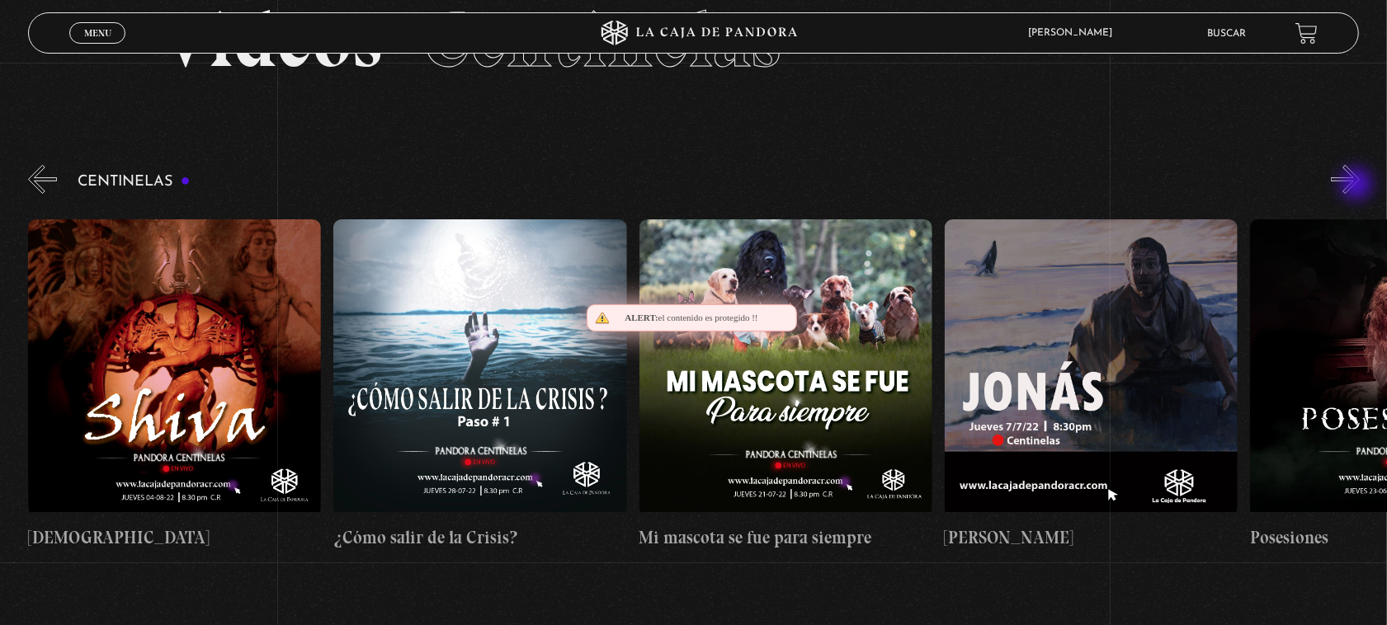
click at [1358, 186] on button "»" at bounding box center [1345, 179] width 29 height 29
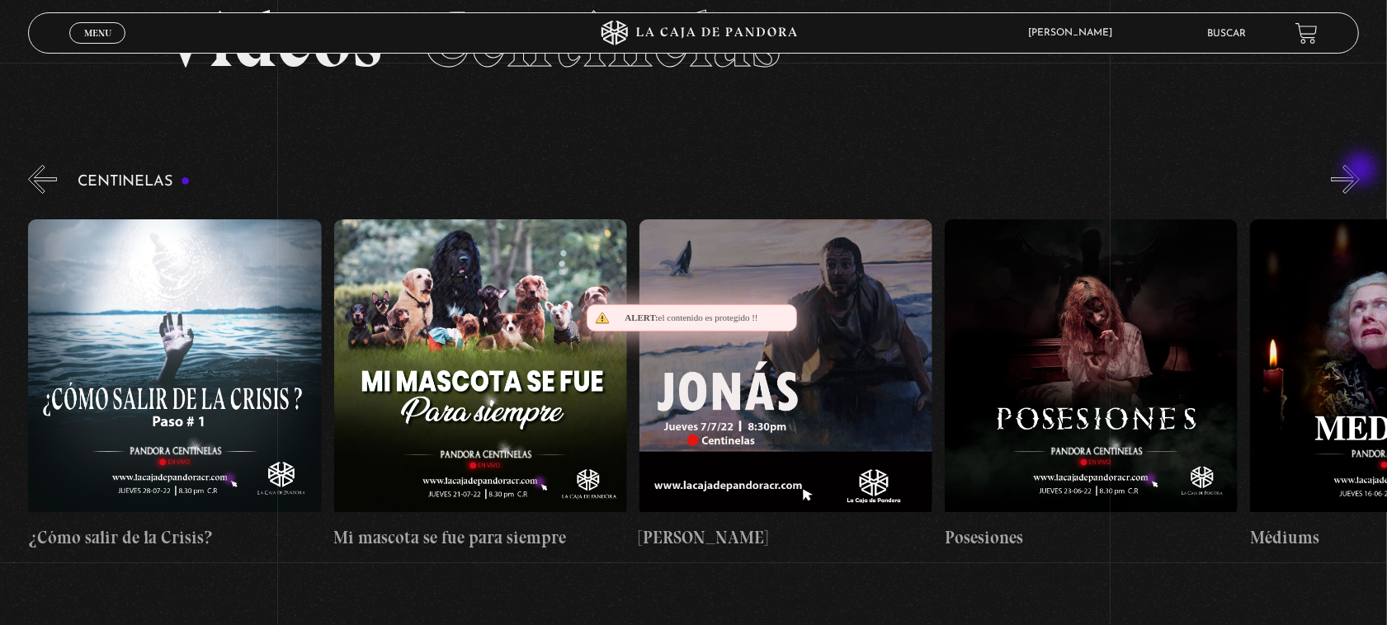
click at [1360, 171] on button "»" at bounding box center [1345, 179] width 29 height 29
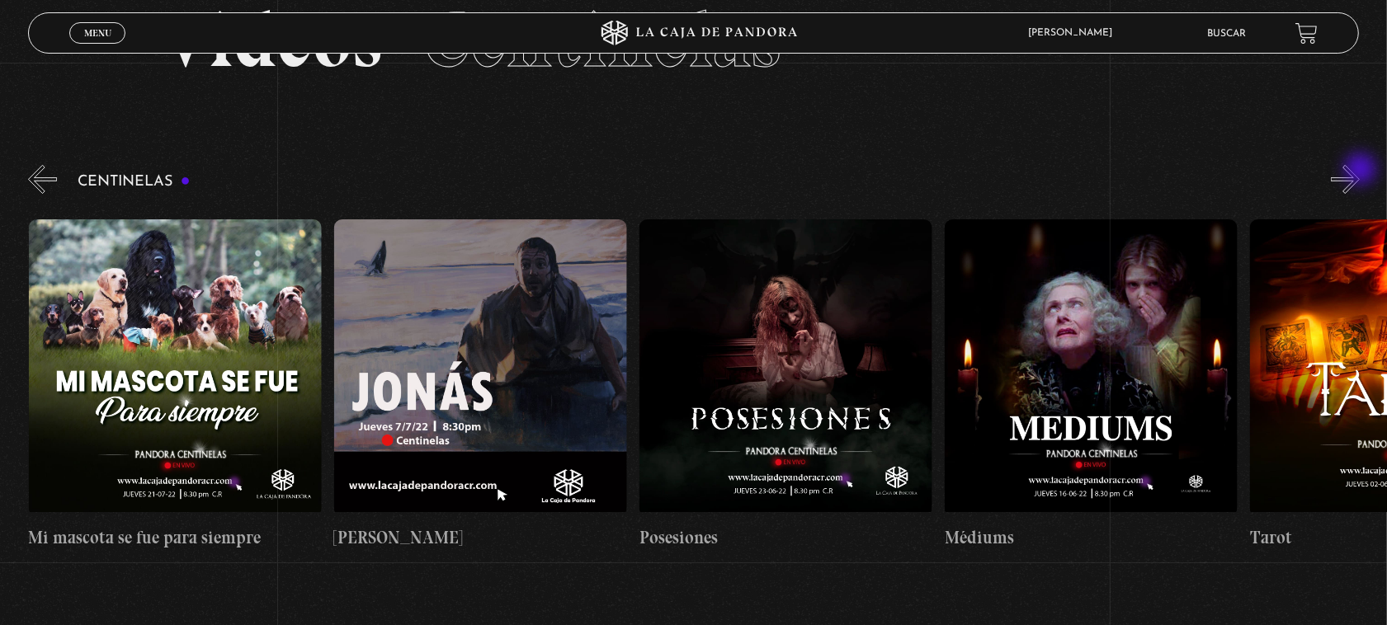
click at [1360, 171] on button "»" at bounding box center [1345, 179] width 29 height 29
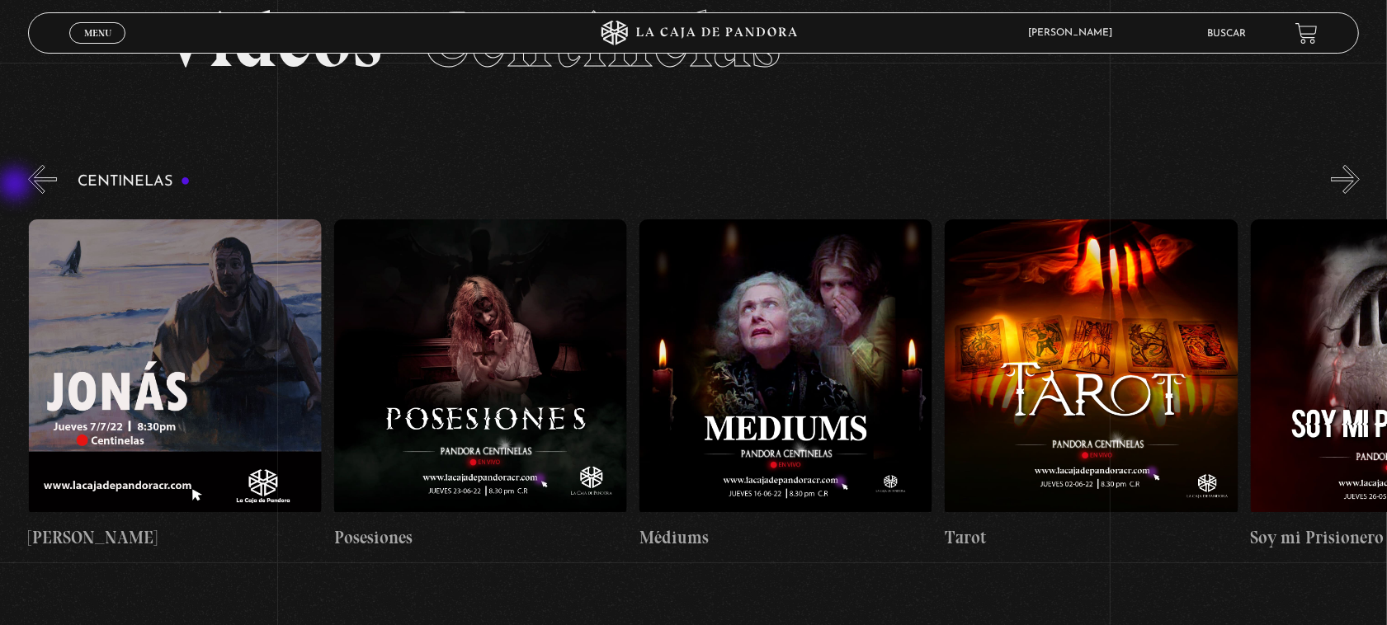
scroll to position [0, 18325]
click at [37, 177] on button "«" at bounding box center [42, 179] width 29 height 29
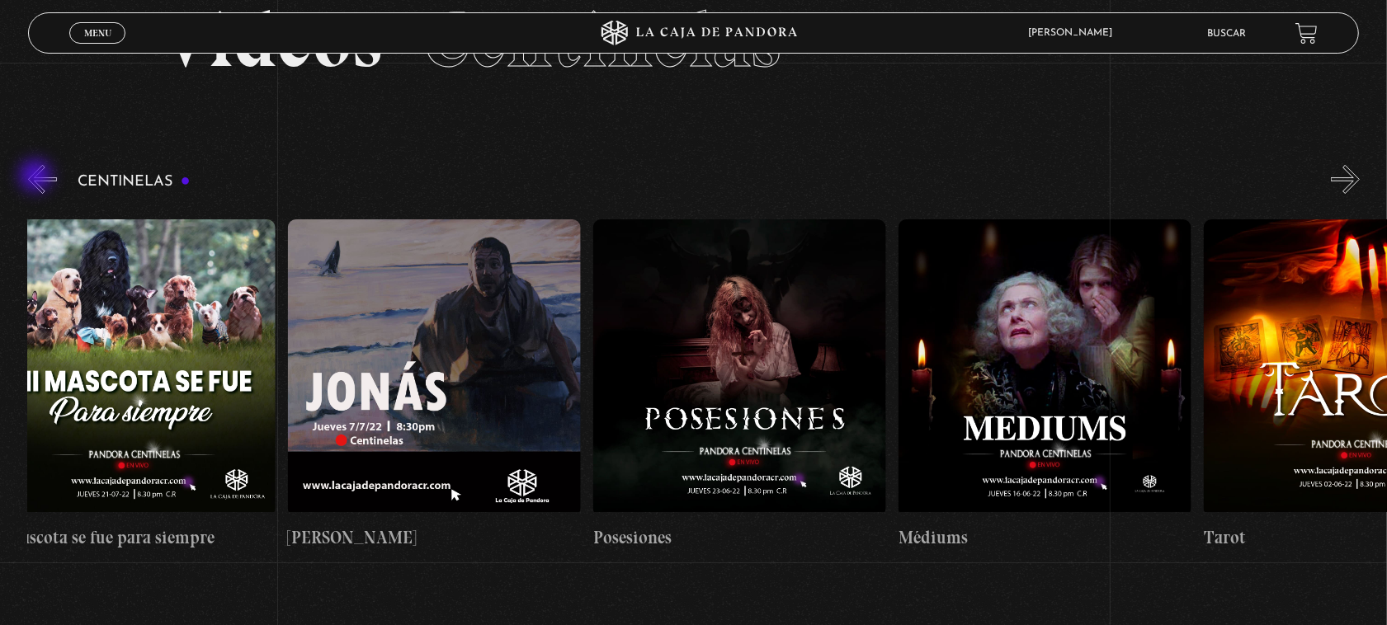
click at [37, 177] on button "«" at bounding box center [42, 179] width 29 height 29
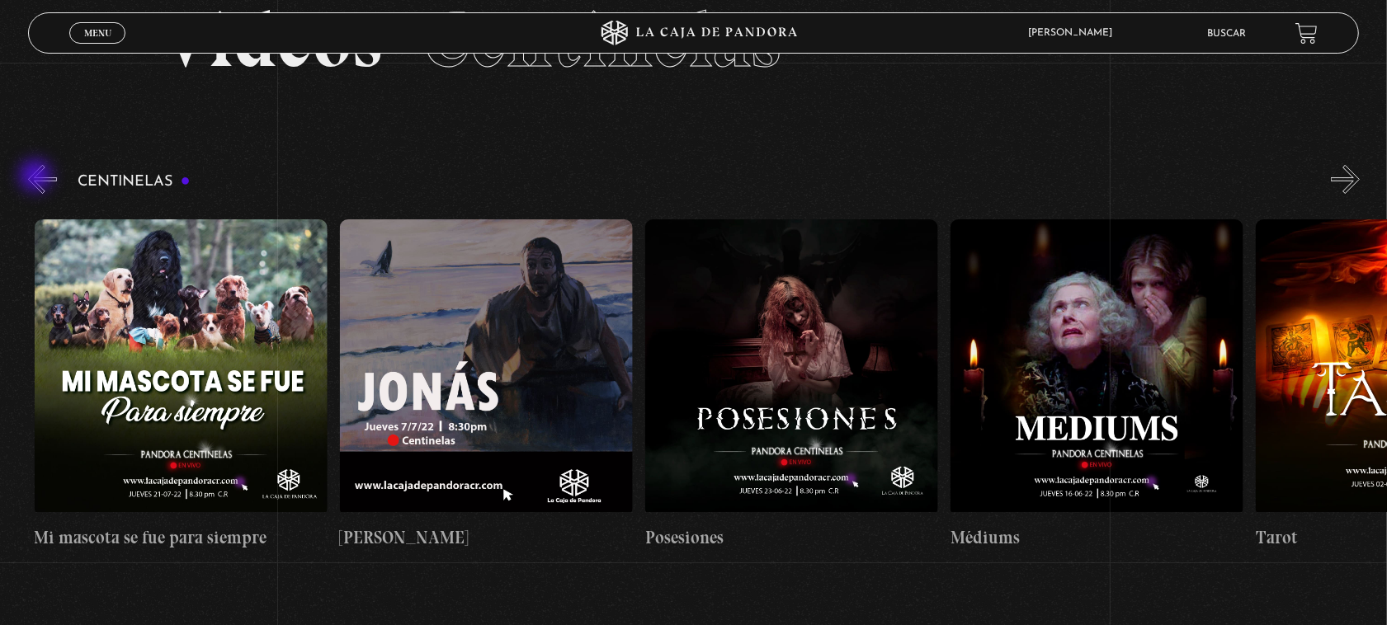
click at [37, 177] on button "«" at bounding box center [42, 179] width 29 height 29
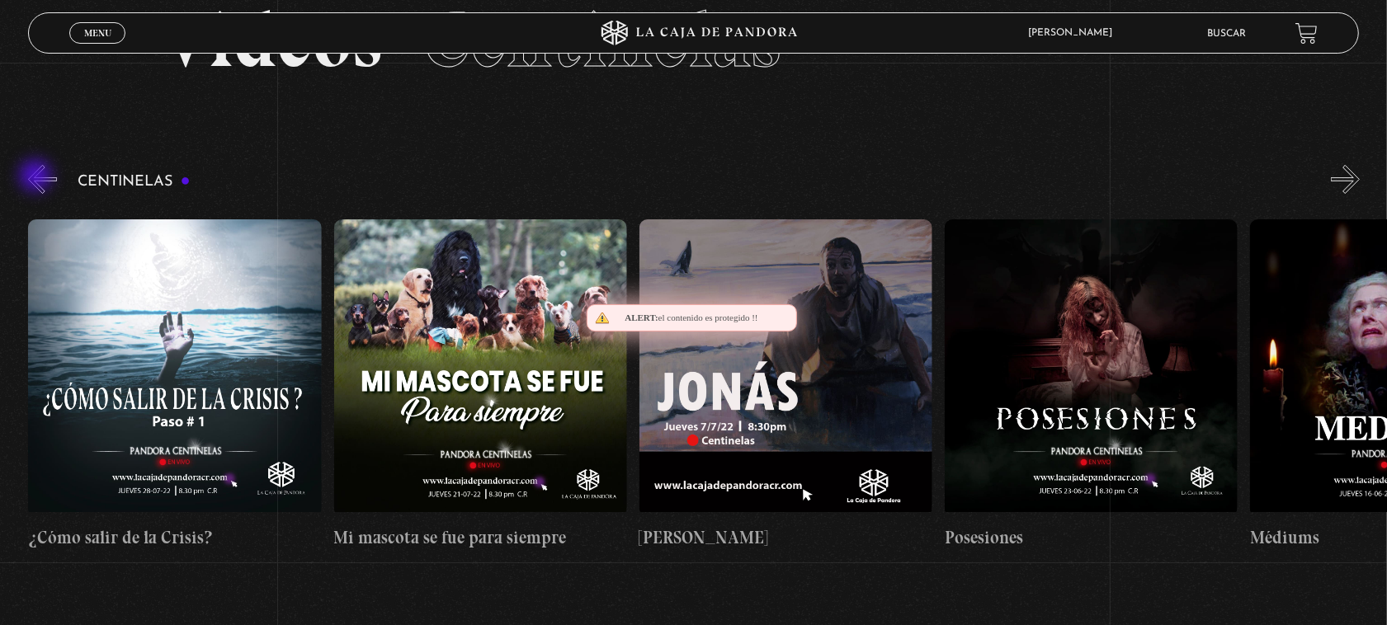
click at [37, 177] on button "«" at bounding box center [42, 179] width 29 height 29
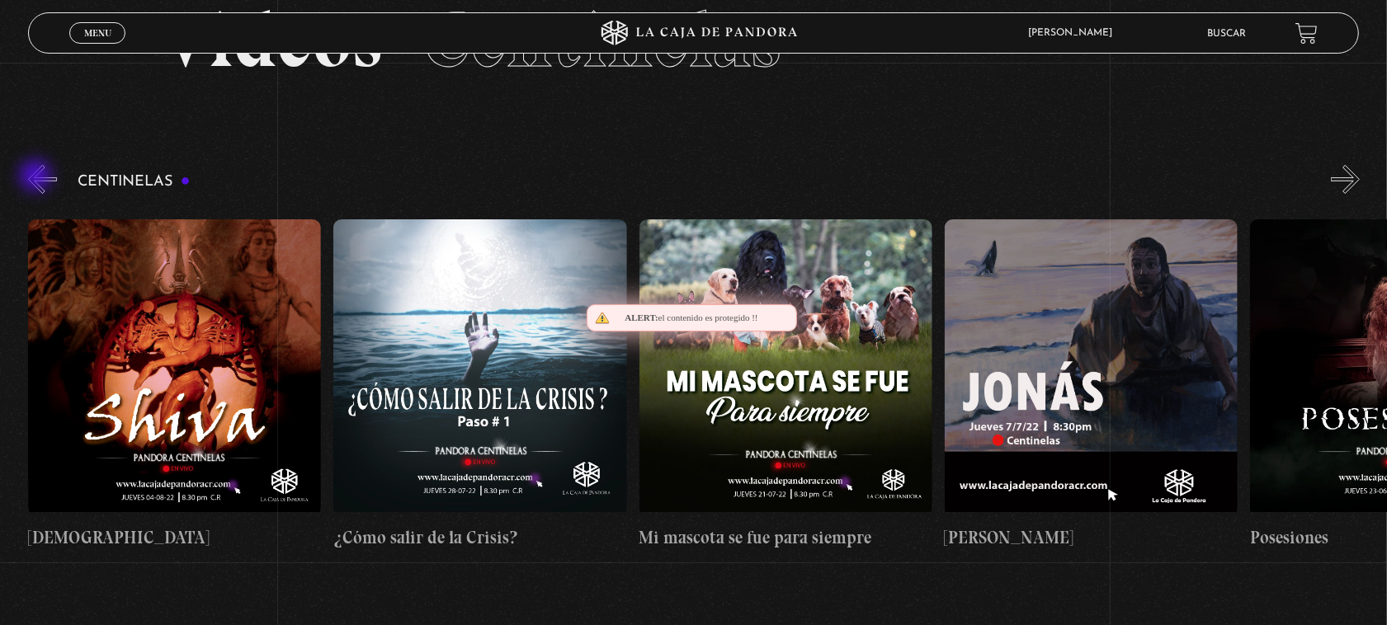
click at [37, 177] on button "«" at bounding box center [42, 179] width 29 height 29
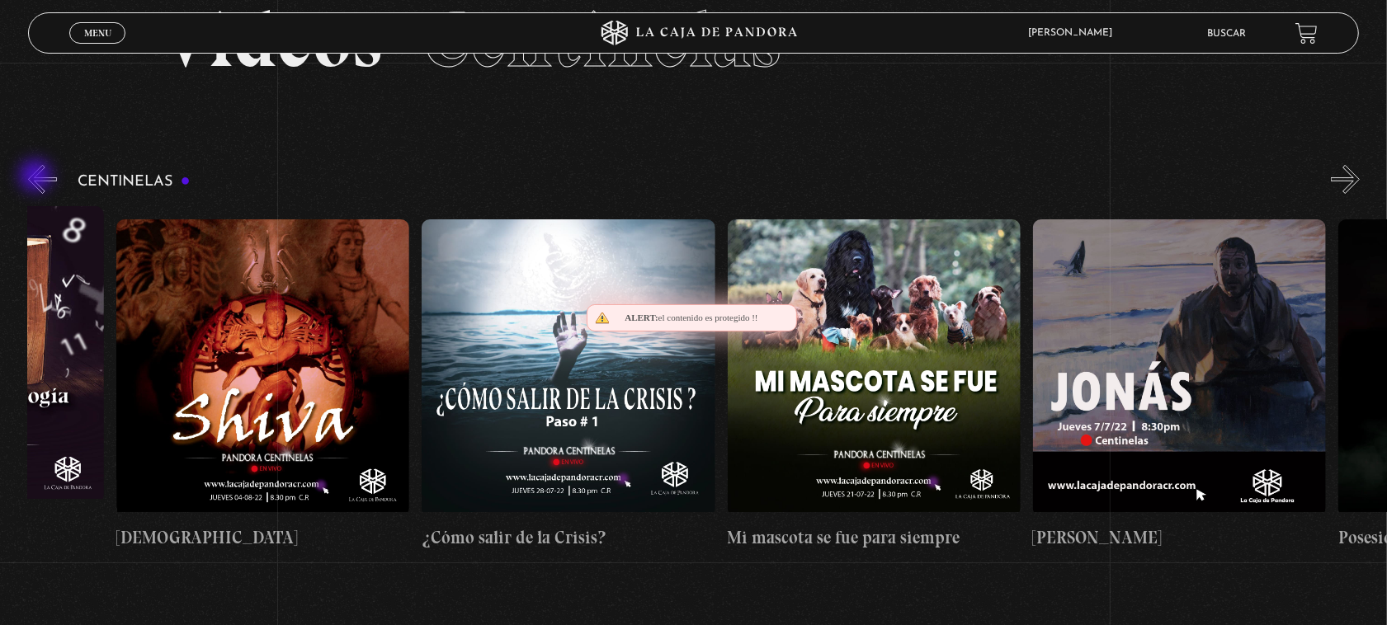
click at [37, 177] on button "«" at bounding box center [42, 179] width 29 height 29
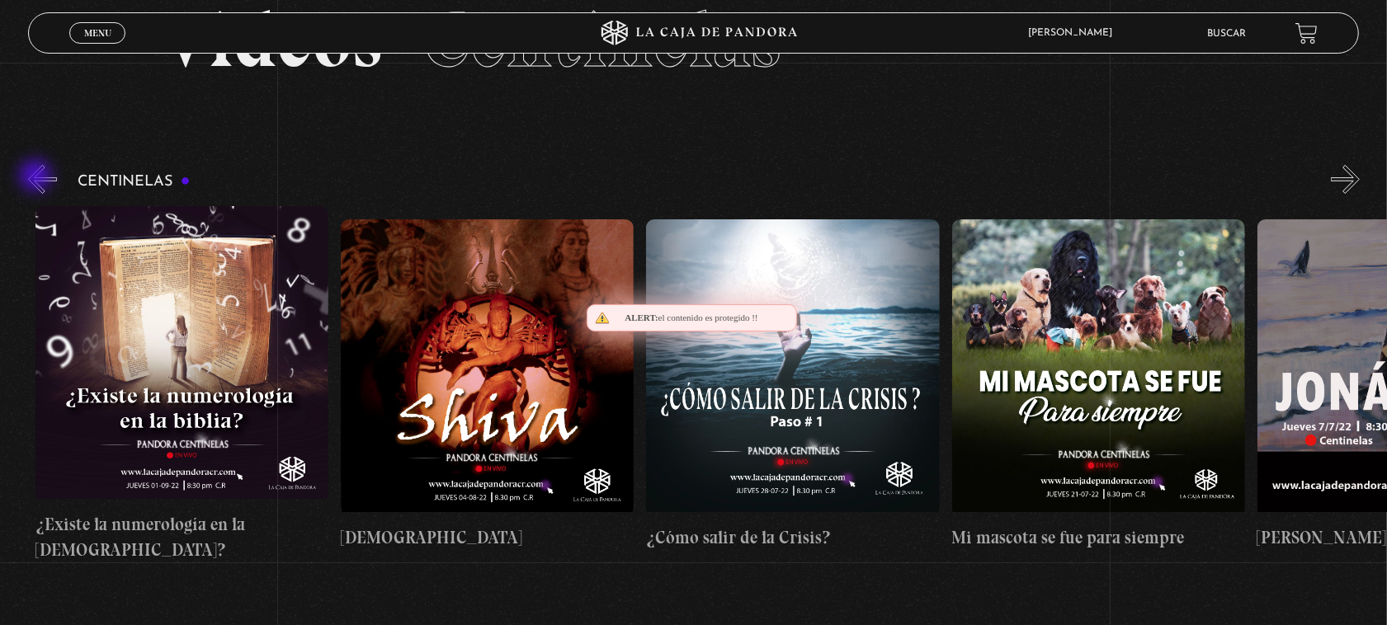
click at [37, 177] on button "«" at bounding box center [42, 179] width 29 height 29
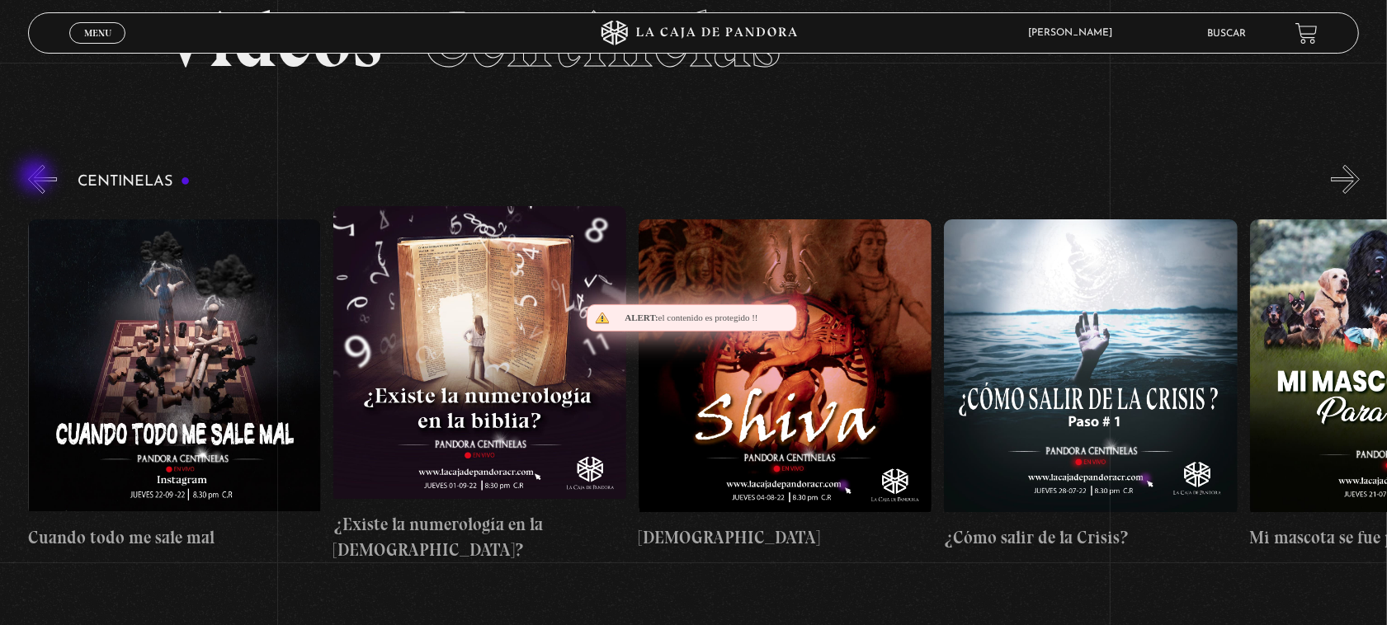
click at [37, 177] on button "«" at bounding box center [42, 179] width 29 height 29
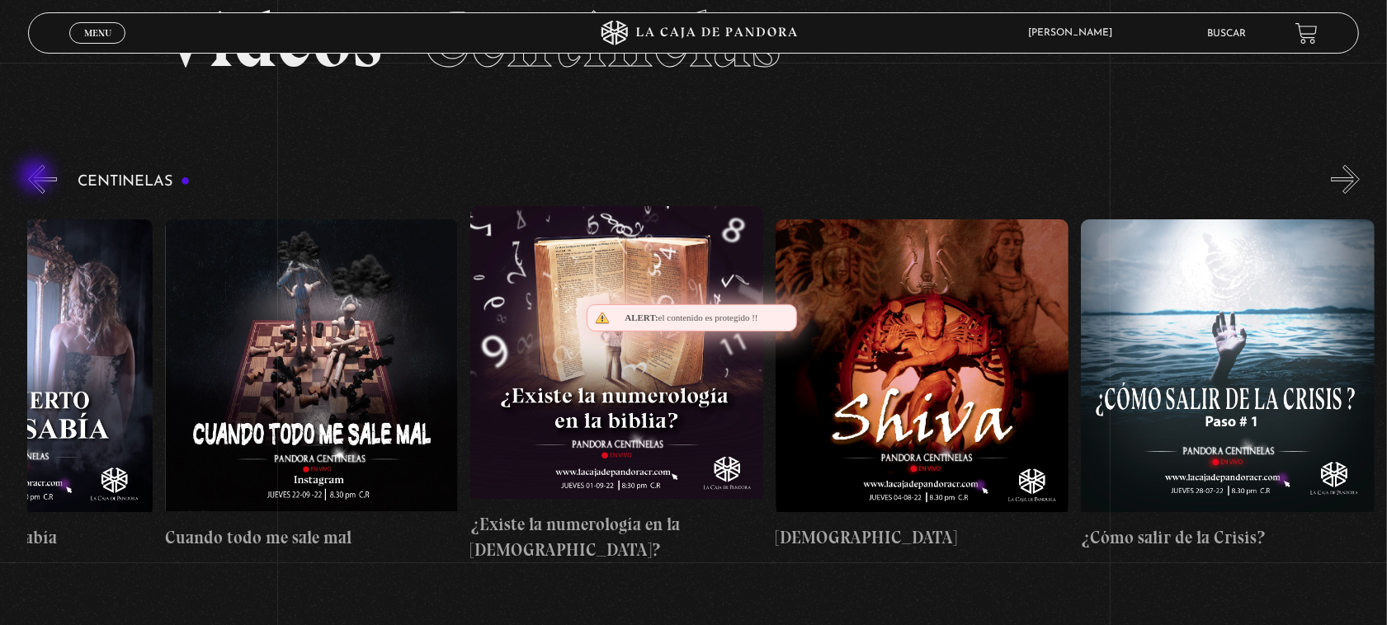
click at [37, 177] on button "«" at bounding box center [42, 179] width 29 height 29
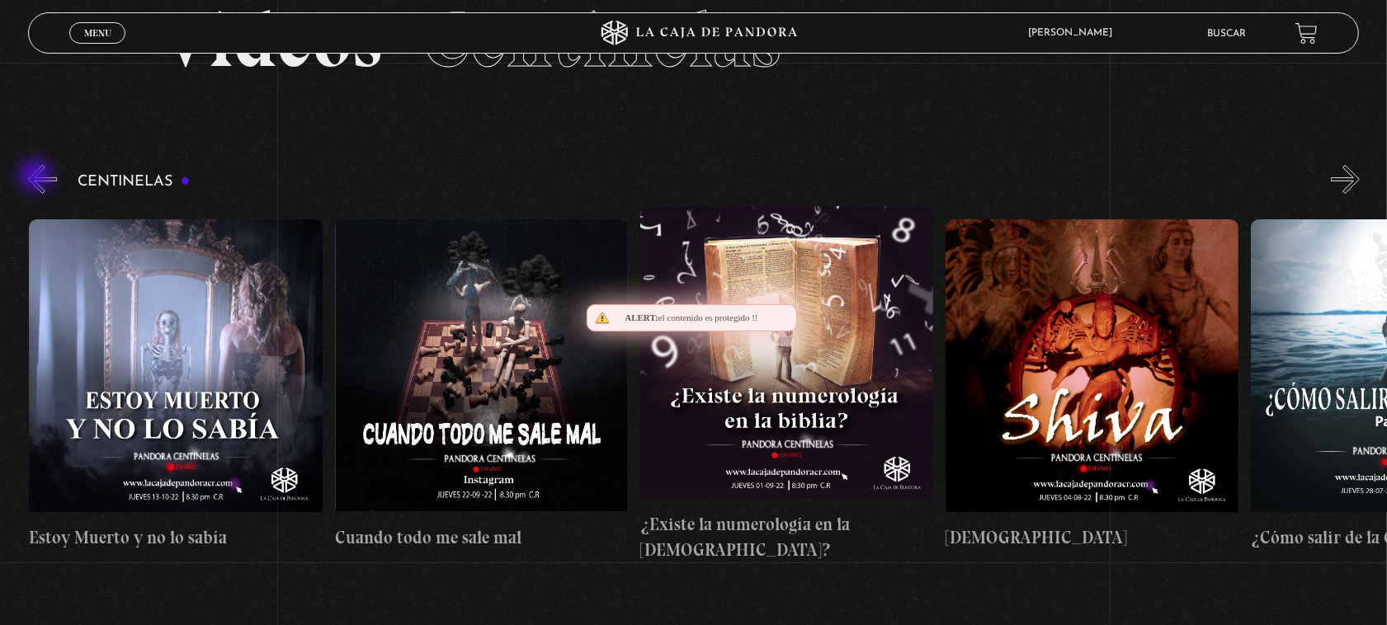
click at [37, 177] on button "«" at bounding box center [42, 179] width 29 height 29
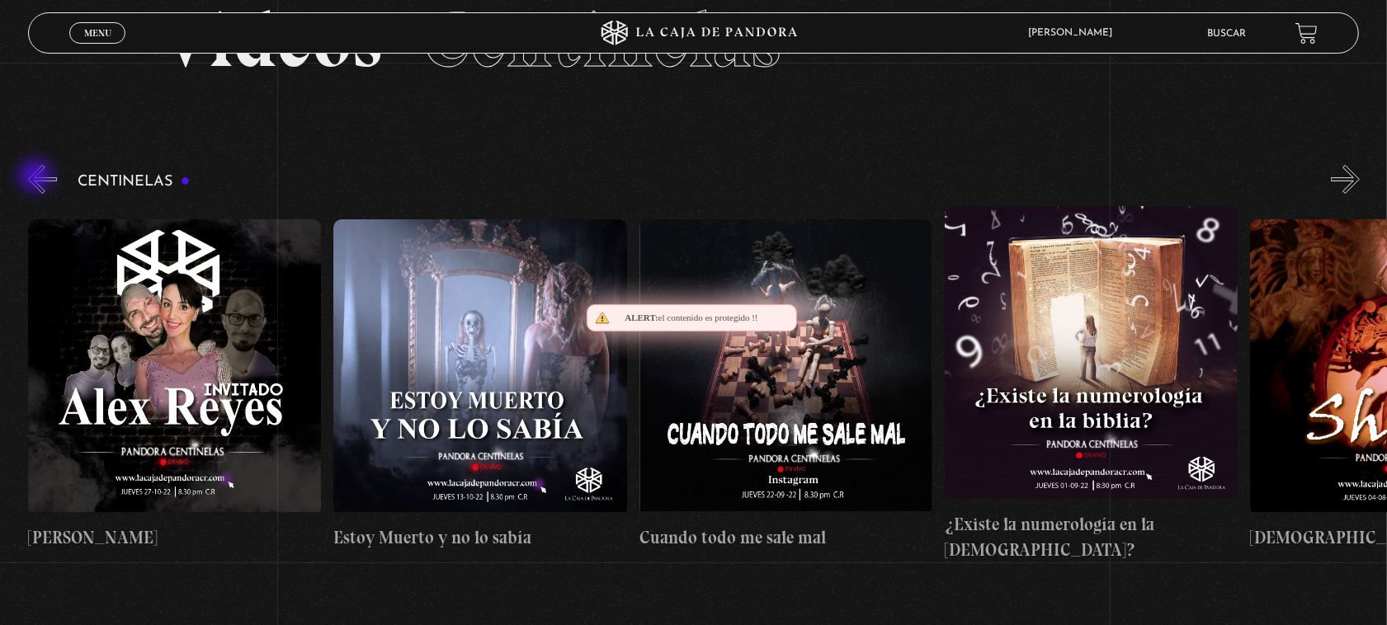
click at [37, 177] on button "«" at bounding box center [42, 179] width 29 height 29
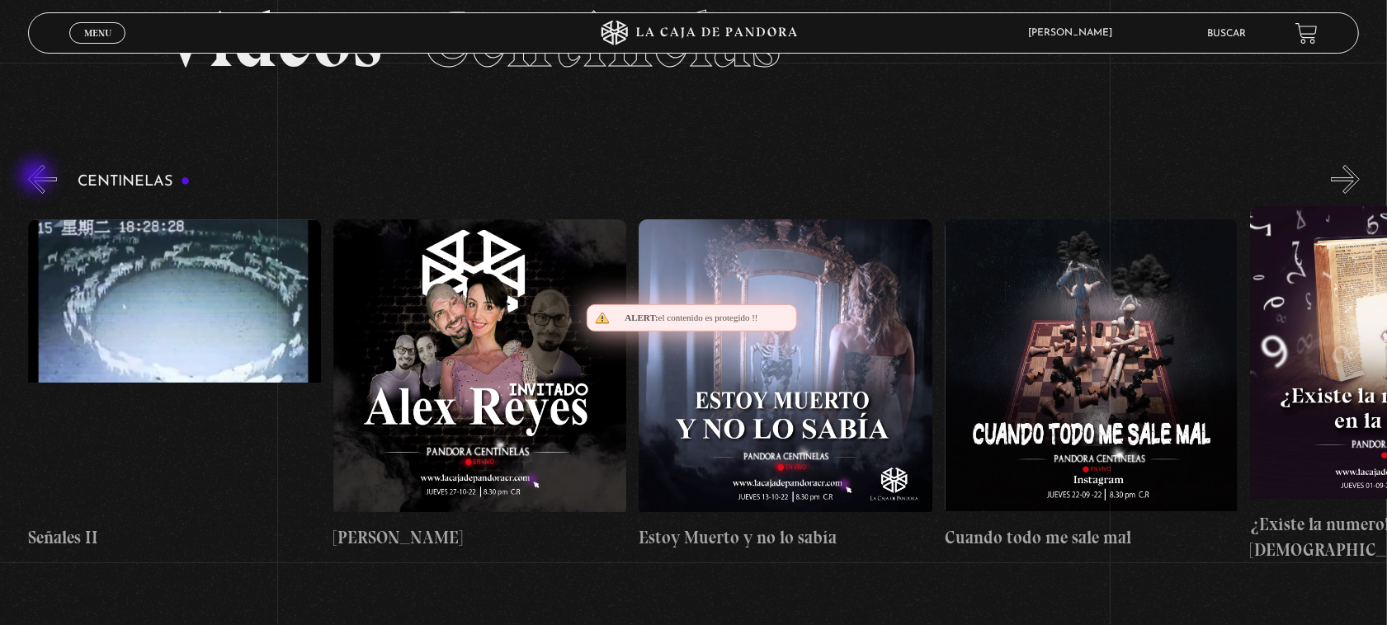
click at [37, 177] on button "«" at bounding box center [42, 179] width 29 height 29
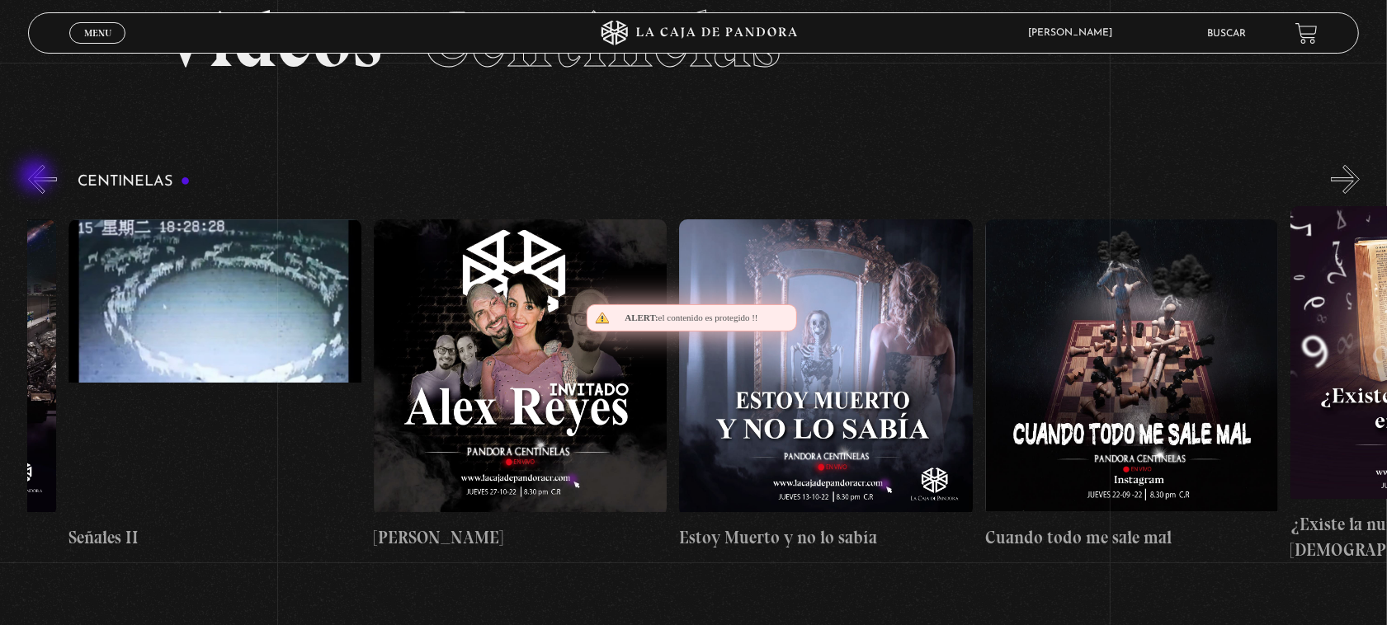
click at [37, 177] on button "«" at bounding box center [42, 179] width 29 height 29
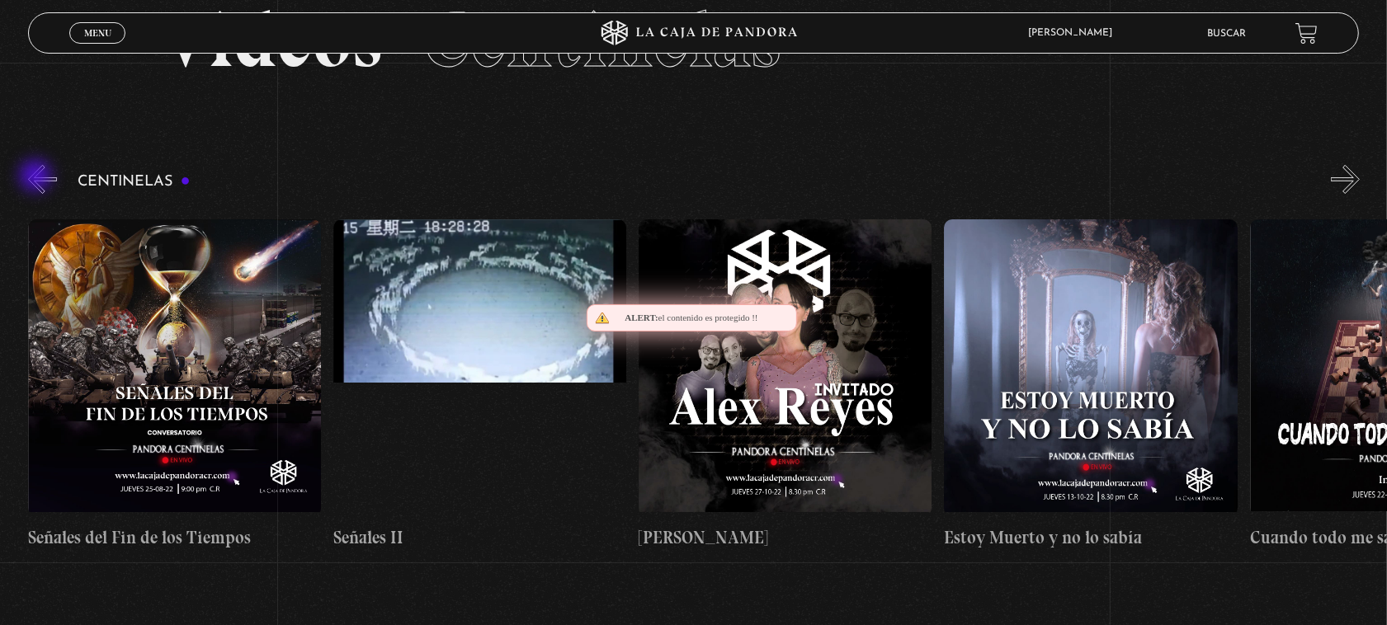
click at [37, 177] on button "«" at bounding box center [42, 179] width 29 height 29
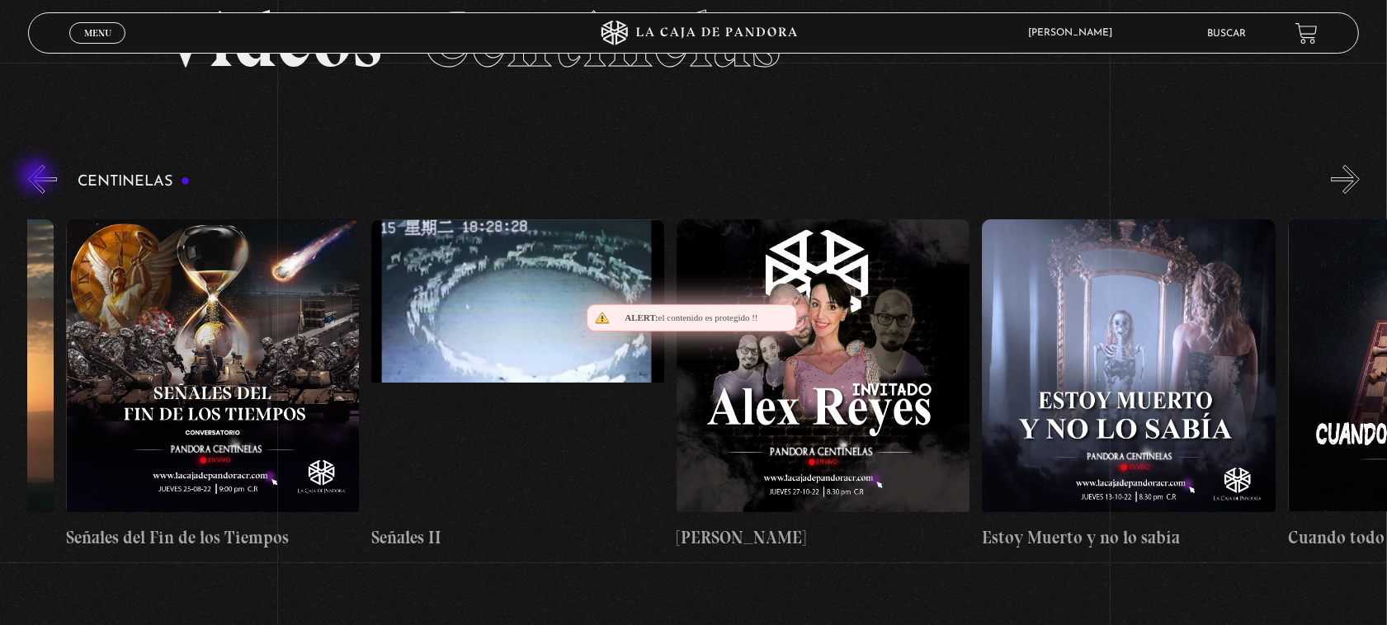
click at [37, 177] on button "«" at bounding box center [42, 179] width 29 height 29
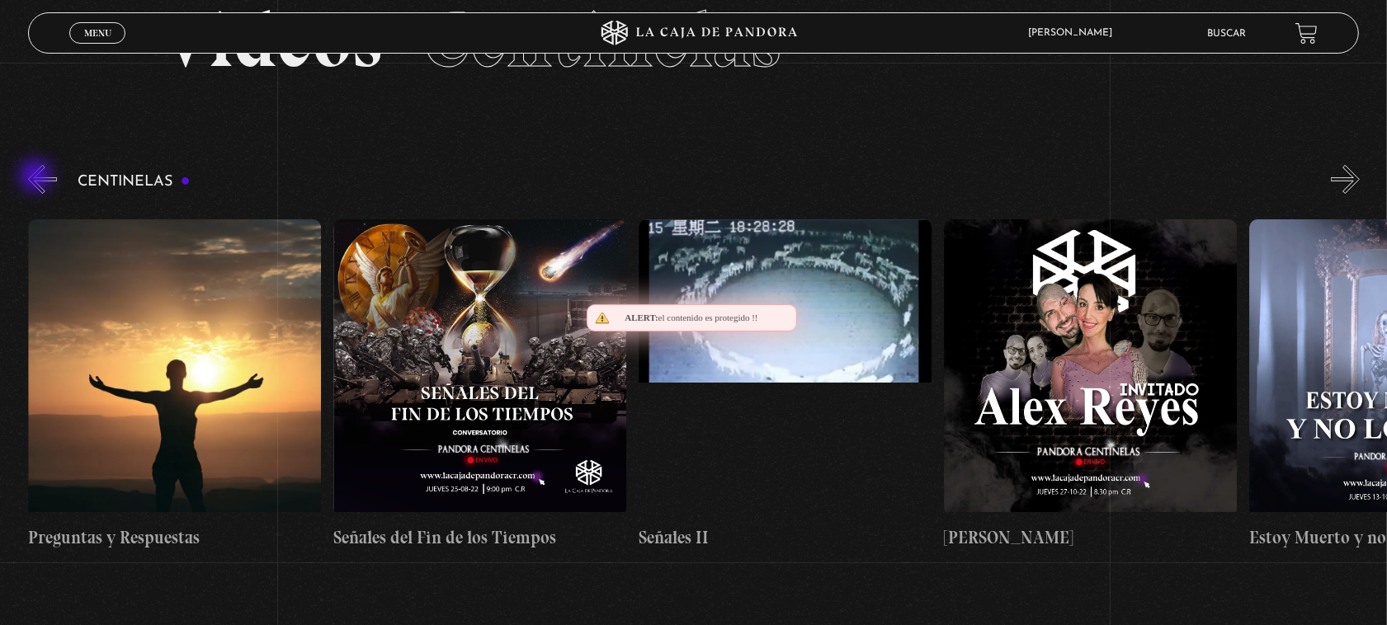
click at [37, 177] on button "«" at bounding box center [42, 179] width 29 height 29
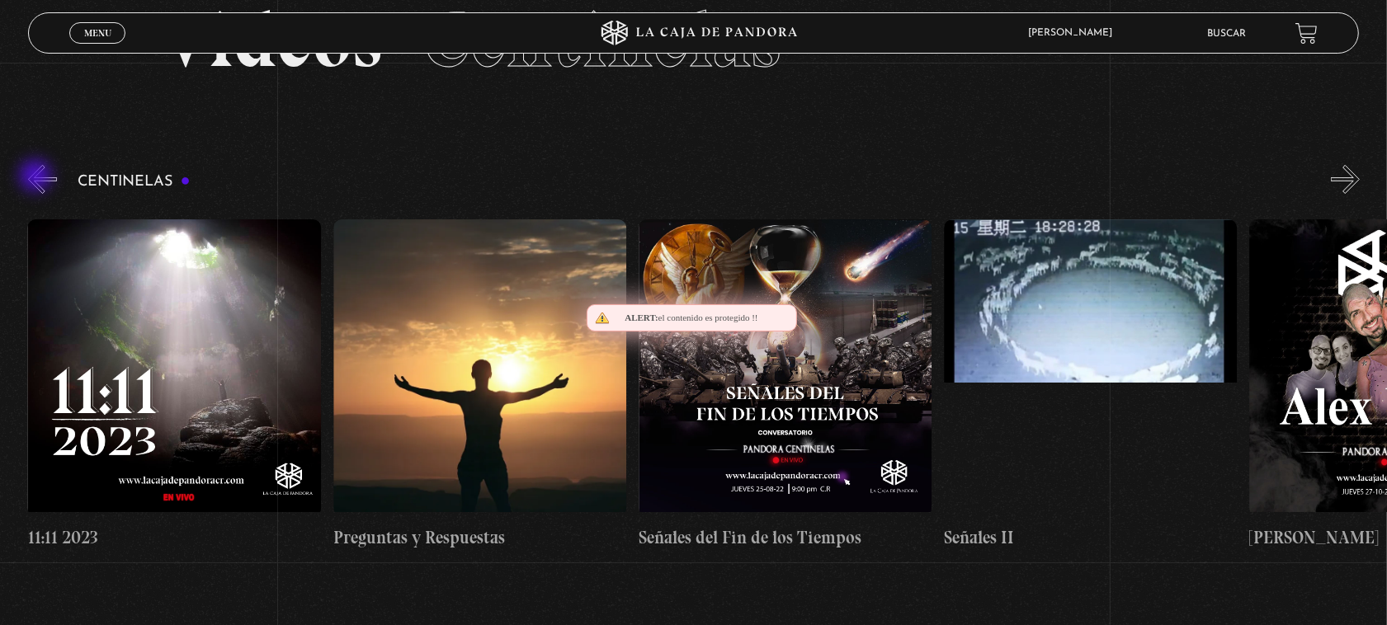
click at [37, 177] on button "«" at bounding box center [42, 179] width 29 height 29
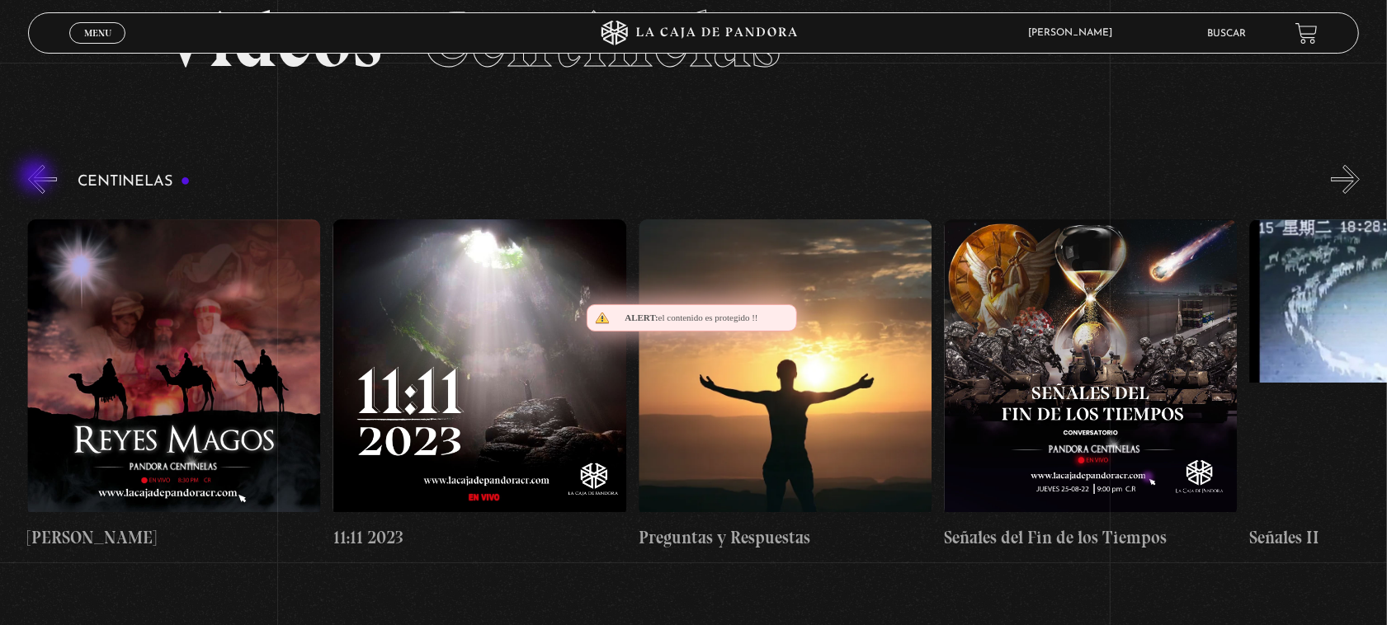
click at [37, 177] on button "«" at bounding box center [42, 179] width 29 height 29
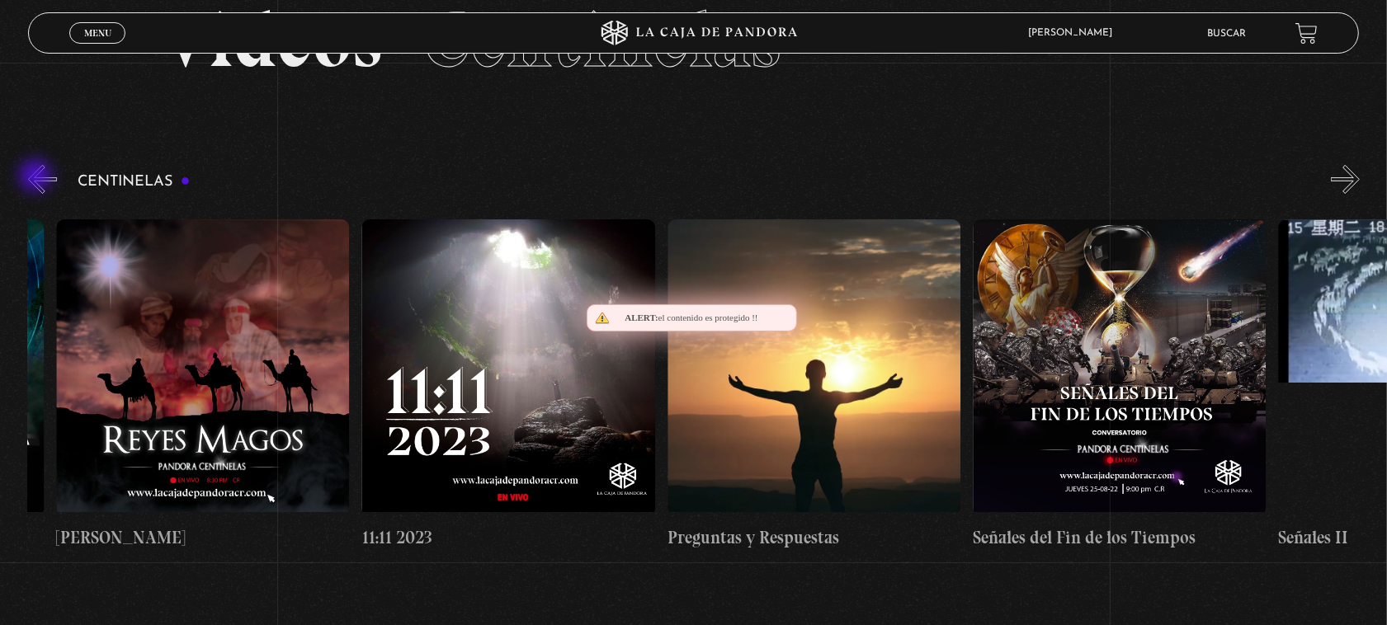
click at [37, 177] on button "«" at bounding box center [42, 179] width 29 height 29
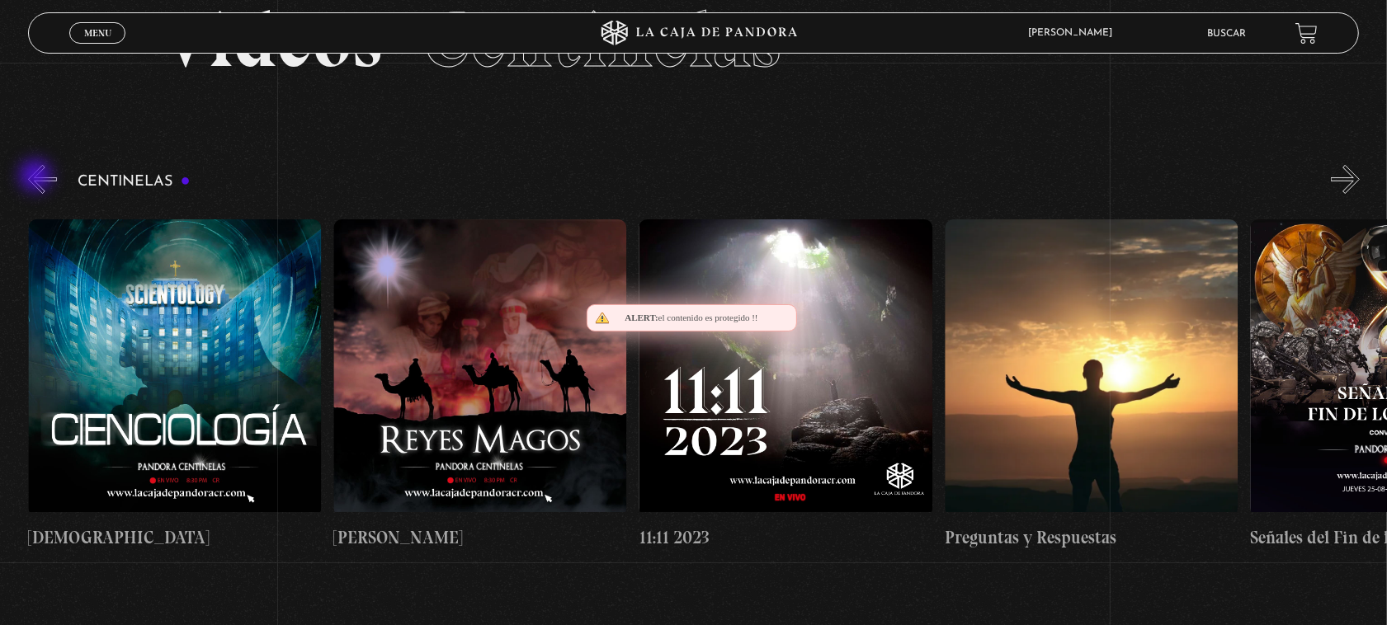
click at [37, 177] on button "«" at bounding box center [42, 179] width 29 height 29
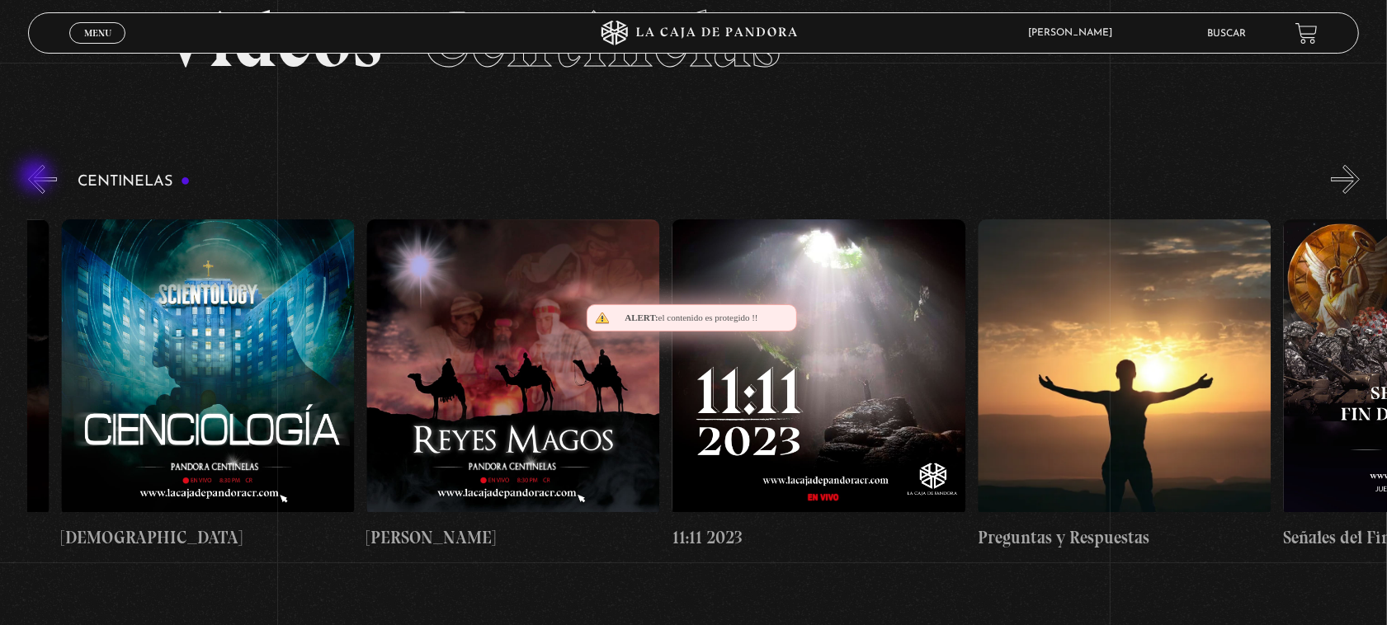
click at [37, 177] on button "«" at bounding box center [42, 179] width 29 height 29
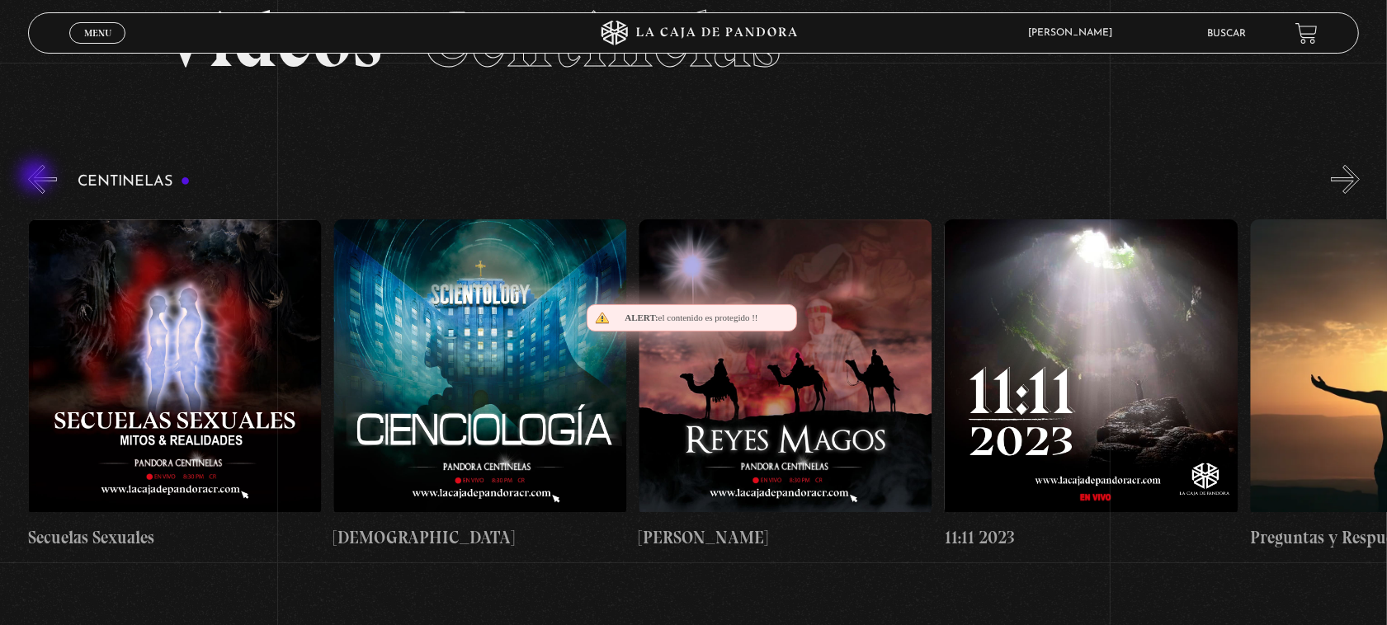
click at [37, 177] on button "«" at bounding box center [42, 179] width 29 height 29
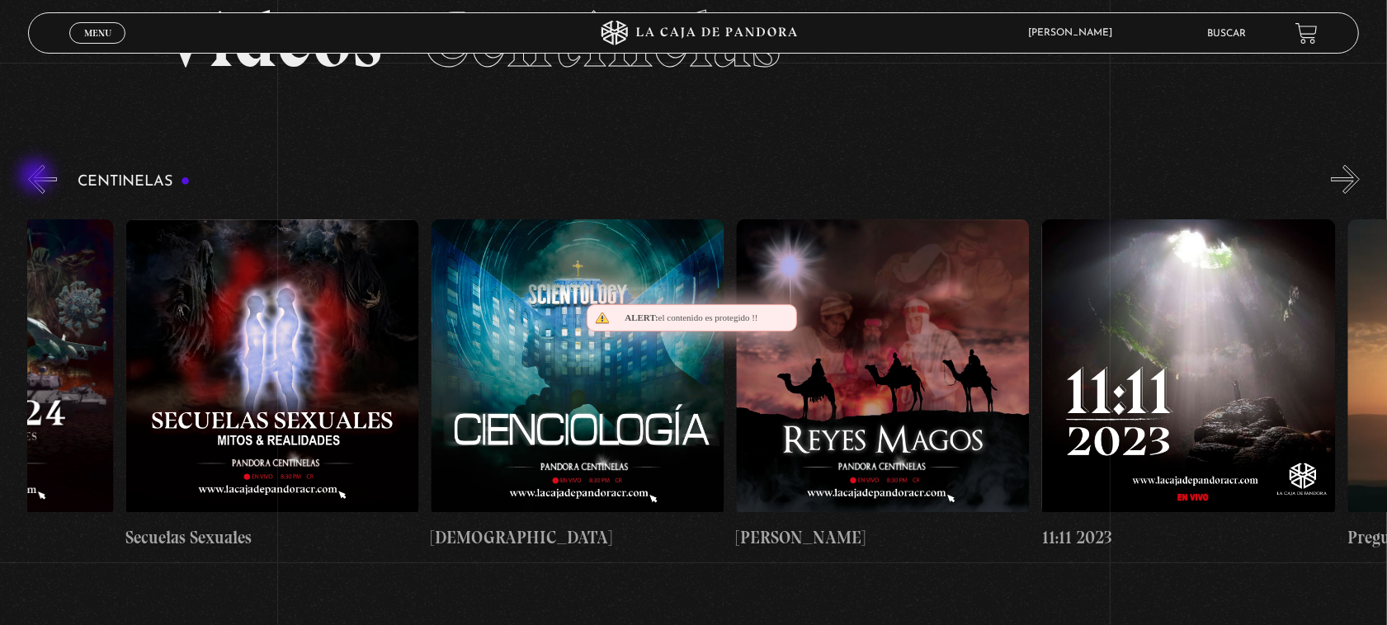
click at [37, 177] on button "«" at bounding box center [42, 179] width 29 height 29
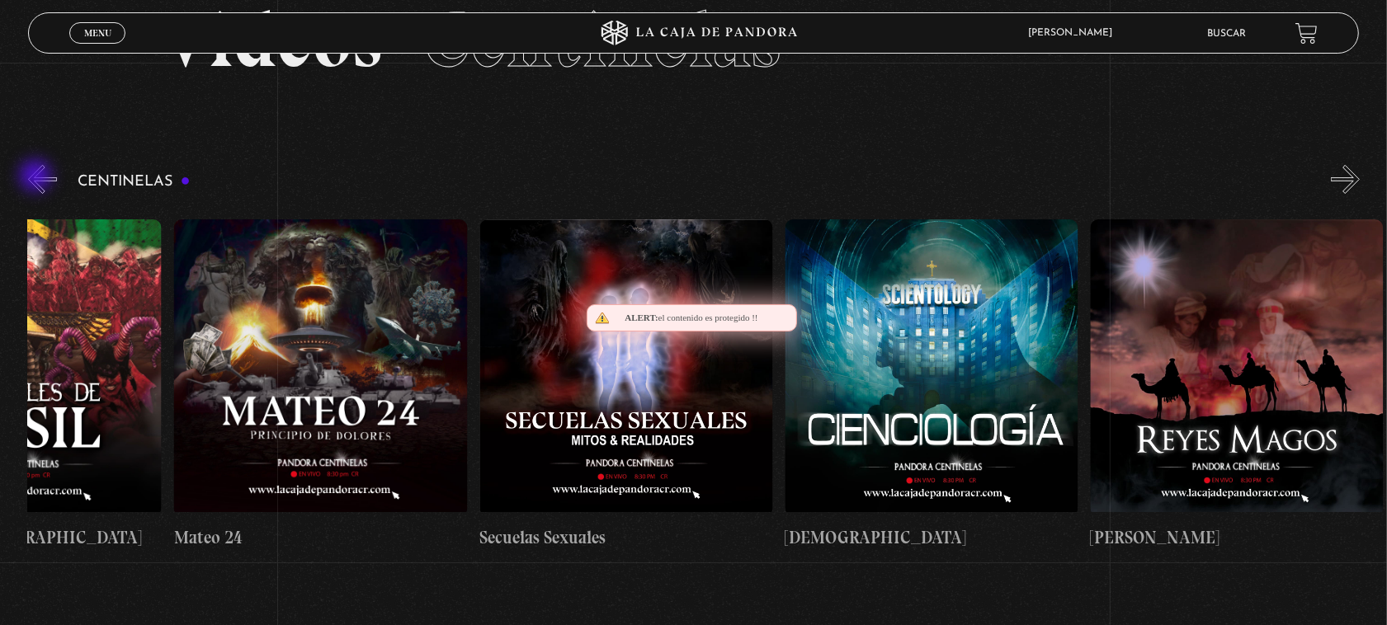
click at [37, 177] on button "«" at bounding box center [42, 179] width 29 height 29
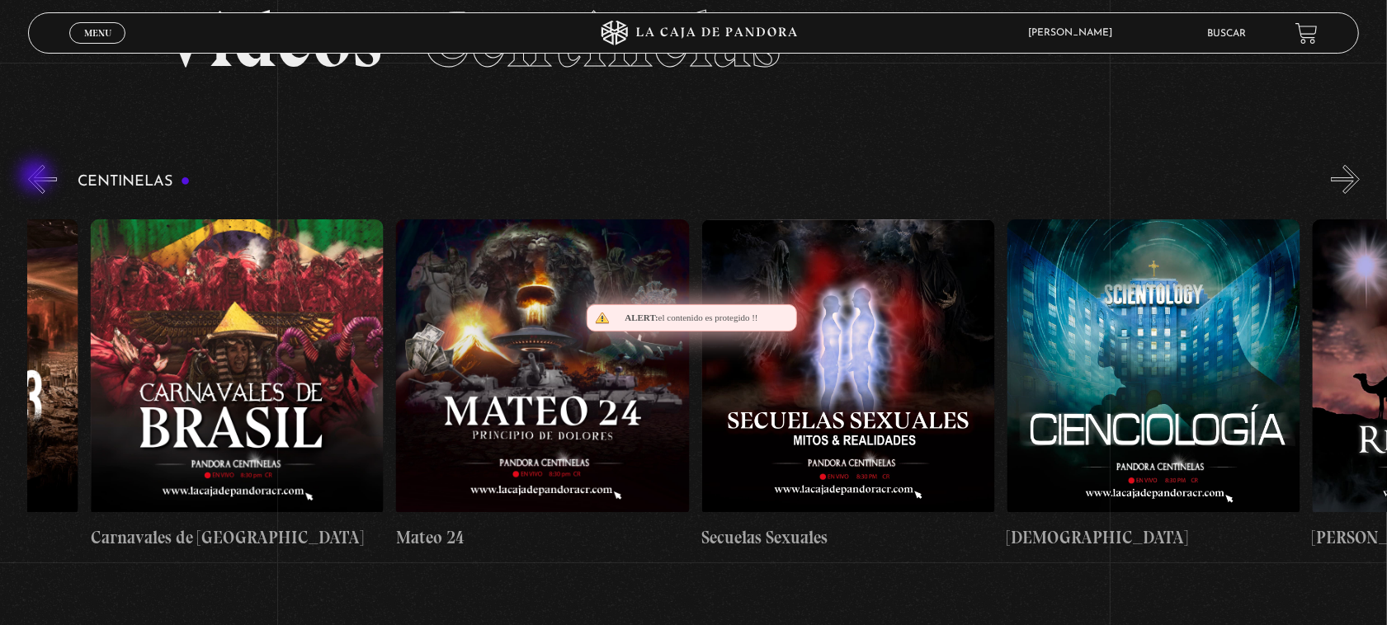
click at [37, 177] on button "«" at bounding box center [42, 179] width 29 height 29
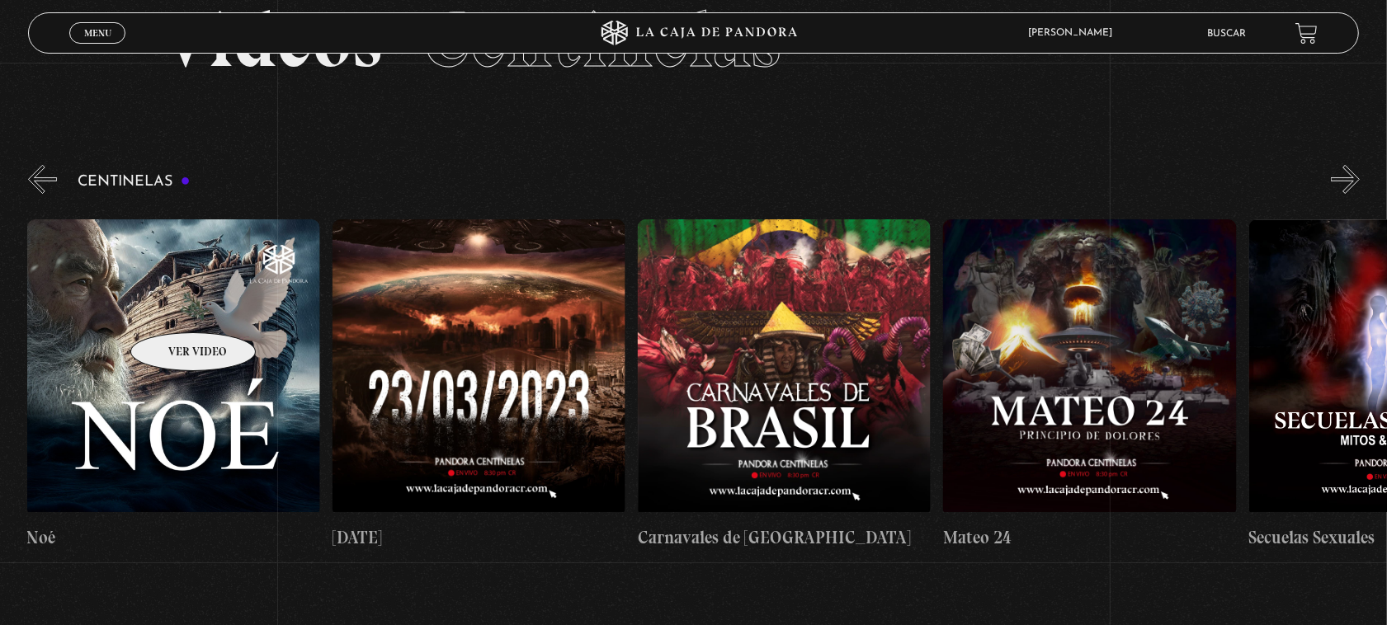
click at [172, 307] on figure at bounding box center [173, 367] width 293 height 297
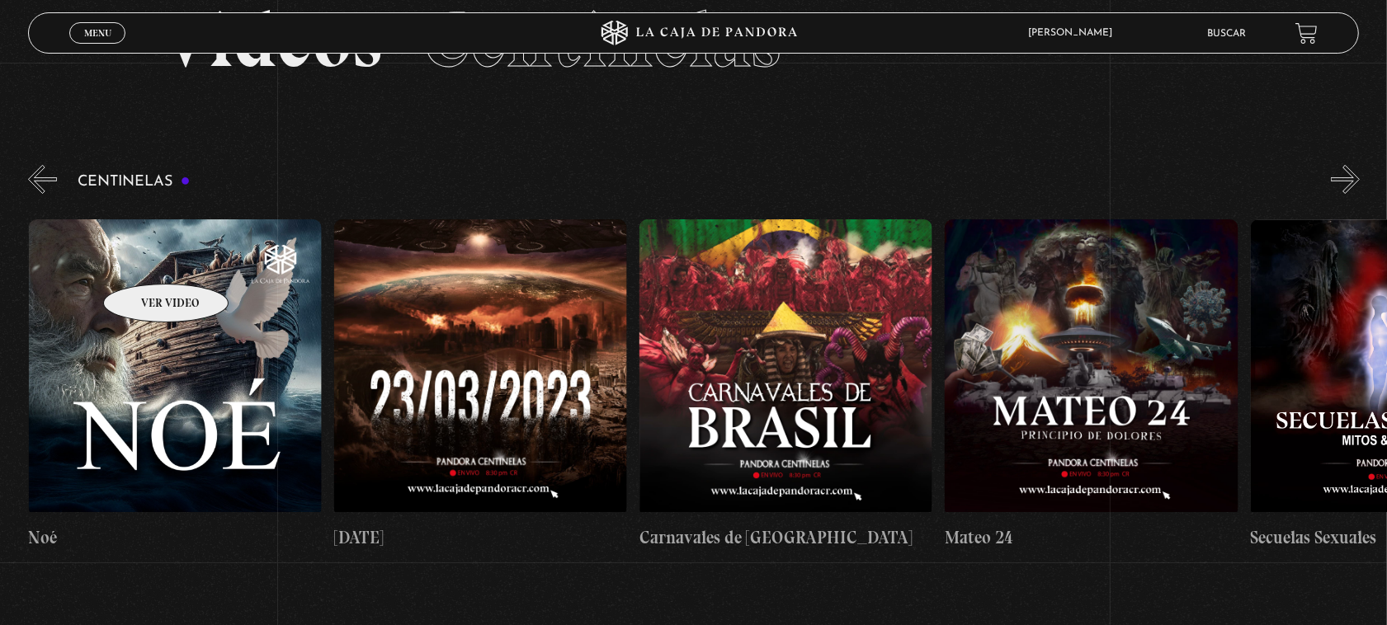
drag, startPoint x: 138, startPoint y: 265, endPoint x: 134, endPoint y: 241, distance: 24.3
click at [138, 257] on figure at bounding box center [175, 367] width 293 height 297
click at [169, 351] on figure at bounding box center [175, 367] width 293 height 297
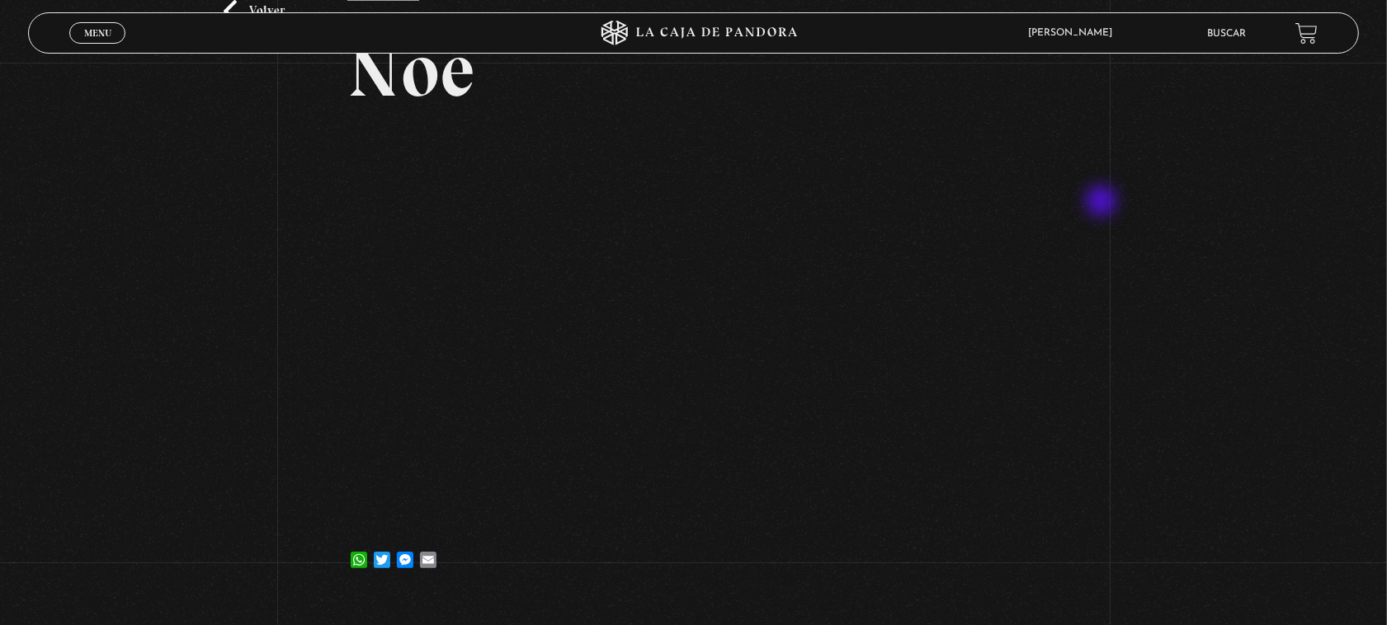
scroll to position [103, 0]
